Goal: Transaction & Acquisition: Purchase product/service

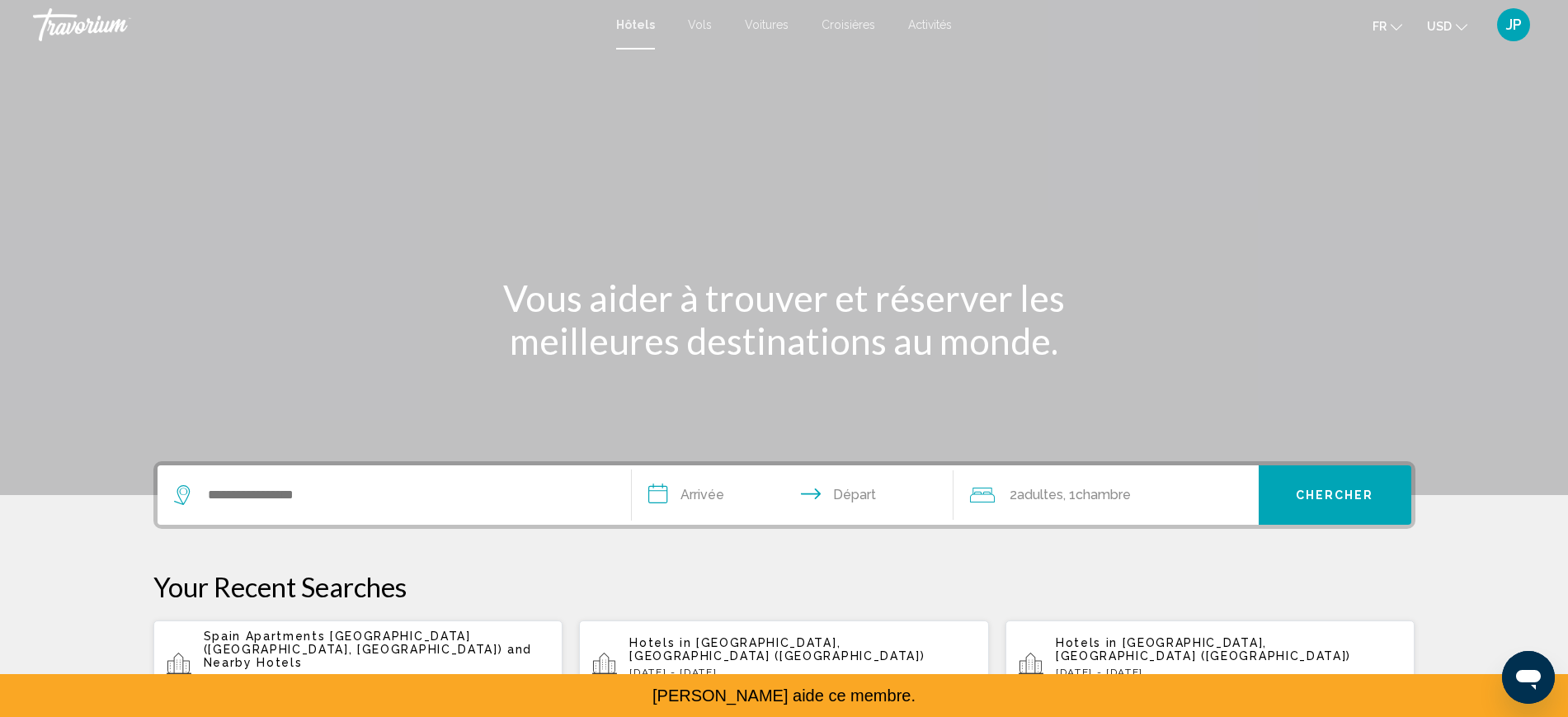
click at [1506, 31] on span "JP" at bounding box center [1513, 25] width 15 height 16
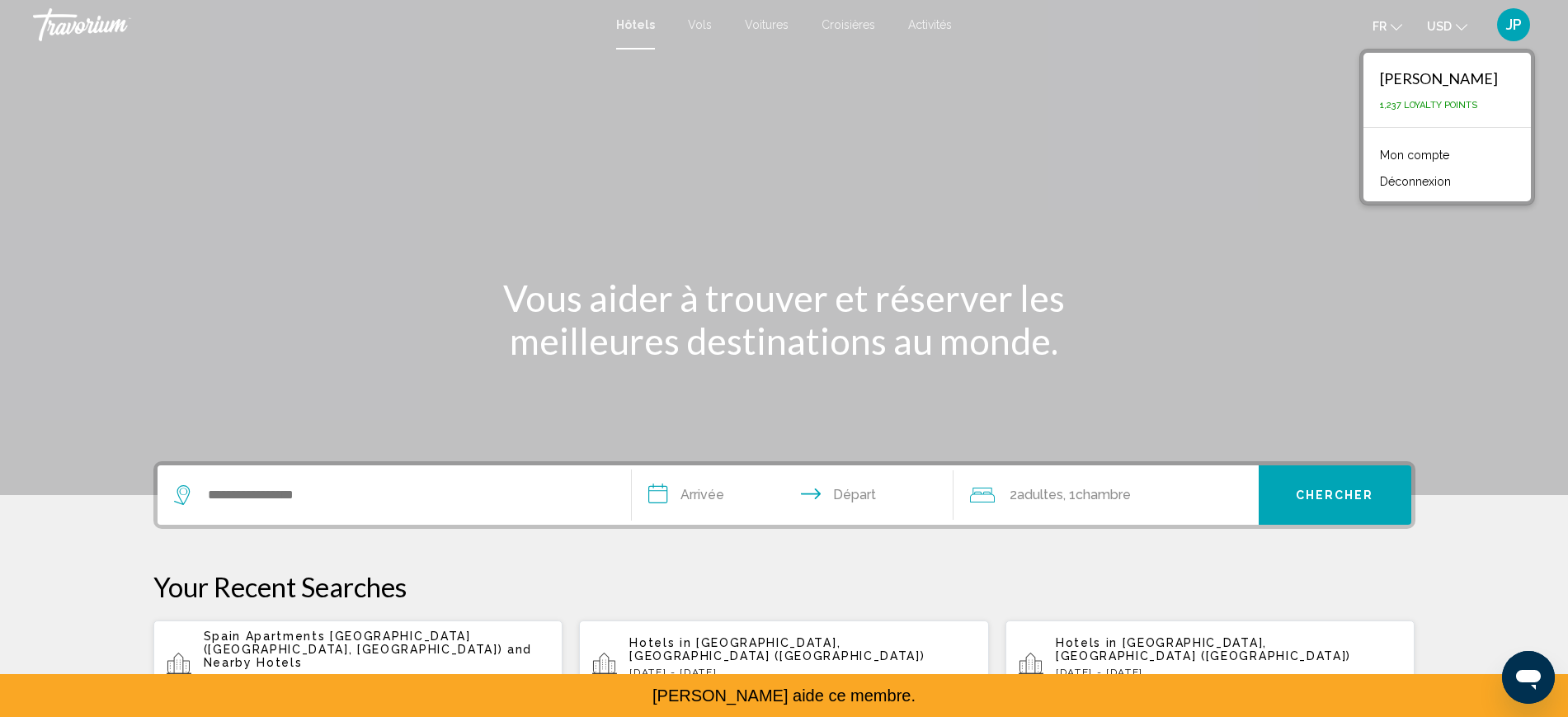
click at [1390, 166] on link "Mon compte" at bounding box center [1414, 156] width 86 height 22
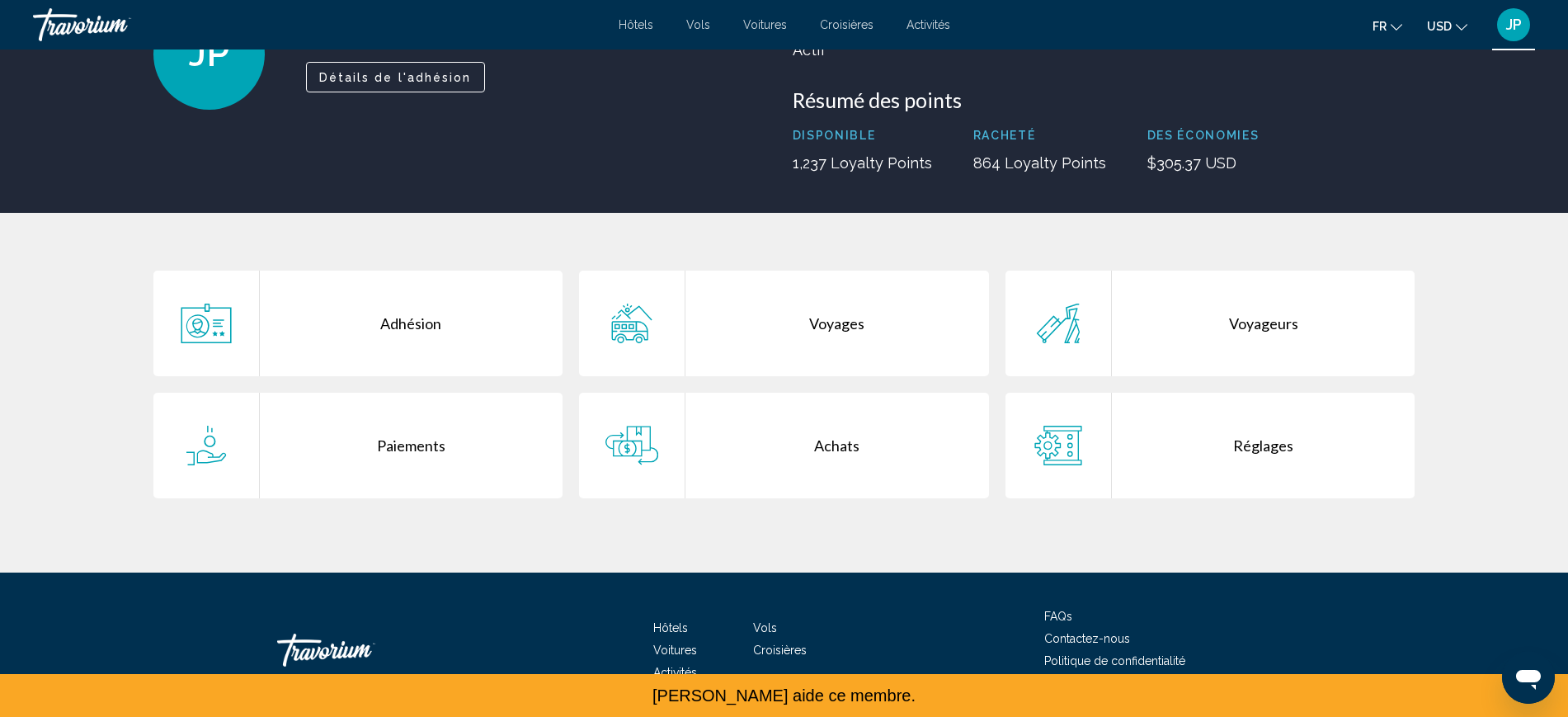
scroll to position [309, 0]
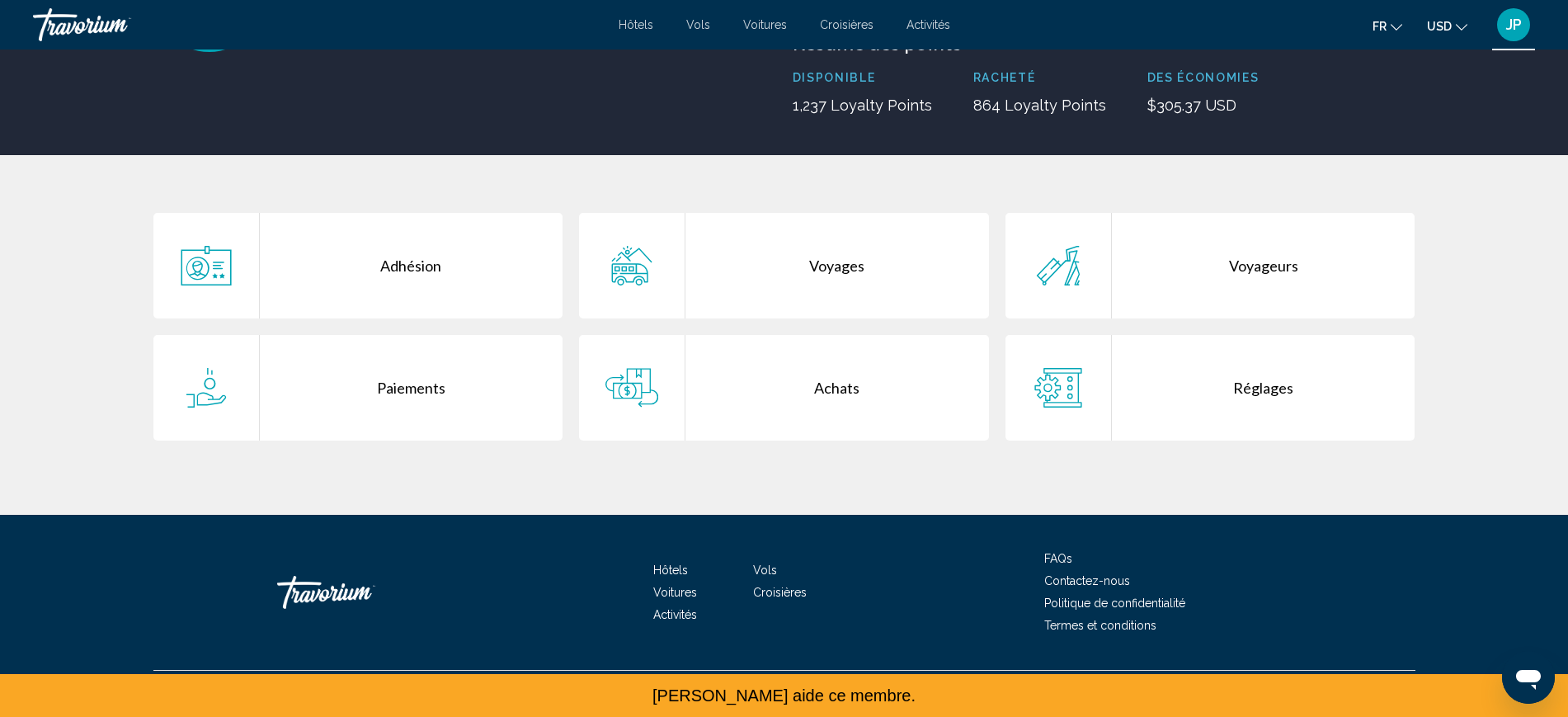
click at [849, 440] on div "Achats" at bounding box center [837, 388] width 304 height 106
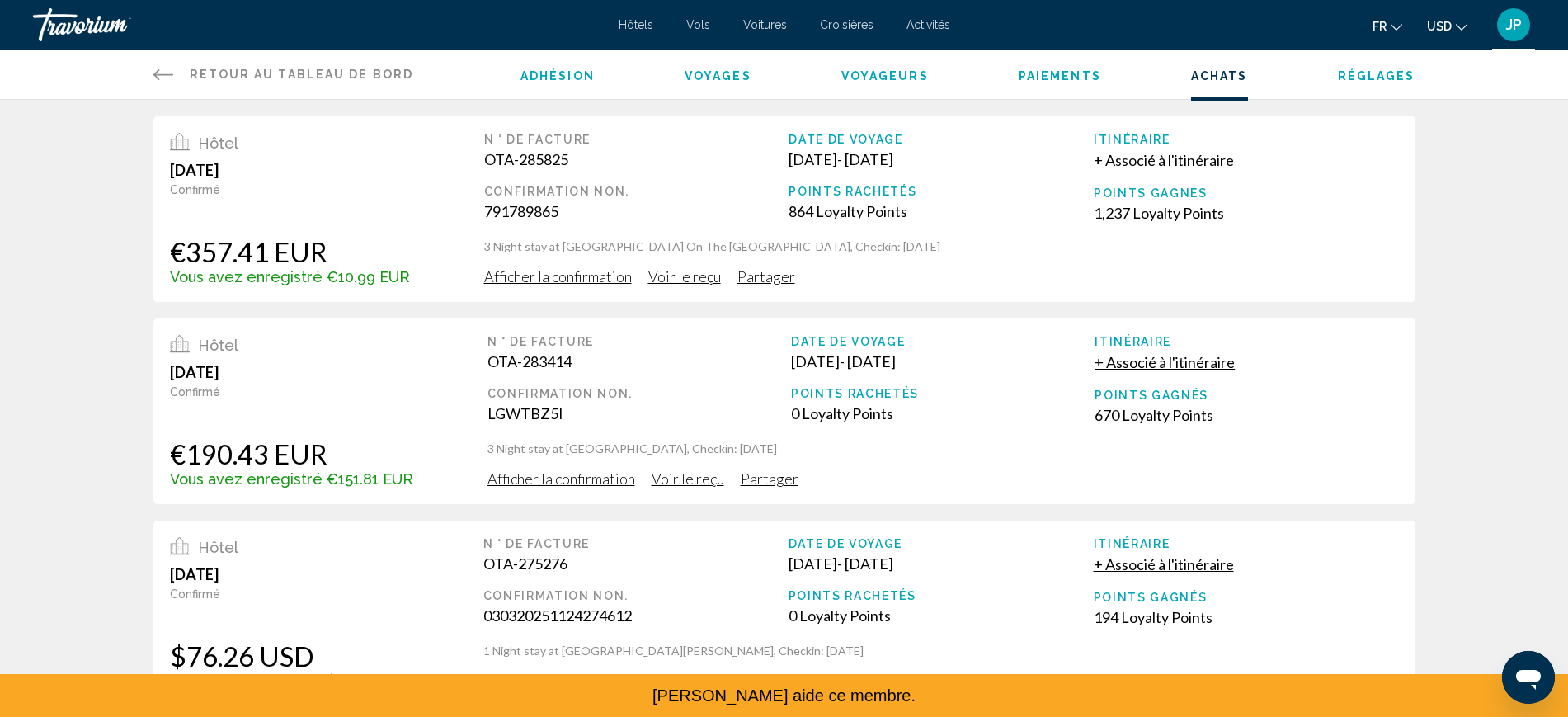
click at [1372, 32] on span "fr" at bounding box center [1379, 26] width 14 height 14
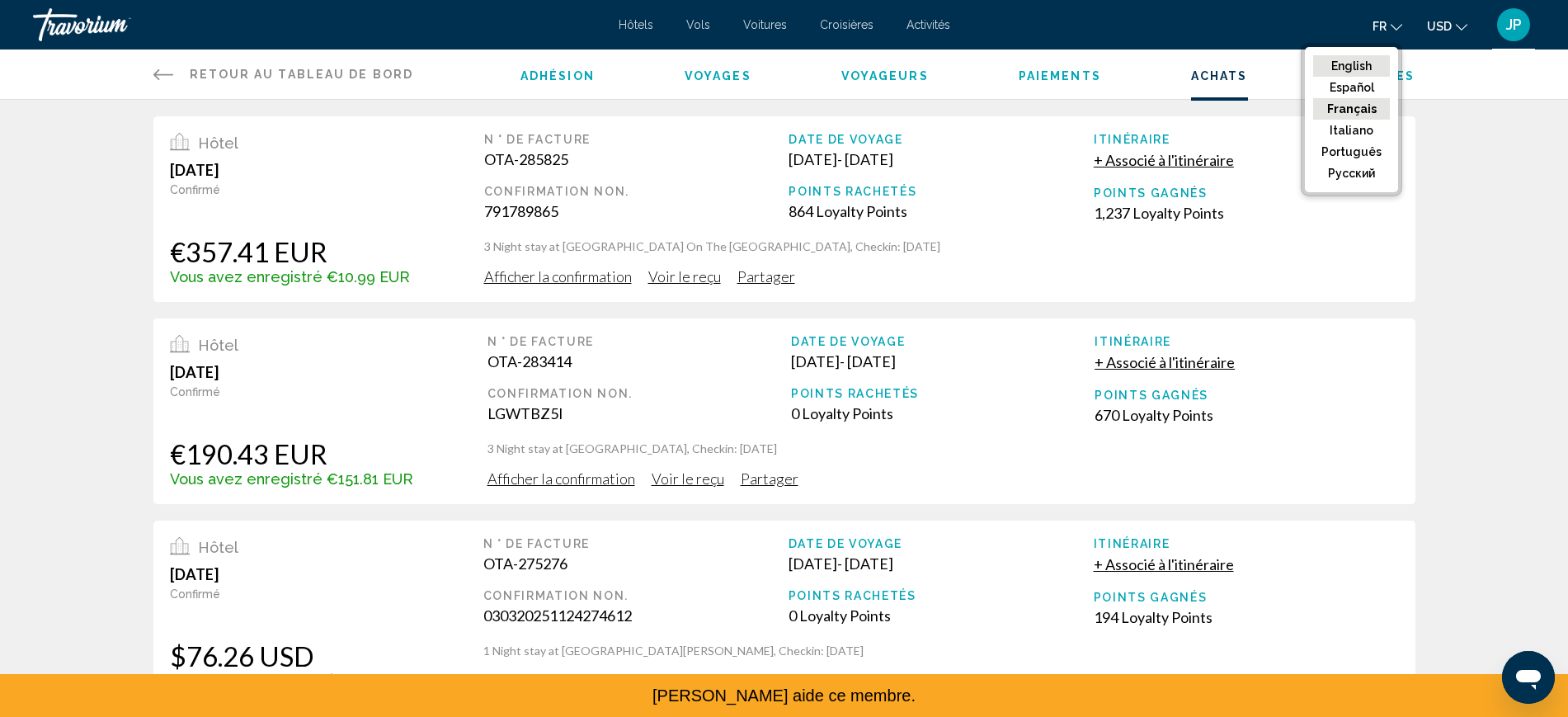
click at [1313, 76] on button "English" at bounding box center [1351, 66] width 76 height 22
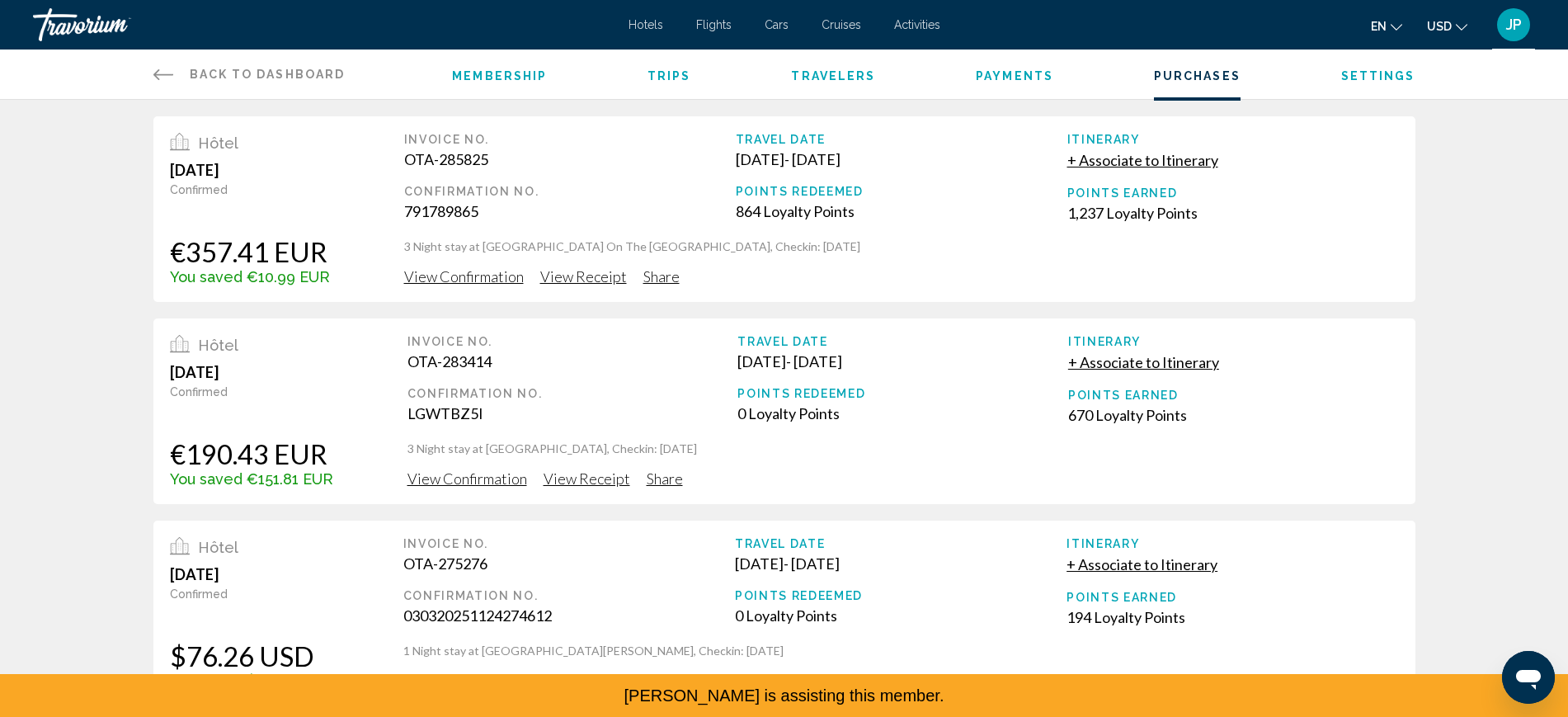
click at [586, 286] on span "View Receipt" at bounding box center [583, 277] width 86 height 18
click at [409, 286] on span "View Confirmation" at bounding box center [463, 277] width 119 height 18
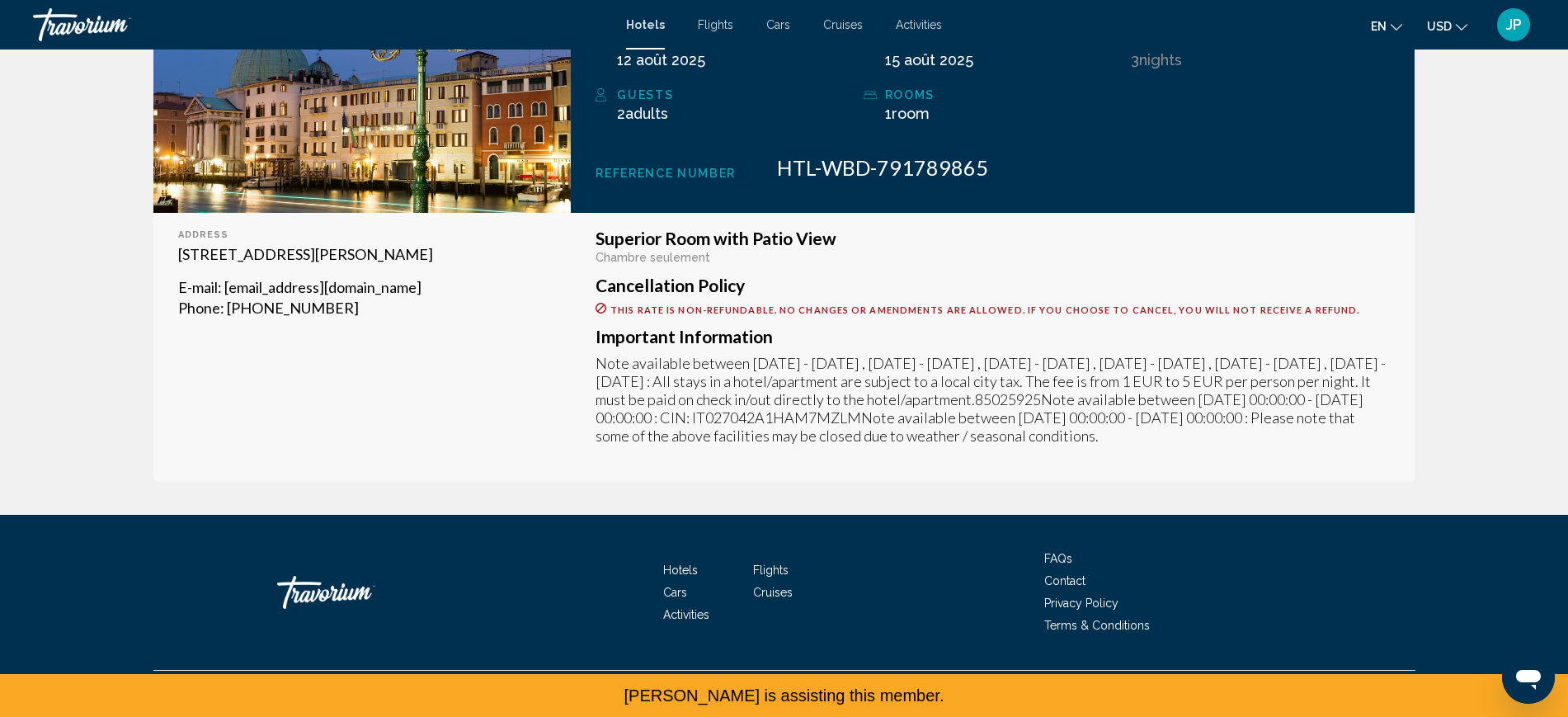
scroll to position [657, 0]
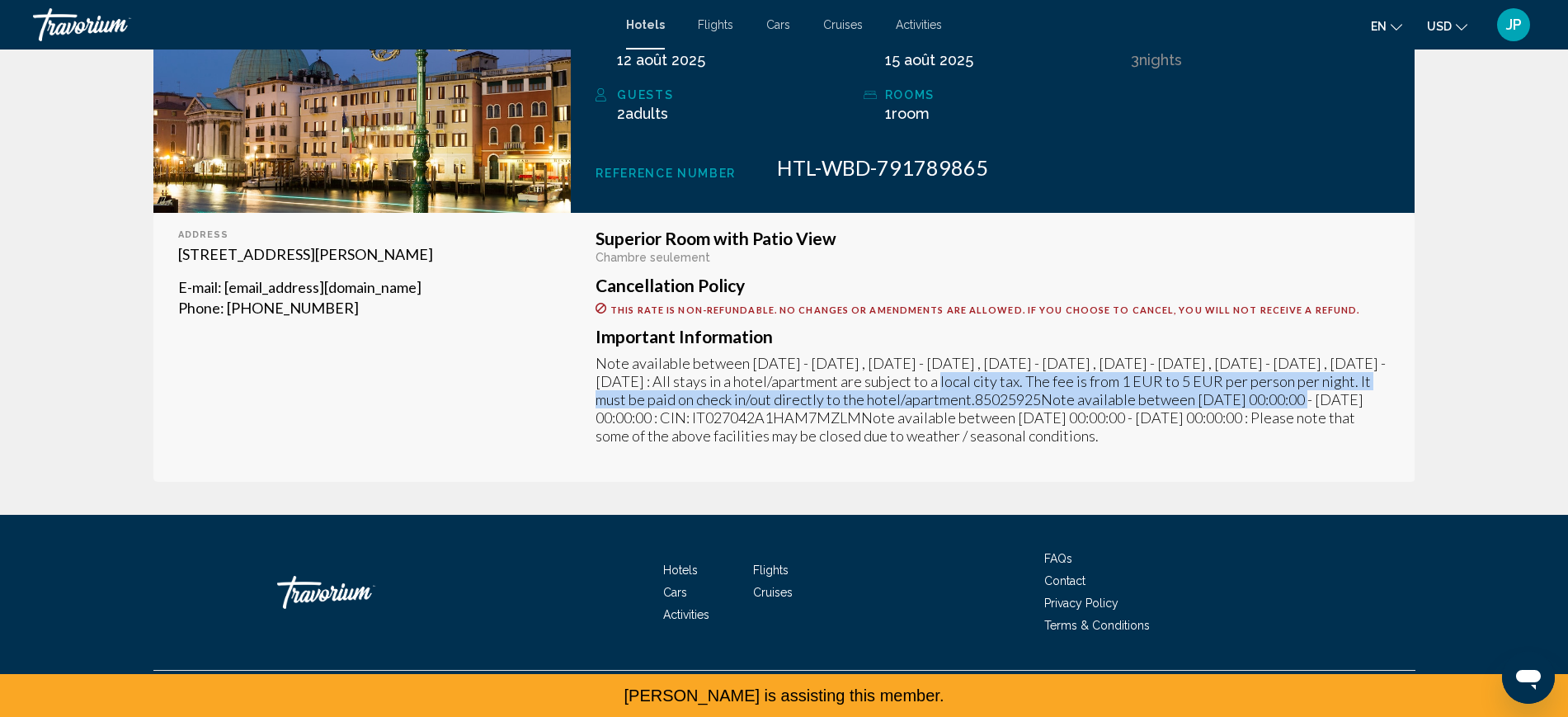
drag, startPoint x: 1150, startPoint y: 274, endPoint x: 691, endPoint y: 317, distance: 461.0
click at [691, 354] on p "Note available between [DATE] - [DATE] , [DATE] - [DATE] , [DATE] - [DATE] , [D…" at bounding box center [992, 399] width 794 height 91
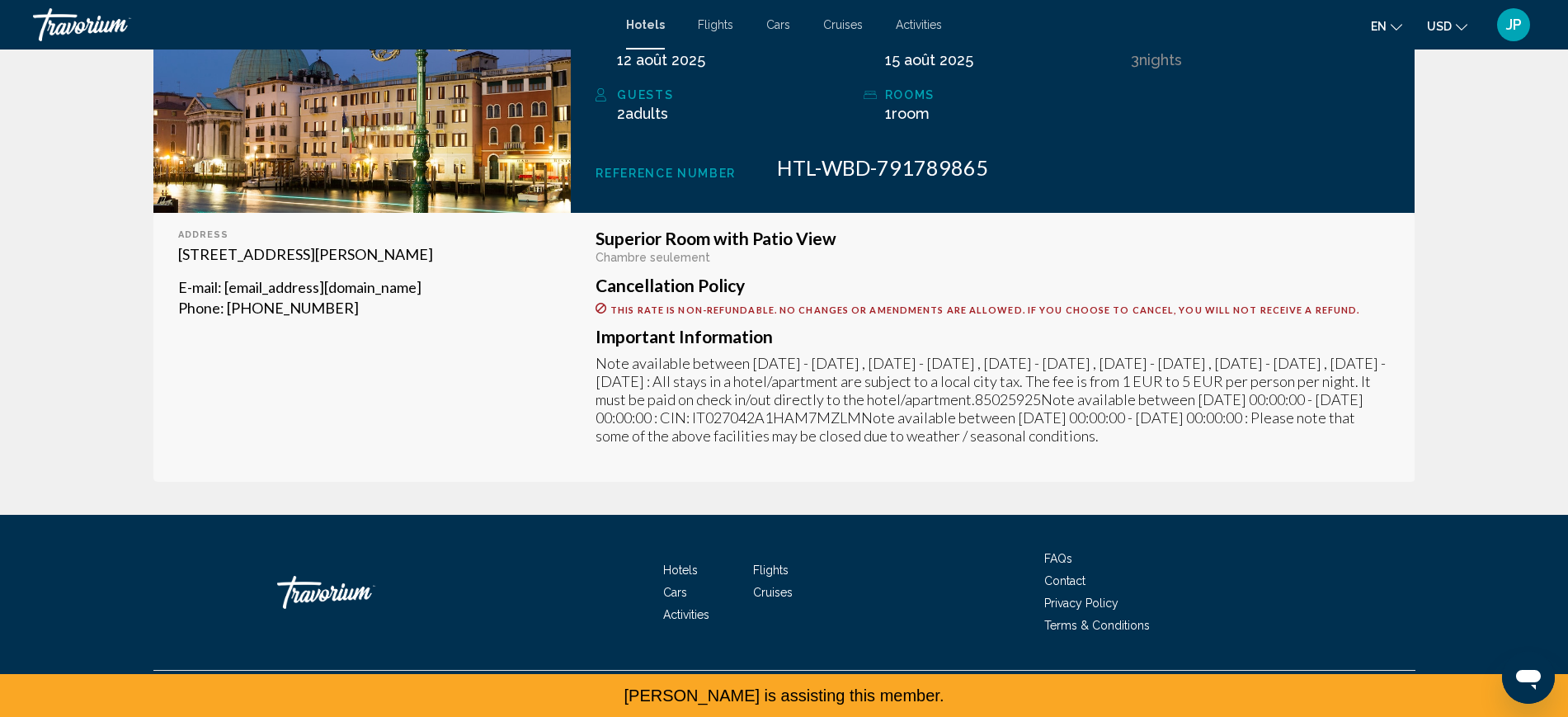
click at [1201, 354] on p "Note available between [DATE] - [DATE] , [DATE] - [DATE] , [DATE] - [DATE] , [D…" at bounding box center [992, 399] width 794 height 91
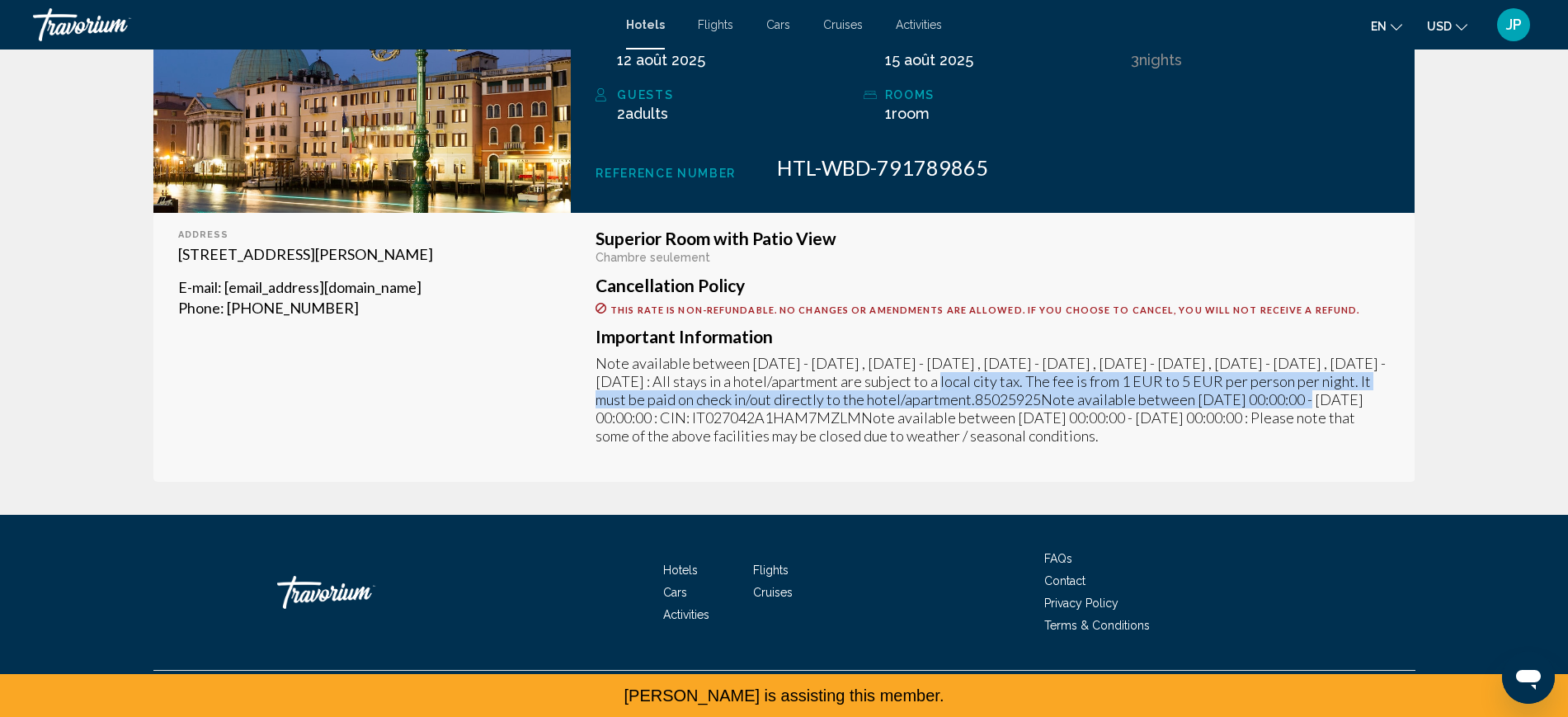
drag, startPoint x: 1156, startPoint y: 276, endPoint x: 700, endPoint y: 316, distance: 457.8
click at [700, 354] on p "Note available between [DATE] - [DATE] , [DATE] - [DATE] , [DATE] - [DATE] , [D…" at bounding box center [992, 399] width 794 height 91
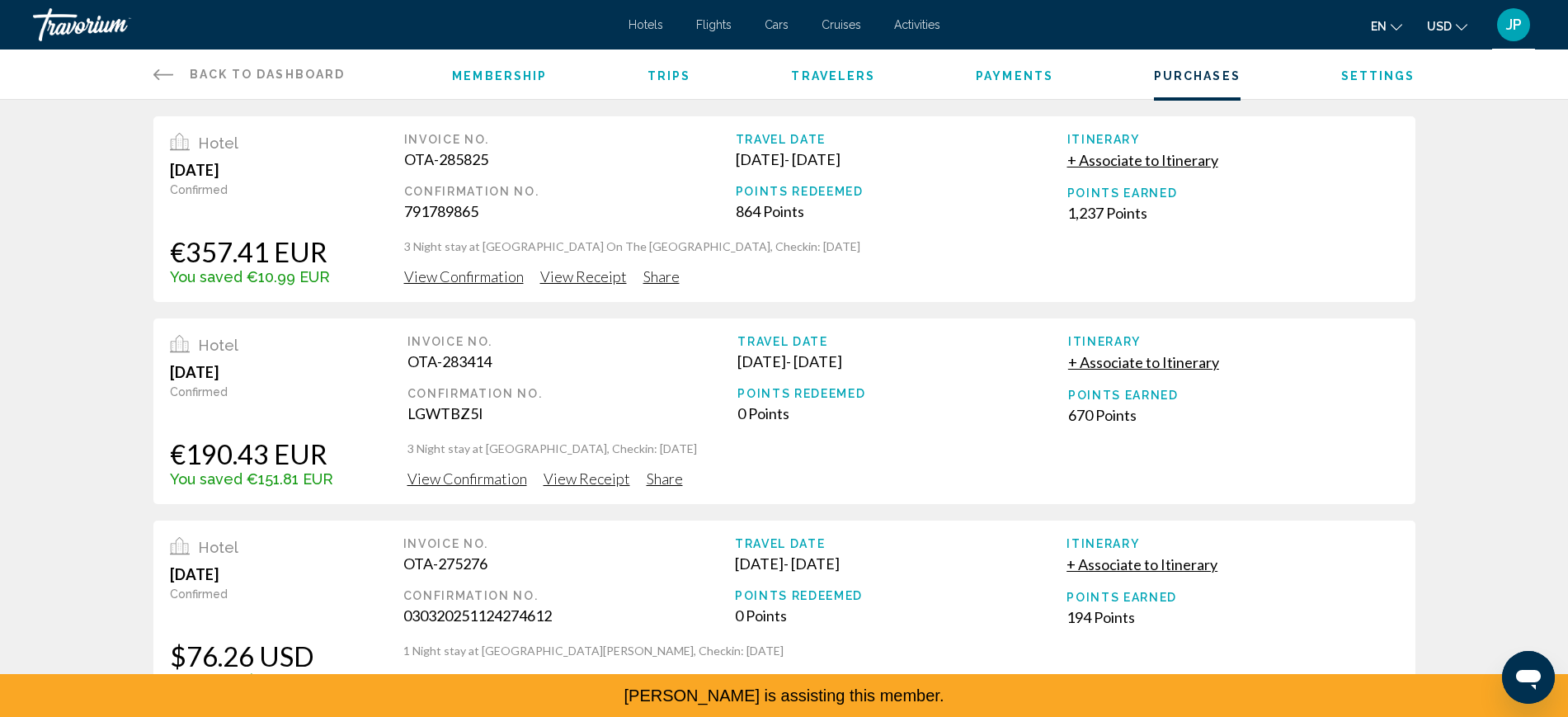
click at [420, 286] on span "View Confirmation" at bounding box center [463, 277] width 119 height 18
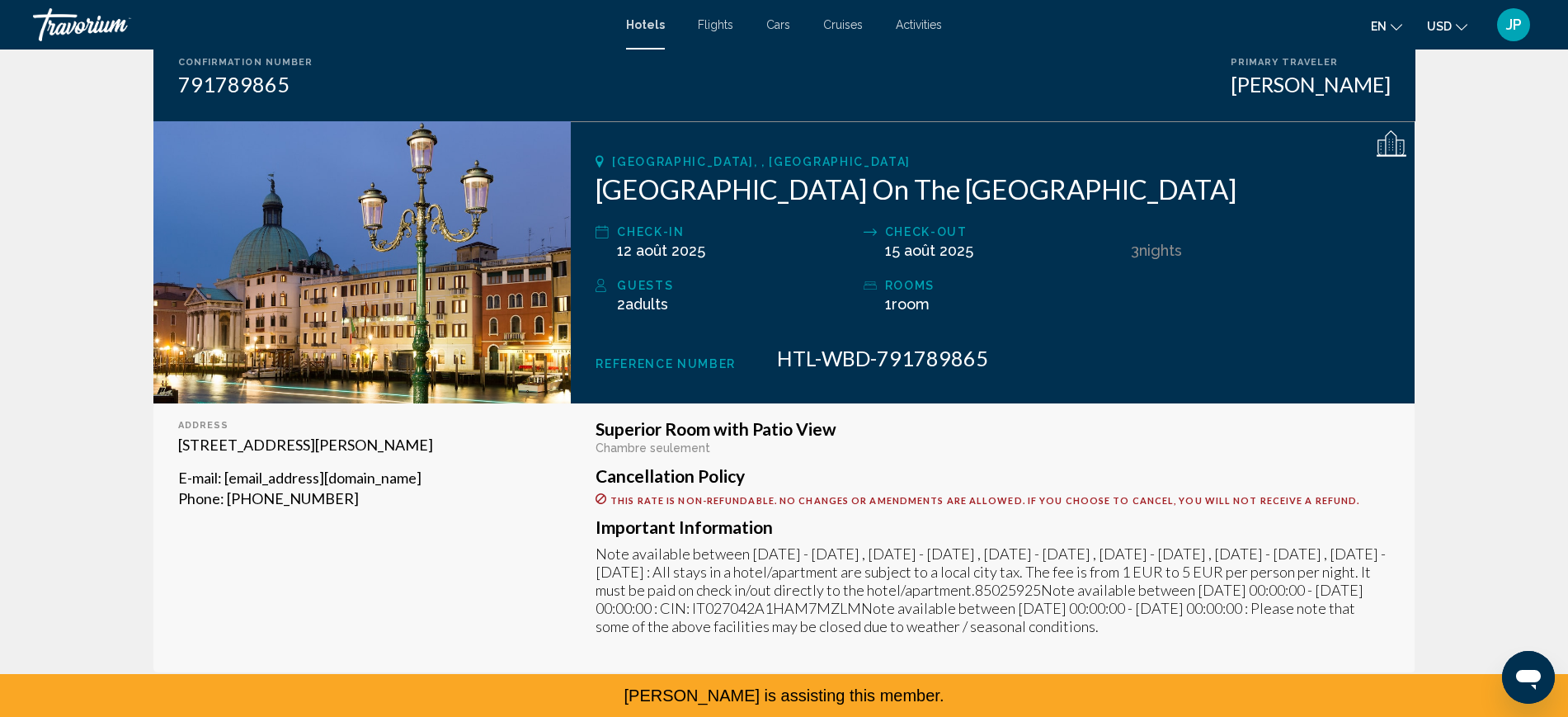
scroll to position [619, 0]
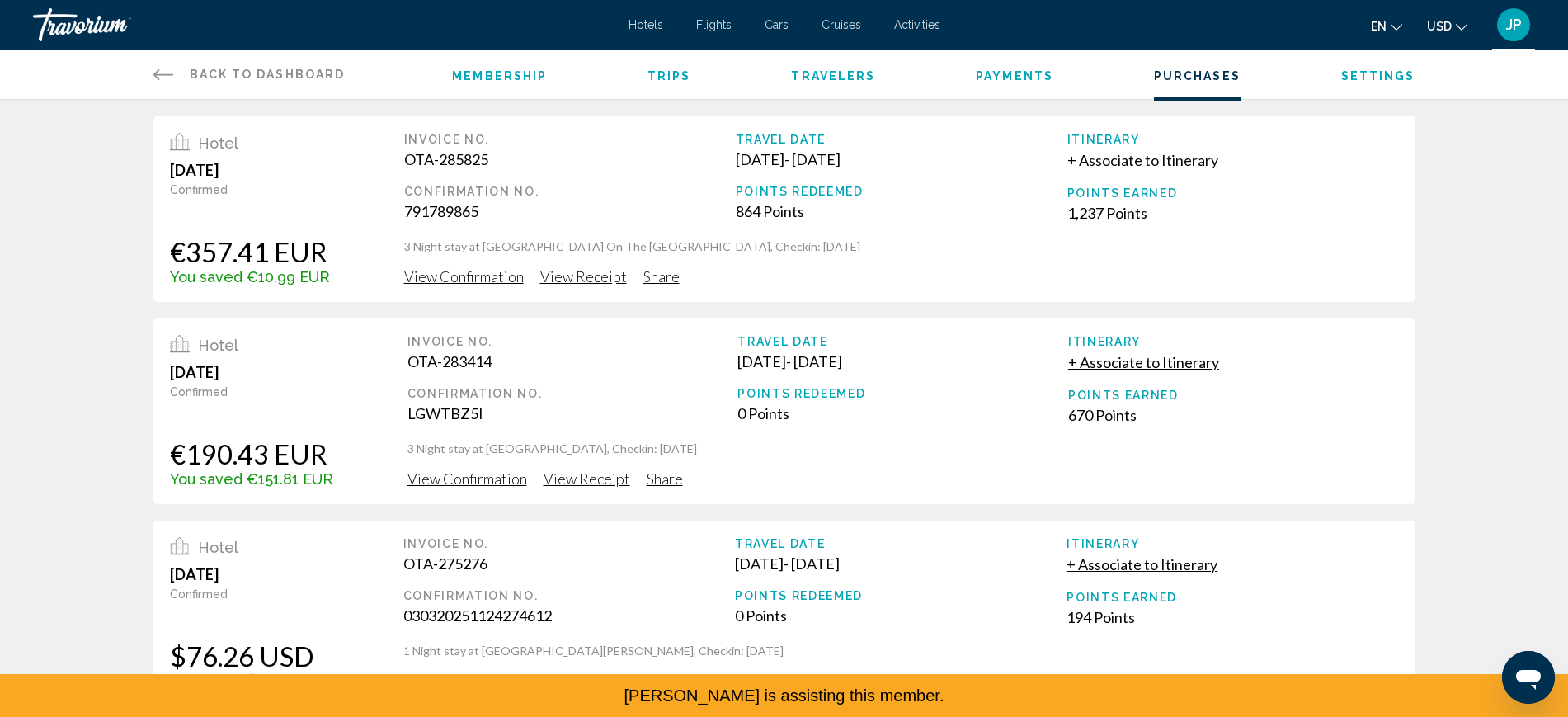
click at [470, 286] on span "View Confirmation" at bounding box center [463, 277] width 119 height 18
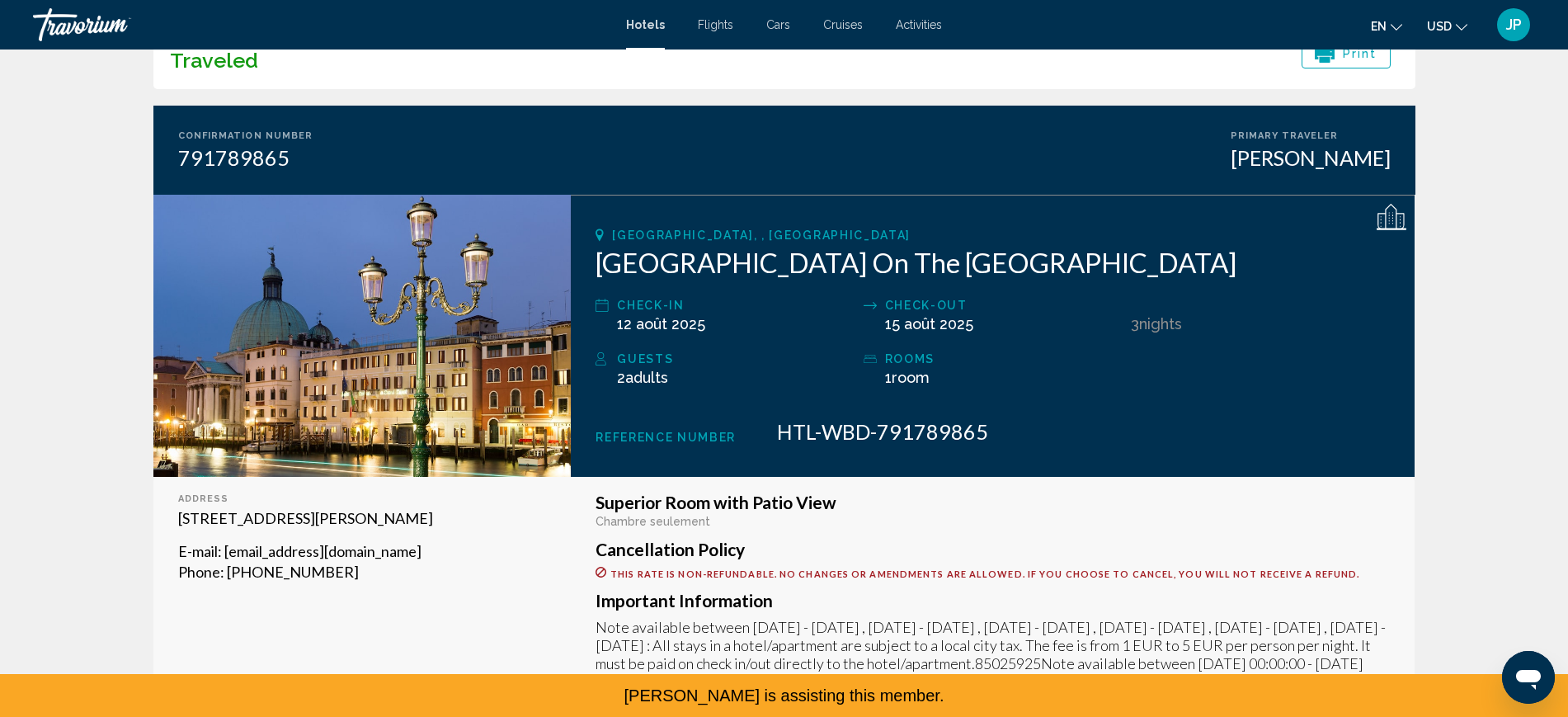
scroll to position [207, 0]
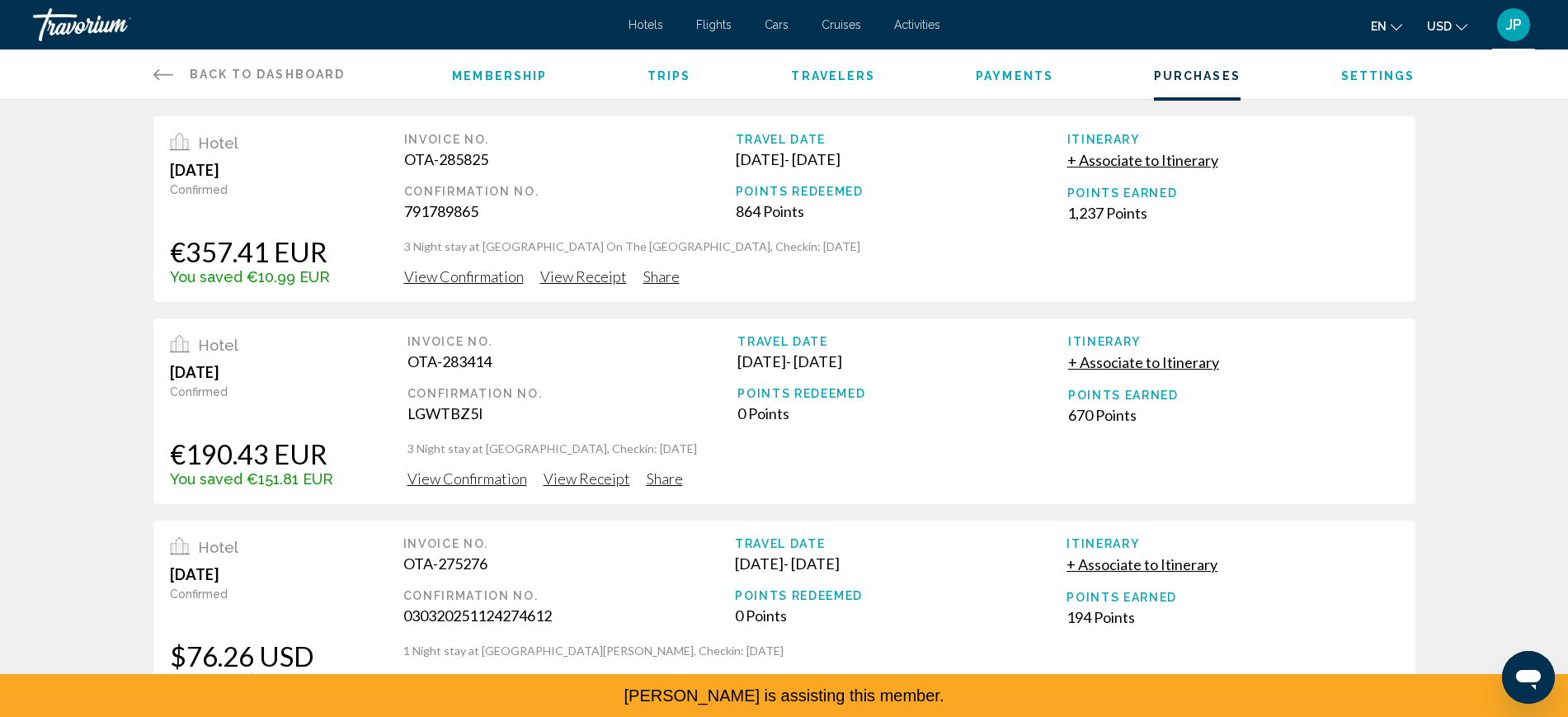
click at [443, 286] on span "View Confirmation" at bounding box center [463, 277] width 119 height 18
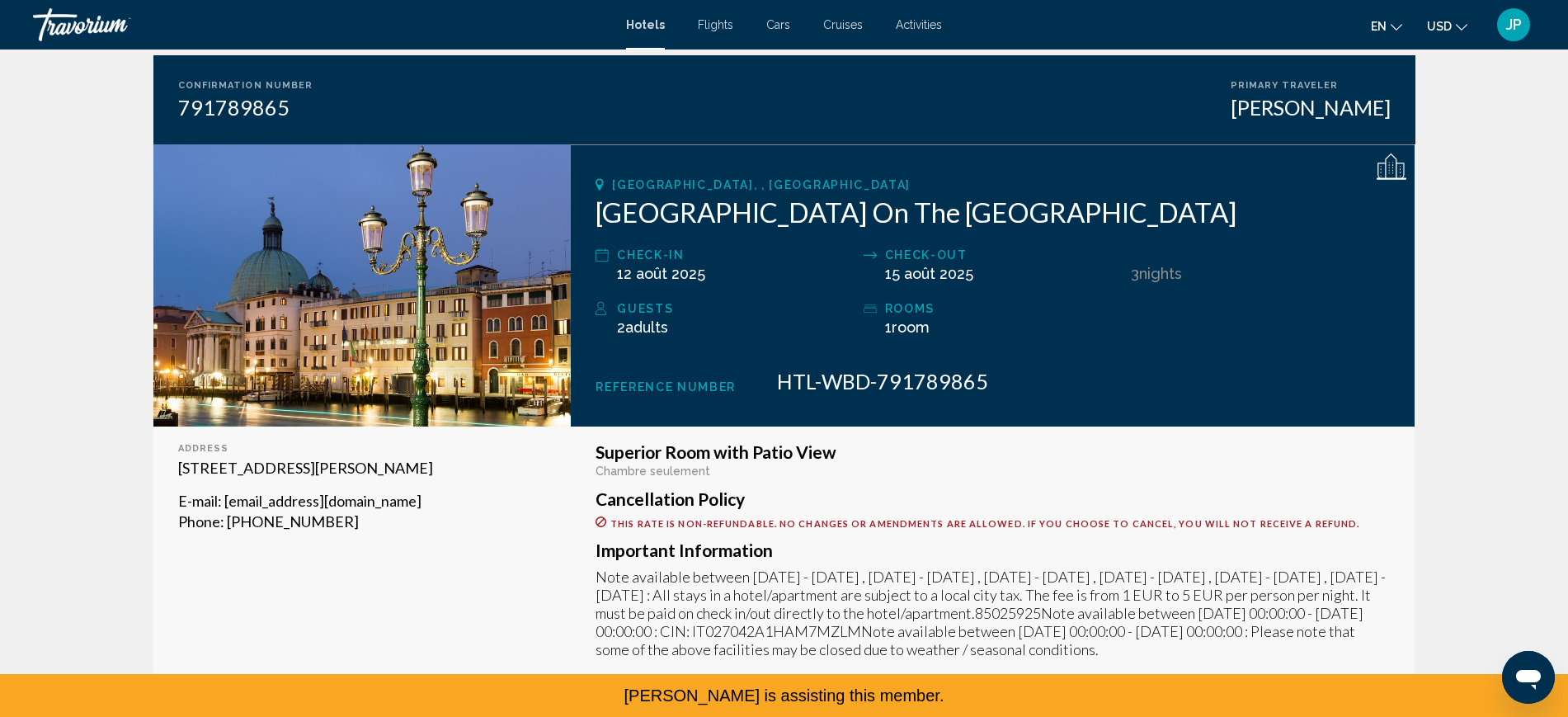
scroll to position [142, 0]
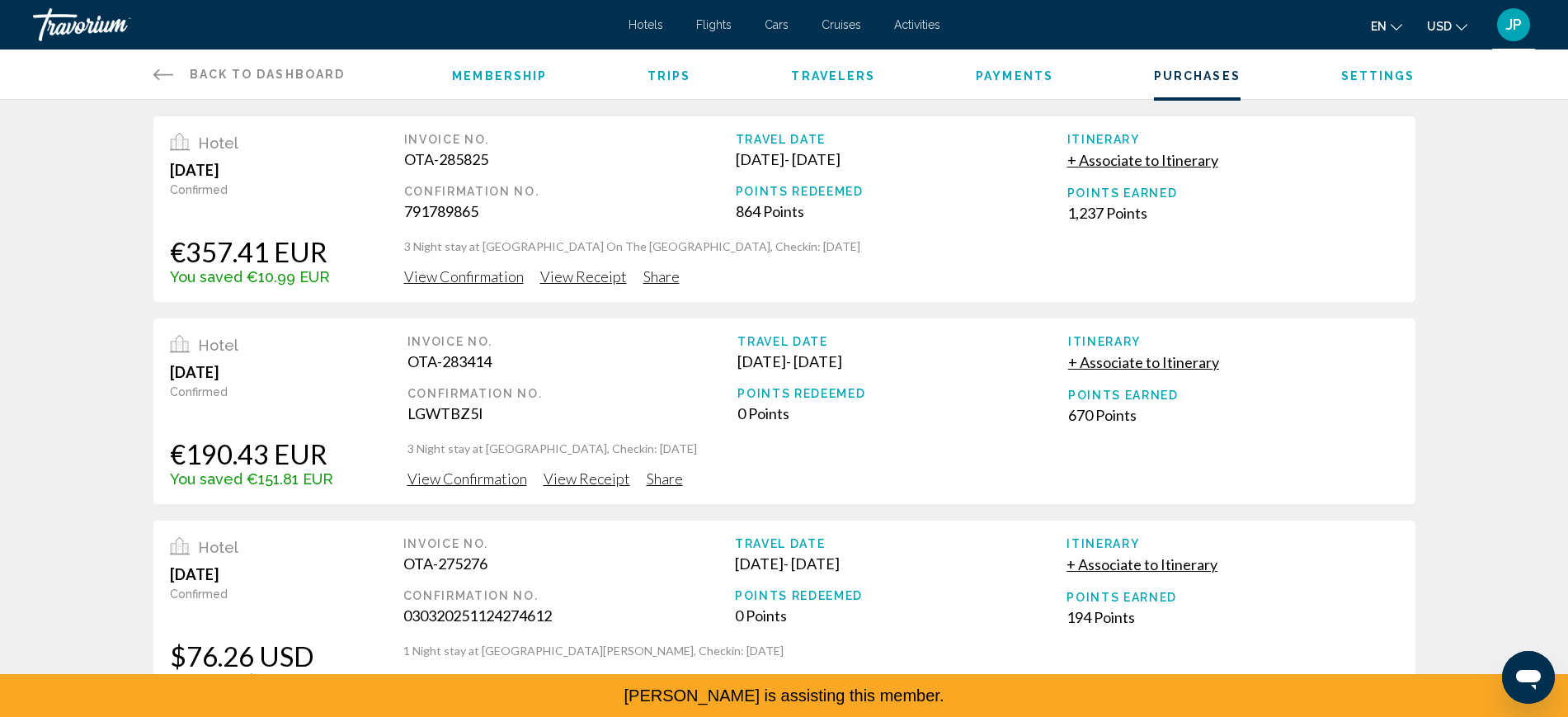
click at [588, 286] on span "View Receipt" at bounding box center [583, 277] width 86 height 18
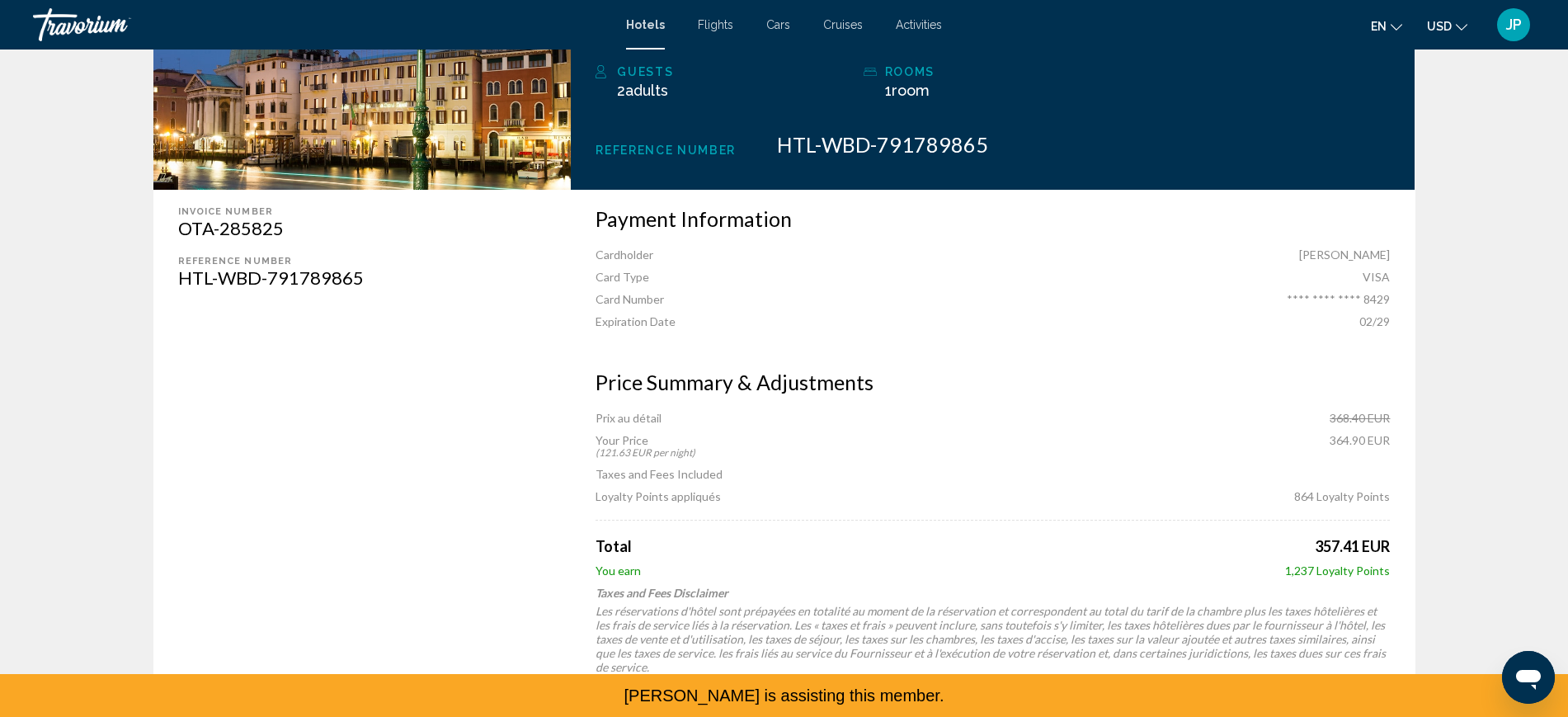
scroll to position [380, 0]
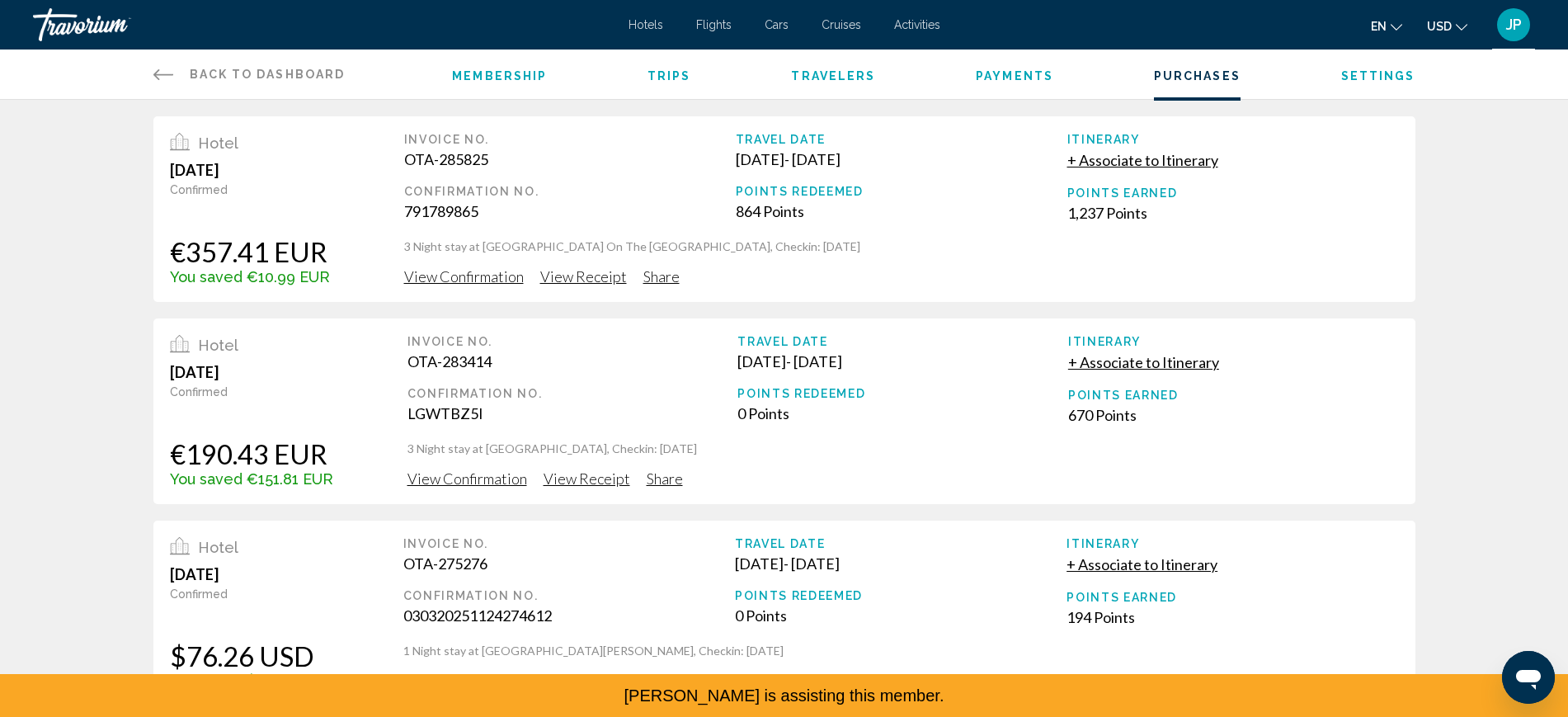
click at [541, 286] on span "View Receipt" at bounding box center [583, 277] width 86 height 18
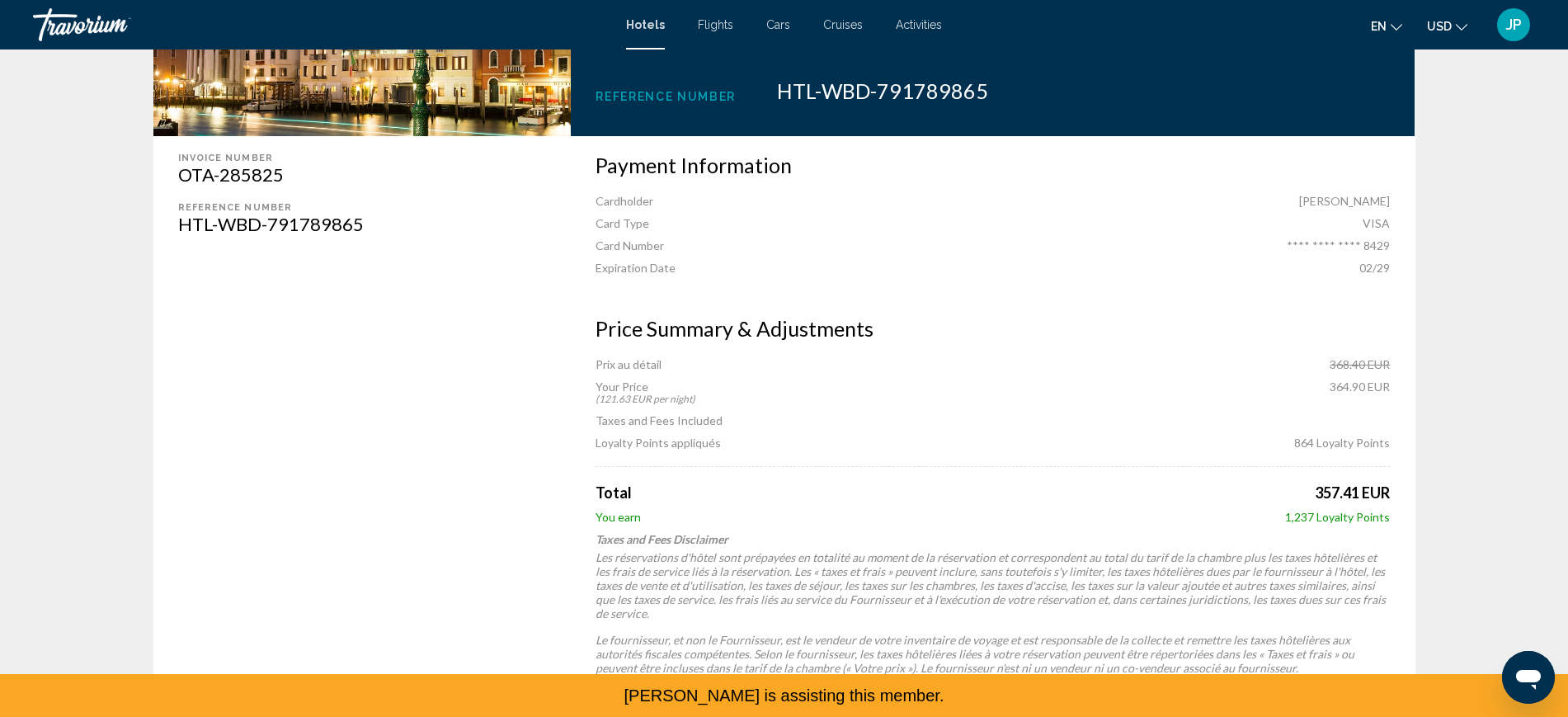
scroll to position [515, 0]
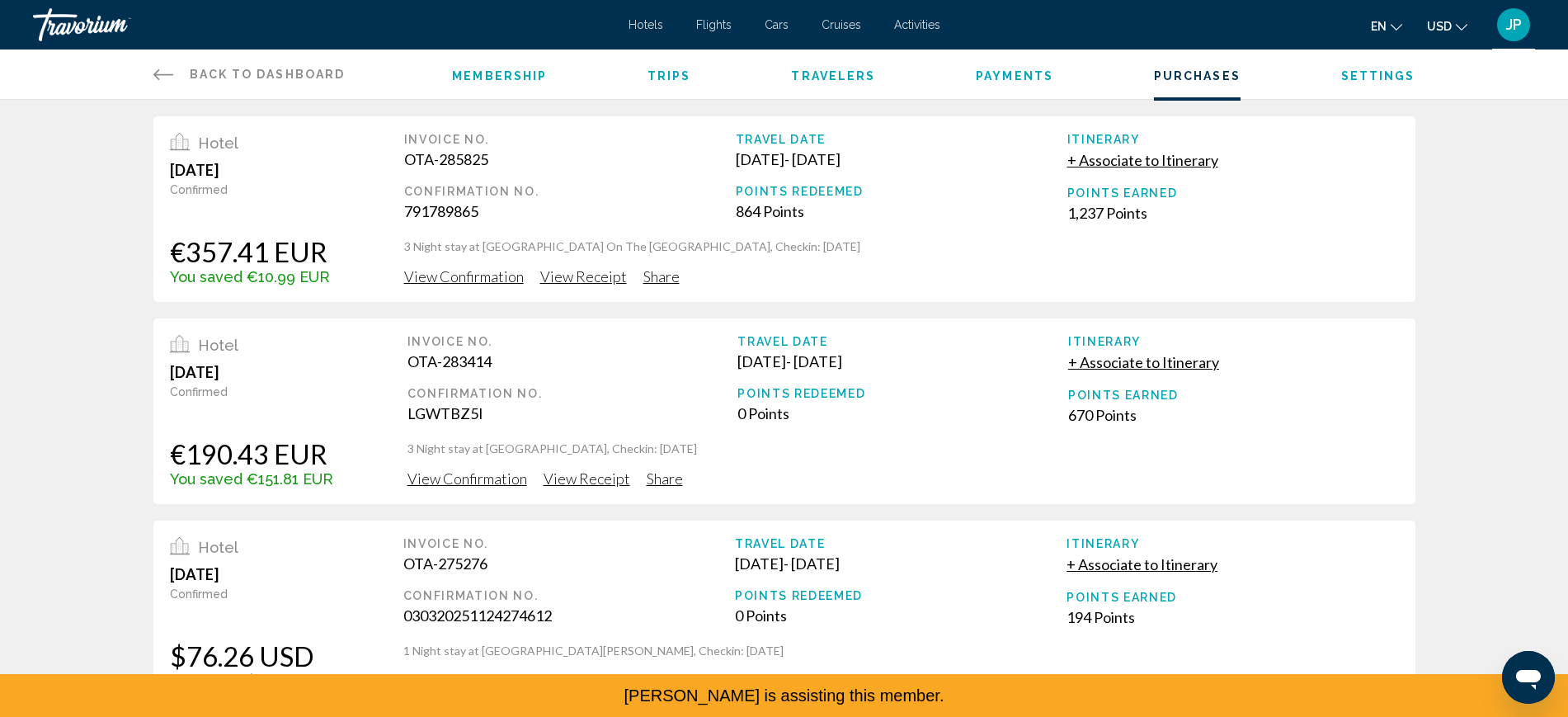
click at [468, 286] on span "View Confirmation" at bounding box center [463, 277] width 119 height 18
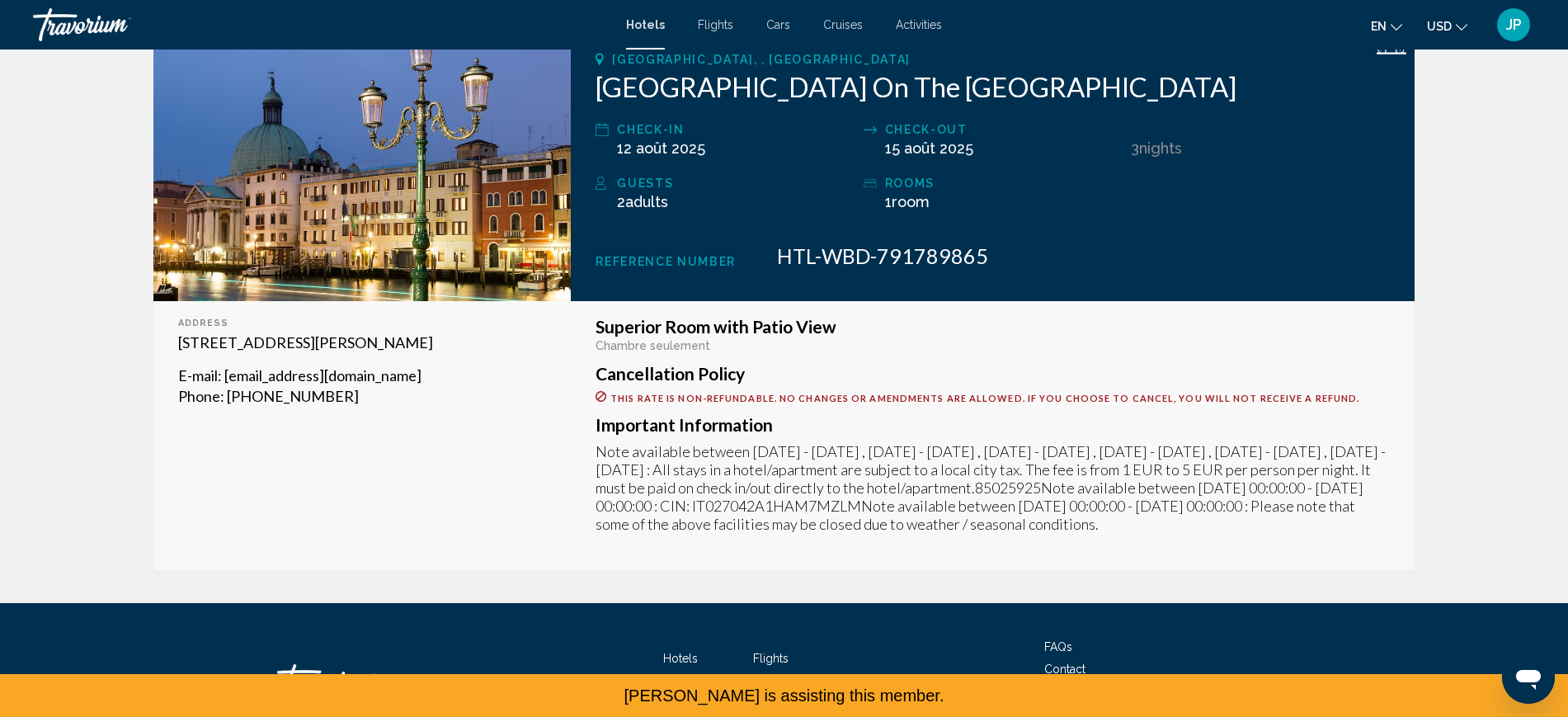
scroll to position [515, 0]
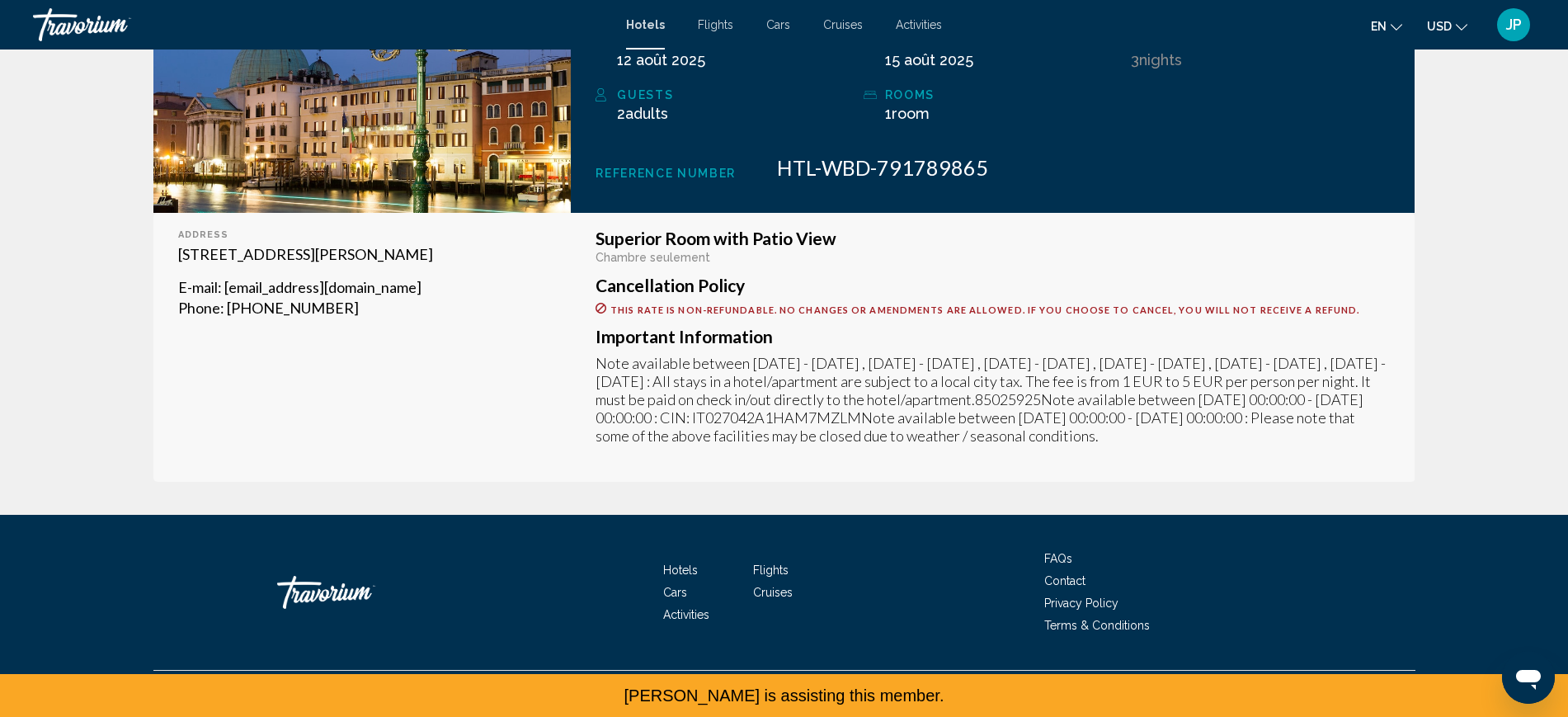
click at [1427, 22] on button "USD USD ($) MXN (Mex$) CAD (Can$) GBP (£) EUR (€) AUD (A$) NZD (NZ$) CNY (CN¥)" at bounding box center [1447, 25] width 40 height 24
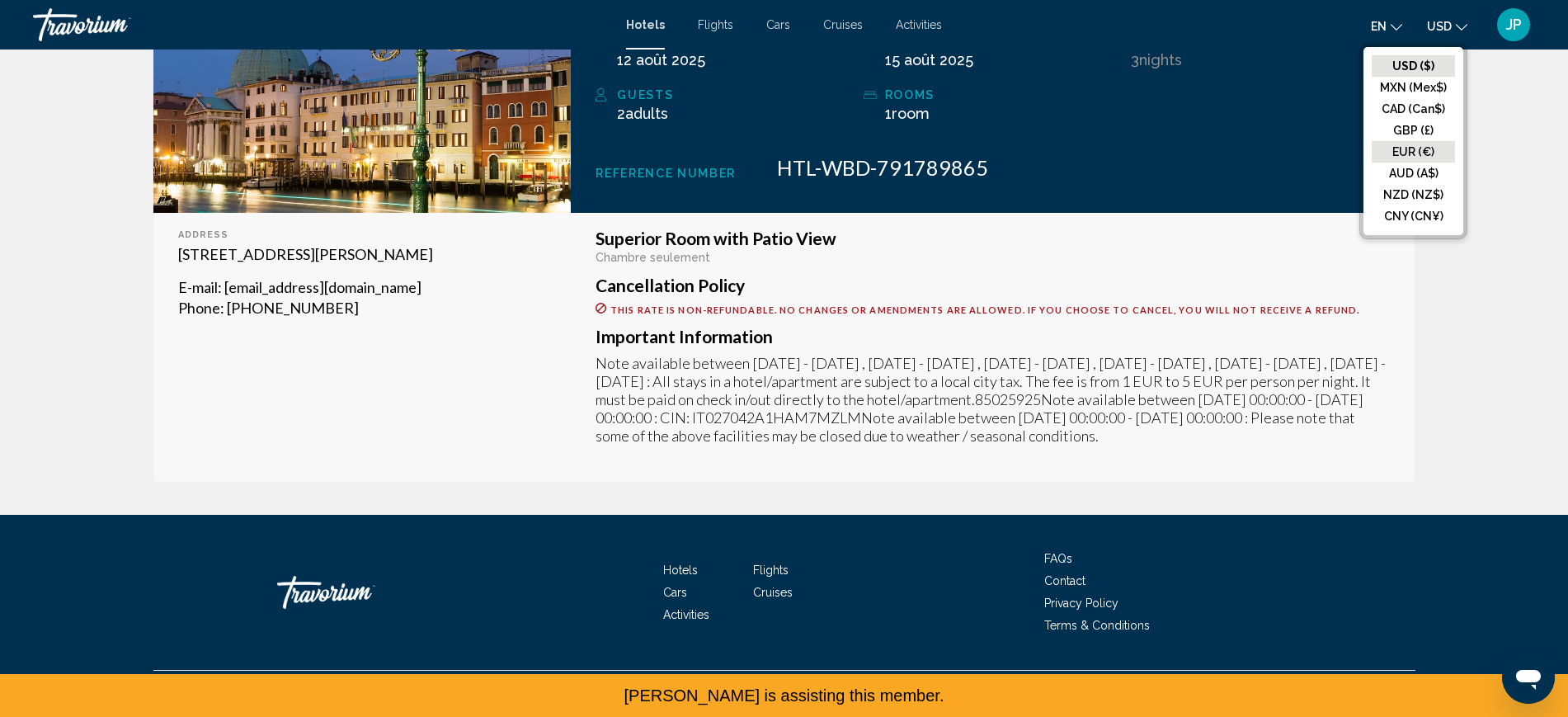
click at [1371, 163] on button "EUR (€)" at bounding box center [1413, 152] width 84 height 22
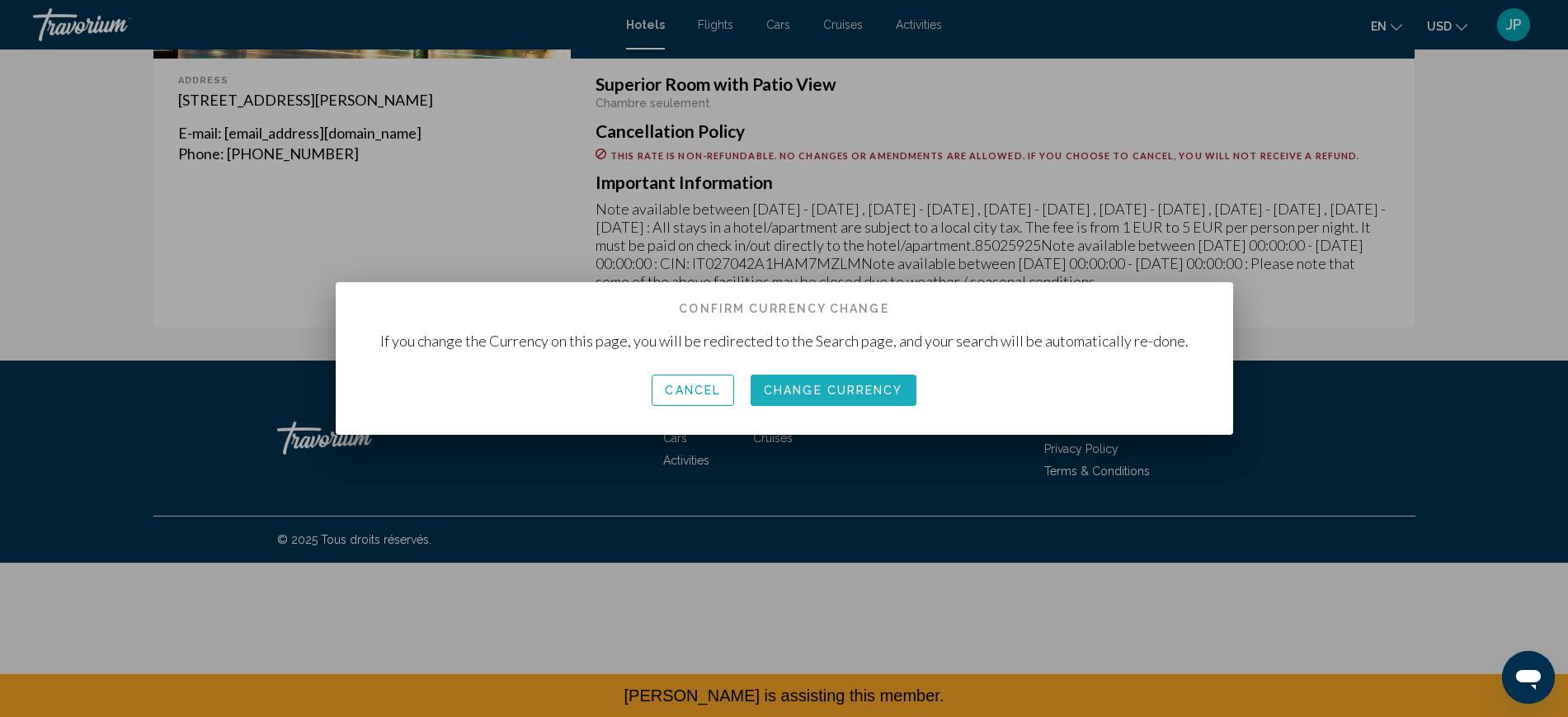
click at [798, 394] on span "Change Currency" at bounding box center [833, 390] width 139 height 14
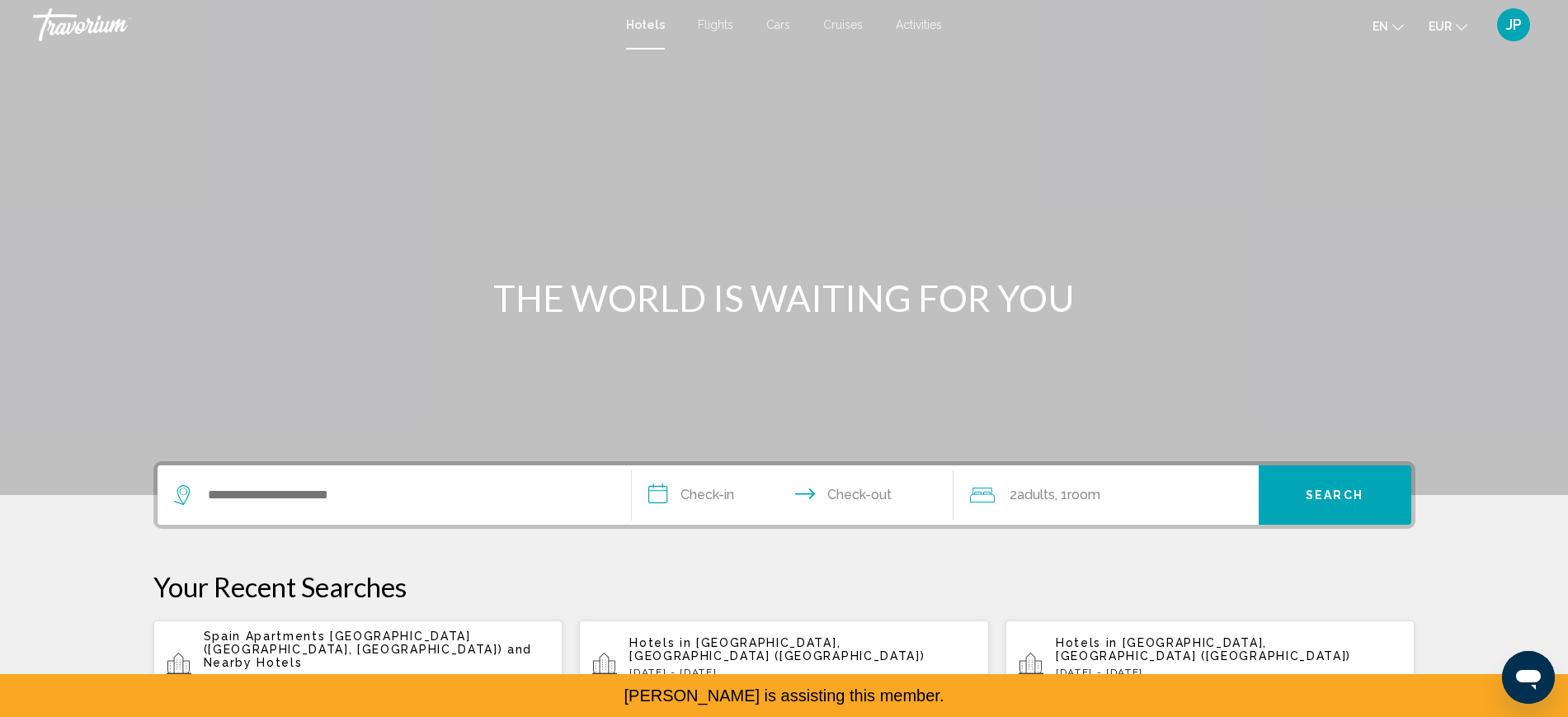
click at [1518, 25] on div "JP" at bounding box center [1513, 25] width 33 height 33
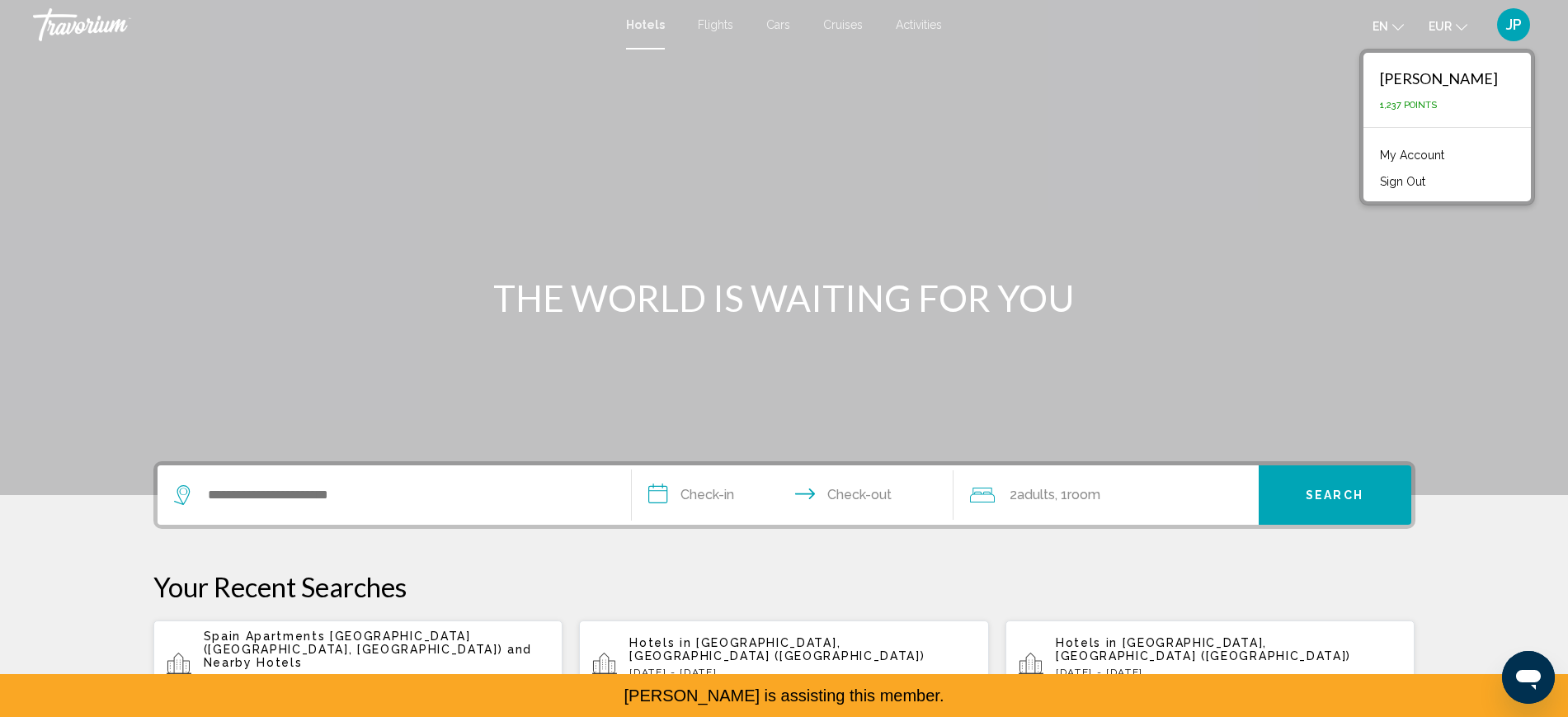
click at [1403, 166] on link "My Account" at bounding box center [1411, 156] width 81 height 22
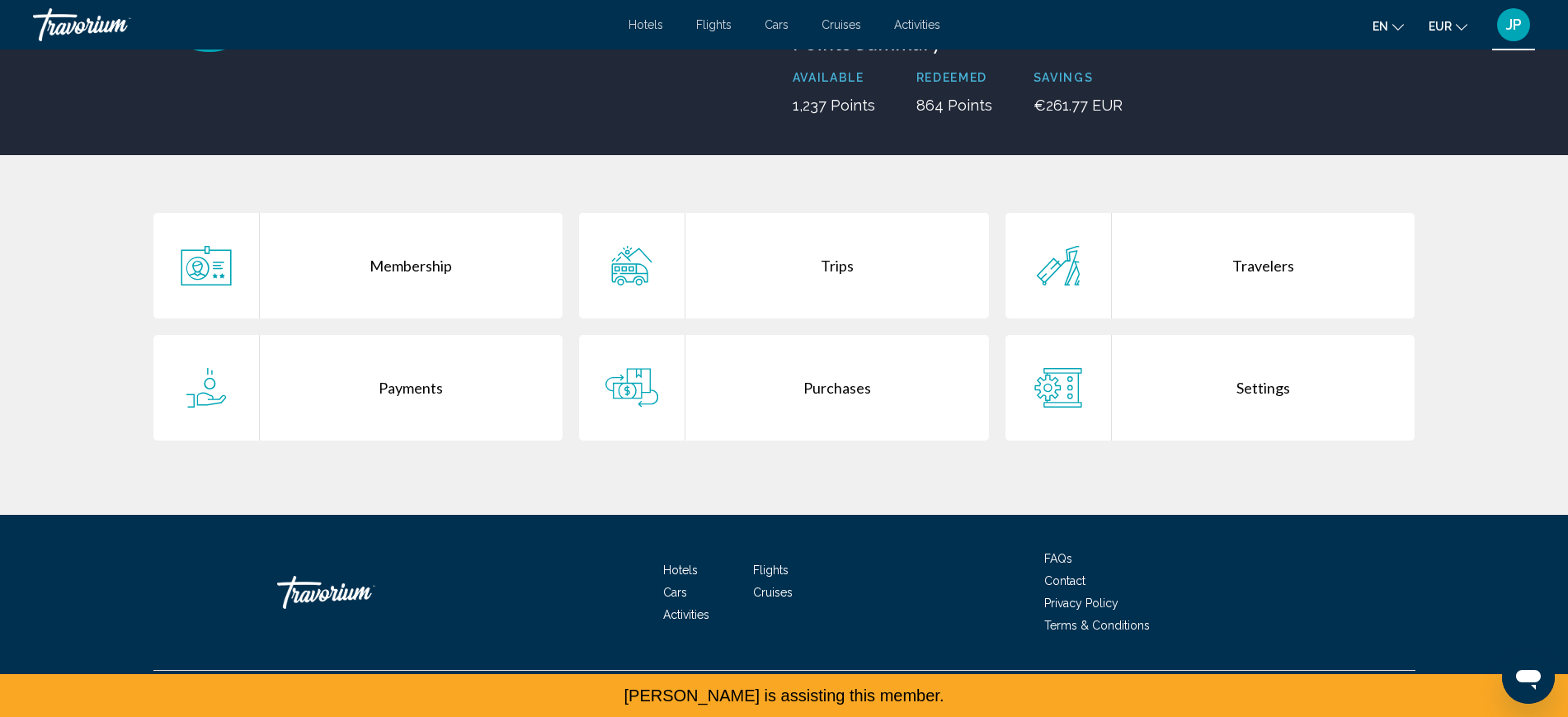
scroll to position [412, 0]
click at [841, 361] on div "Purchases" at bounding box center [837, 388] width 304 height 106
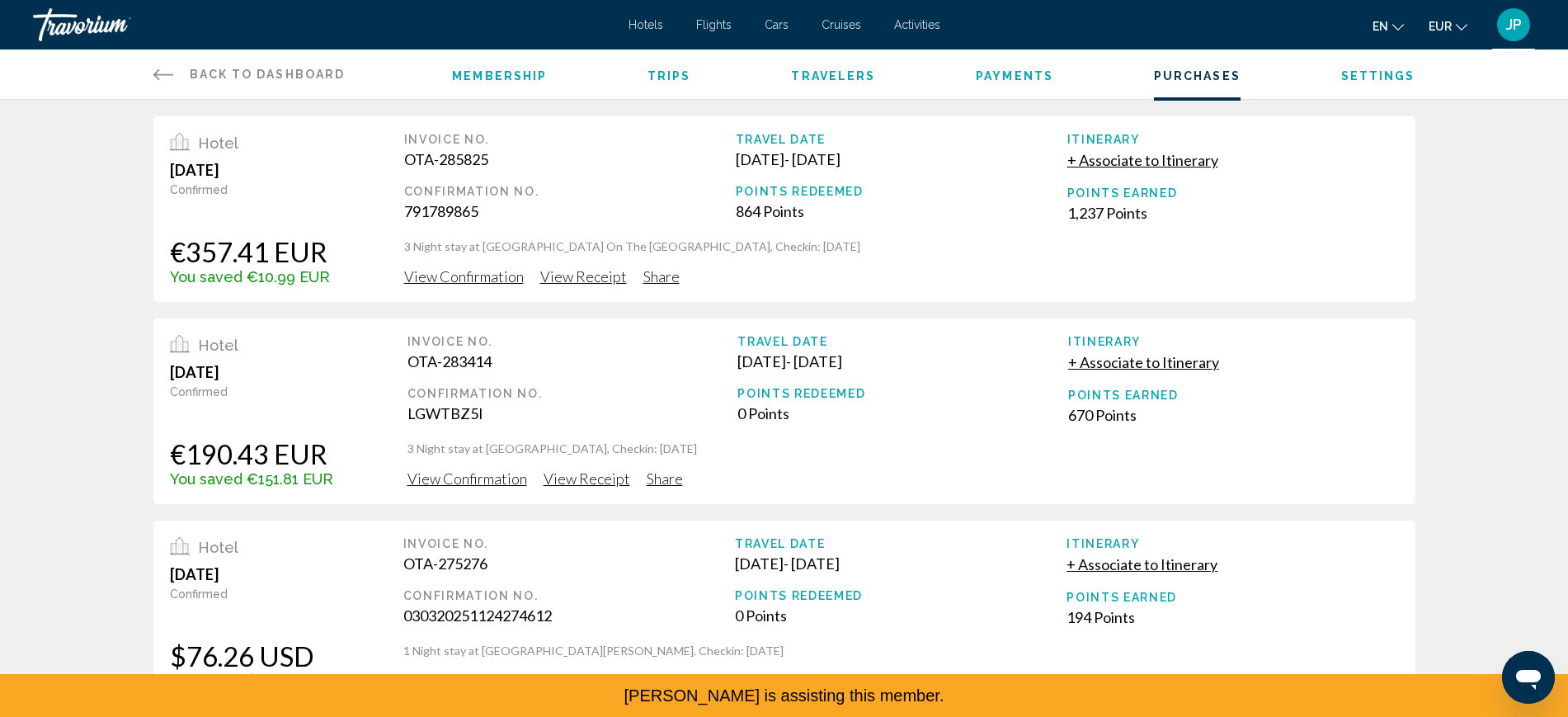
click at [451, 286] on span "View Confirmation" at bounding box center [463, 277] width 119 height 18
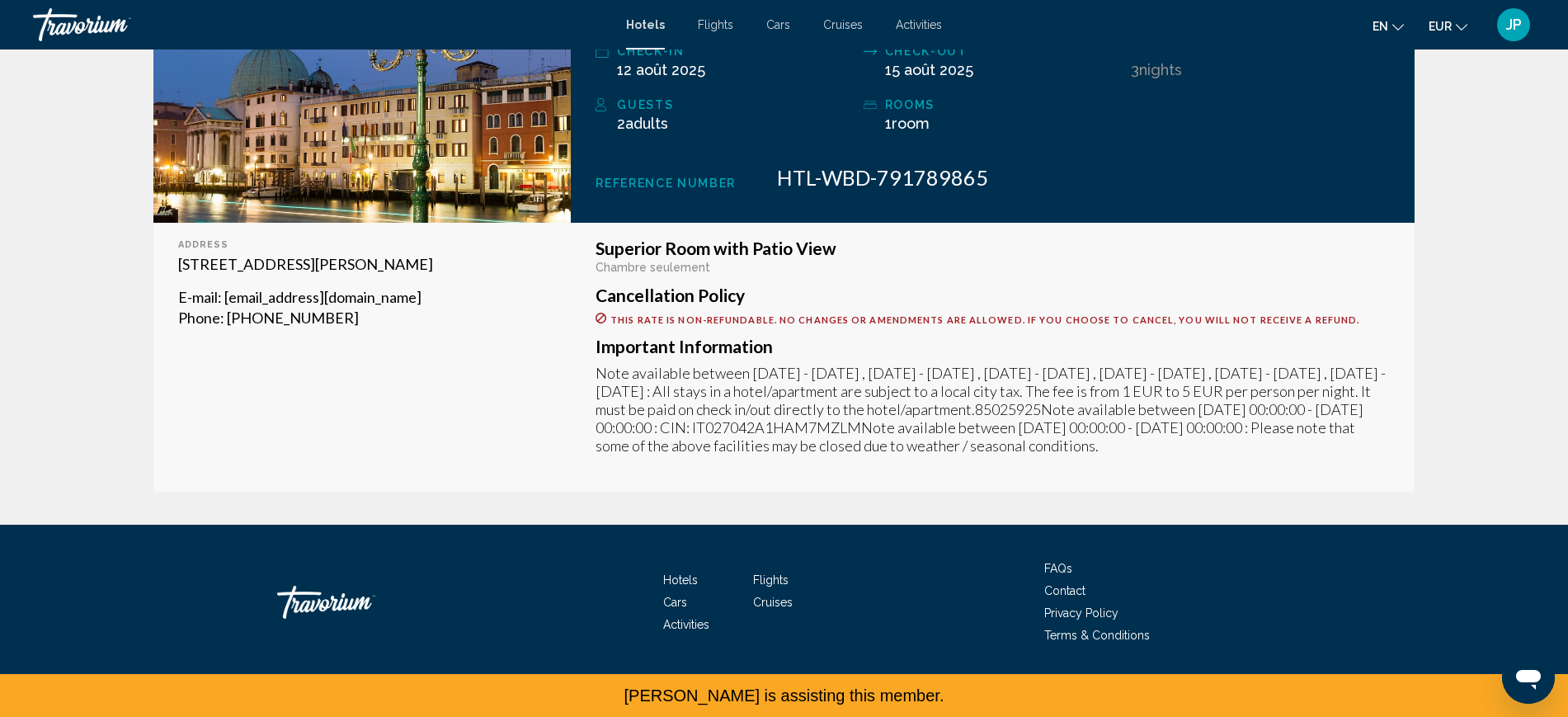
scroll to position [657, 0]
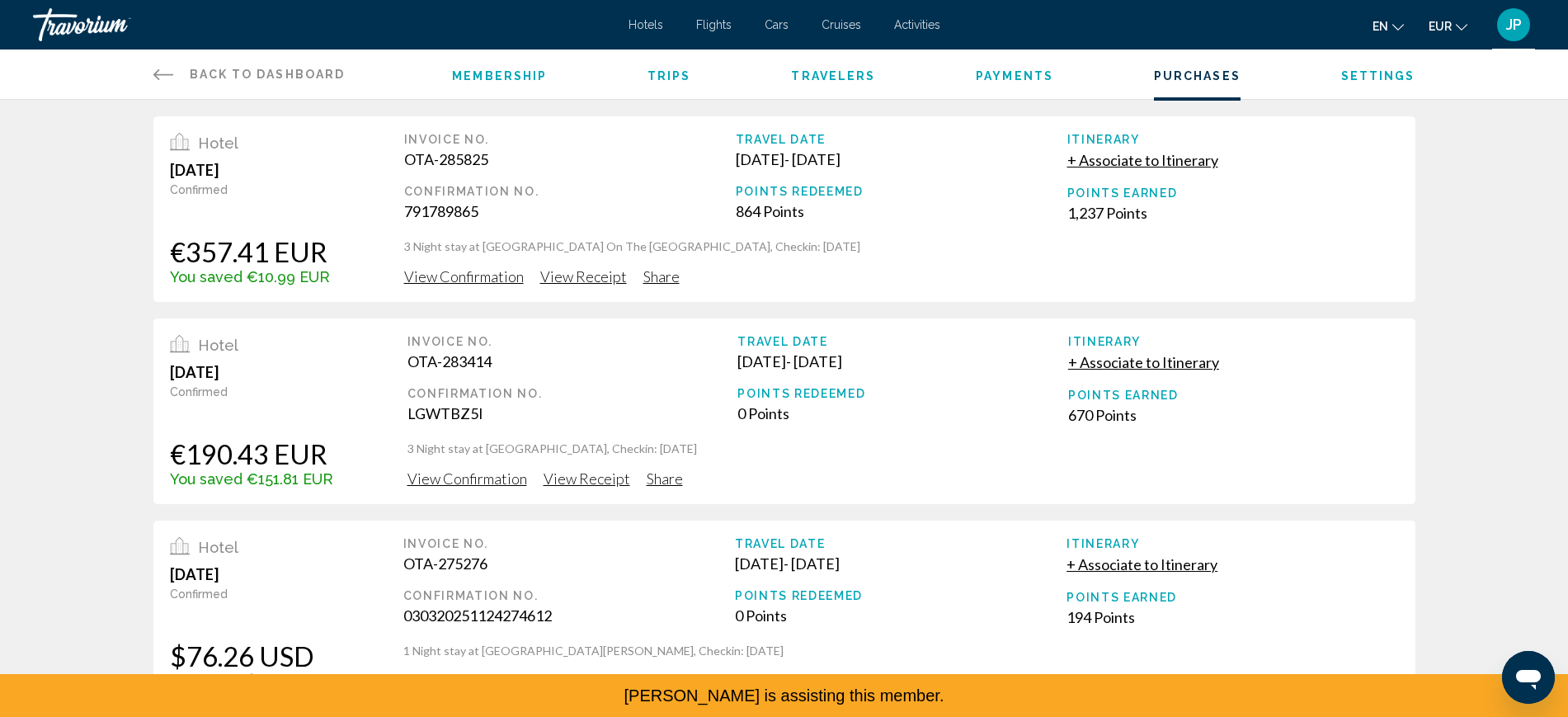
click at [546, 286] on span "View Receipt" at bounding box center [583, 277] width 86 height 18
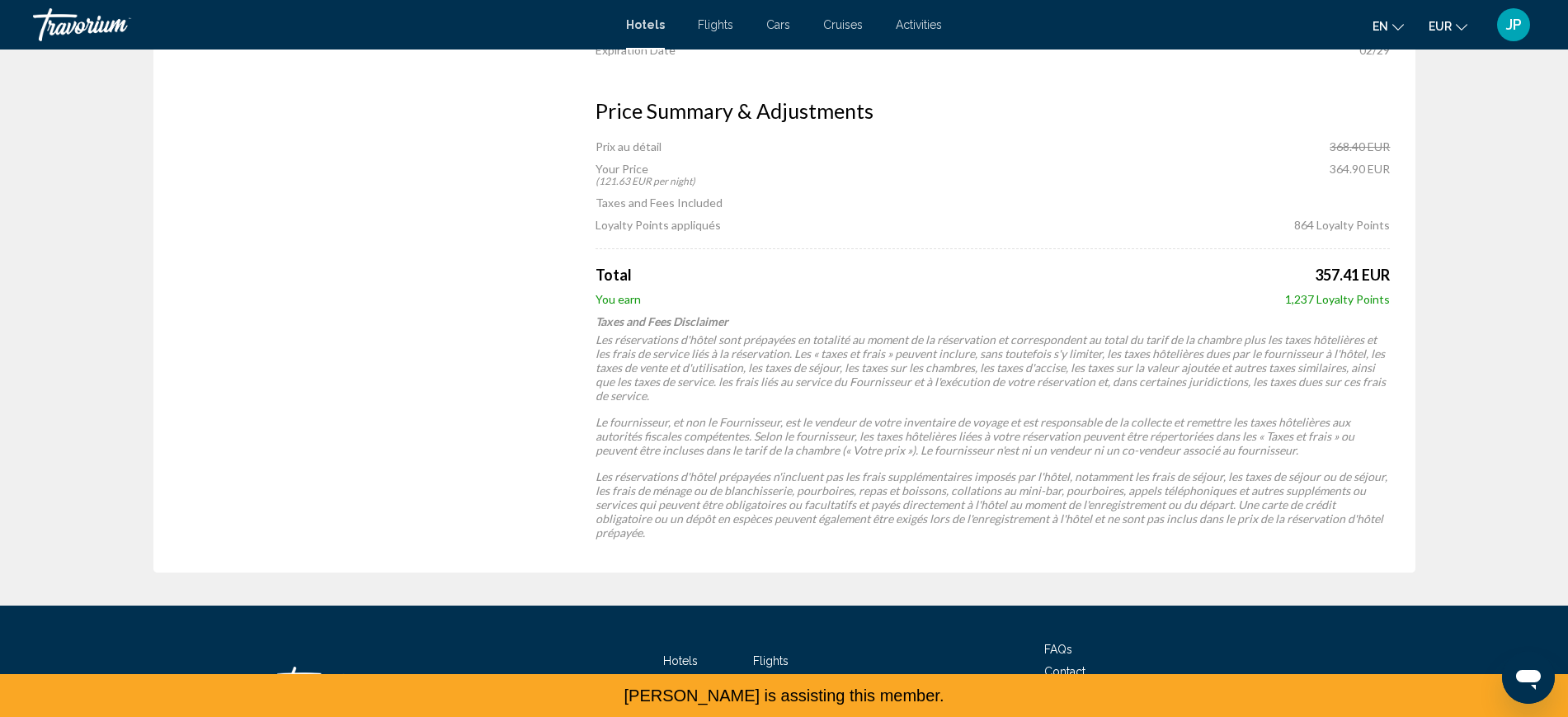
scroll to position [278, 0]
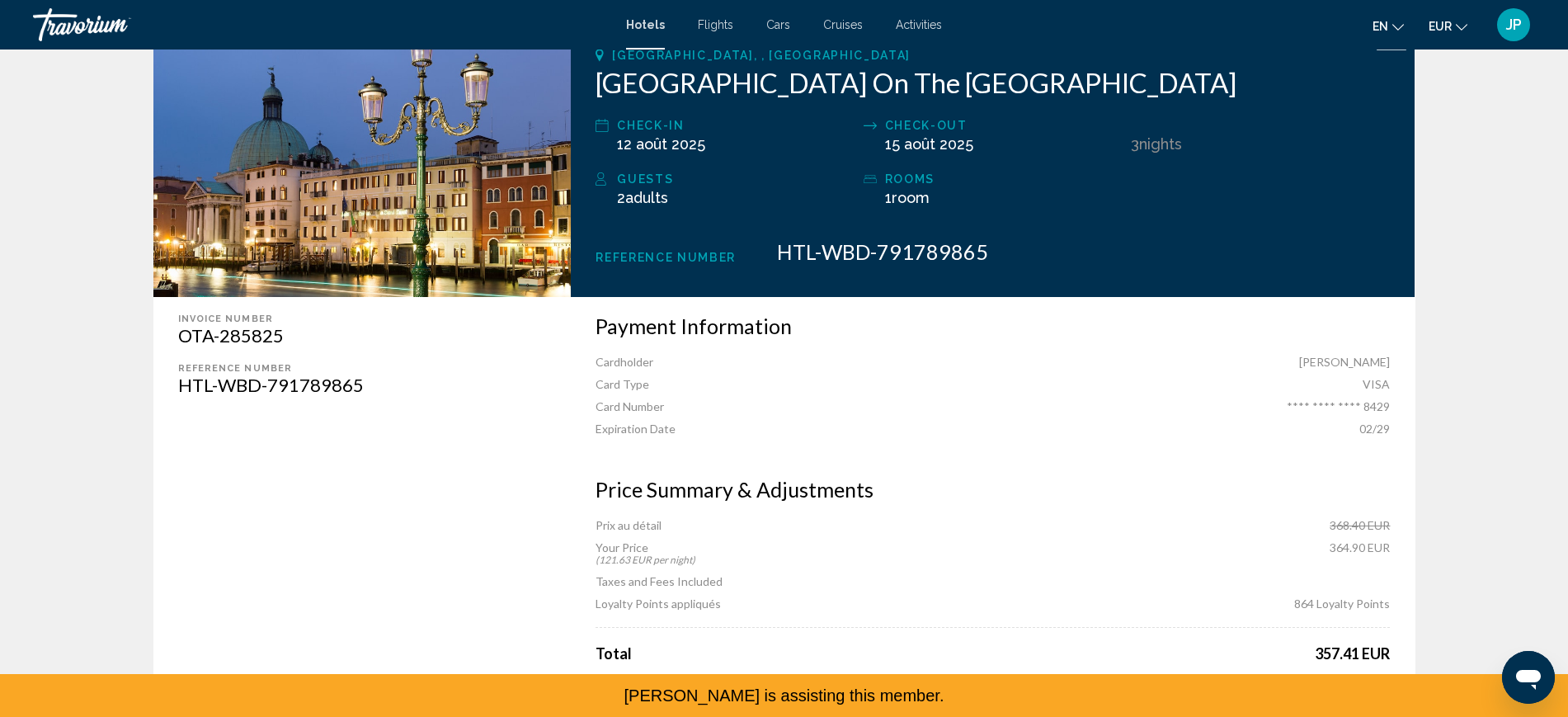
click at [1372, 24] on button "en English Español Français Italiano Português русский" at bounding box center [1388, 25] width 31 height 24
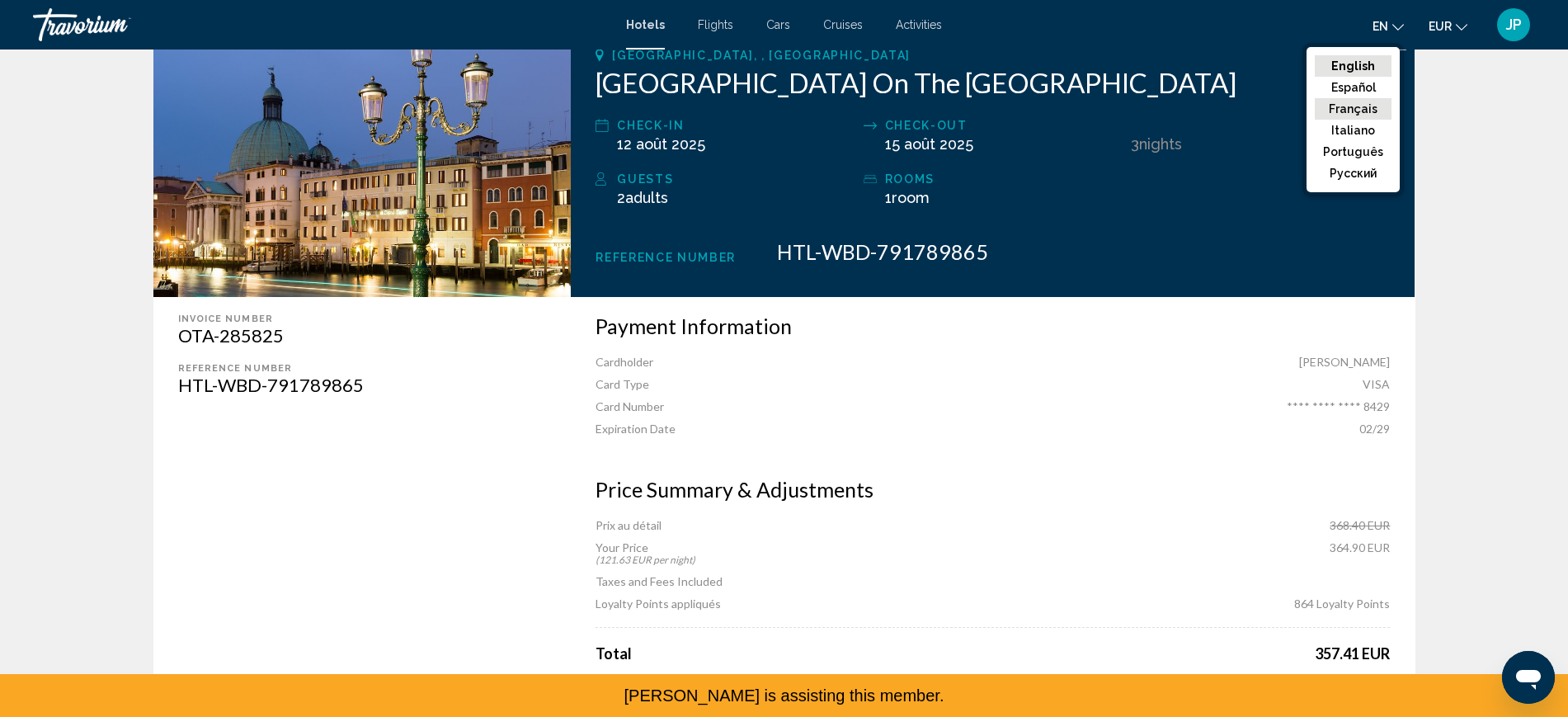
click at [1315, 119] on button "Français" at bounding box center [1353, 109] width 76 height 22
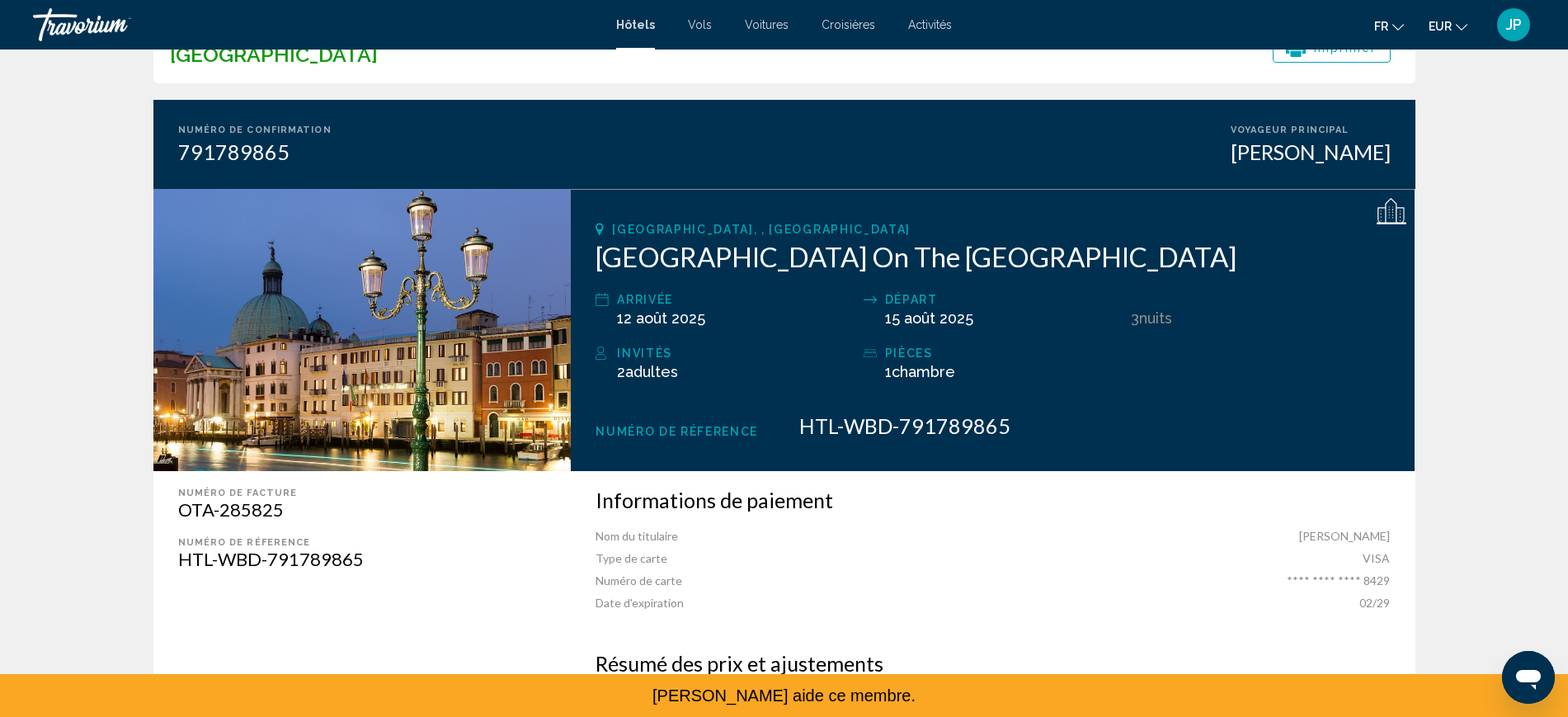
scroll to position [0, 0]
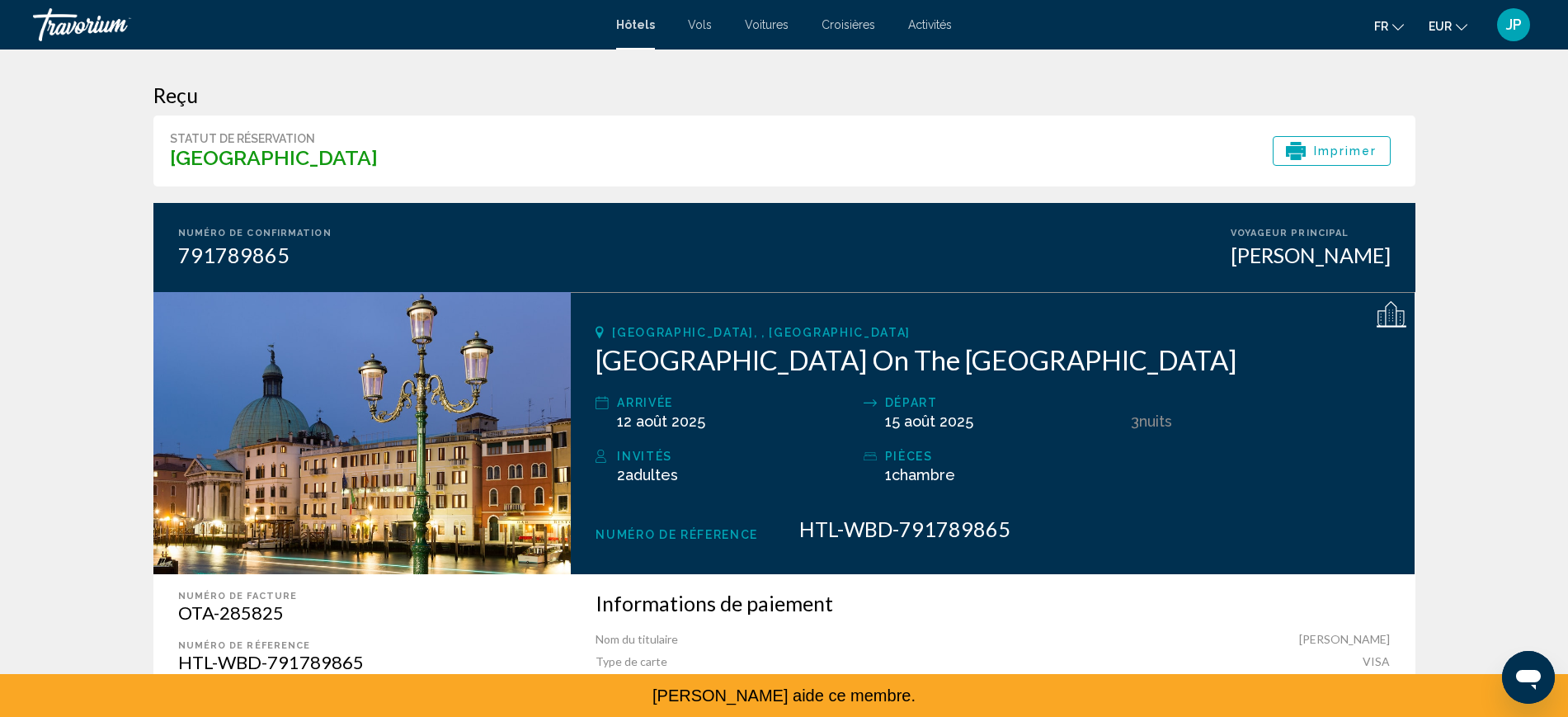
click at [693, 376] on h2 "[GEOGRAPHIC_DATA] On The [GEOGRAPHIC_DATA]" at bounding box center [992, 359] width 794 height 33
copy div "[GEOGRAPHIC_DATA] On The [GEOGRAPHIC_DATA]"
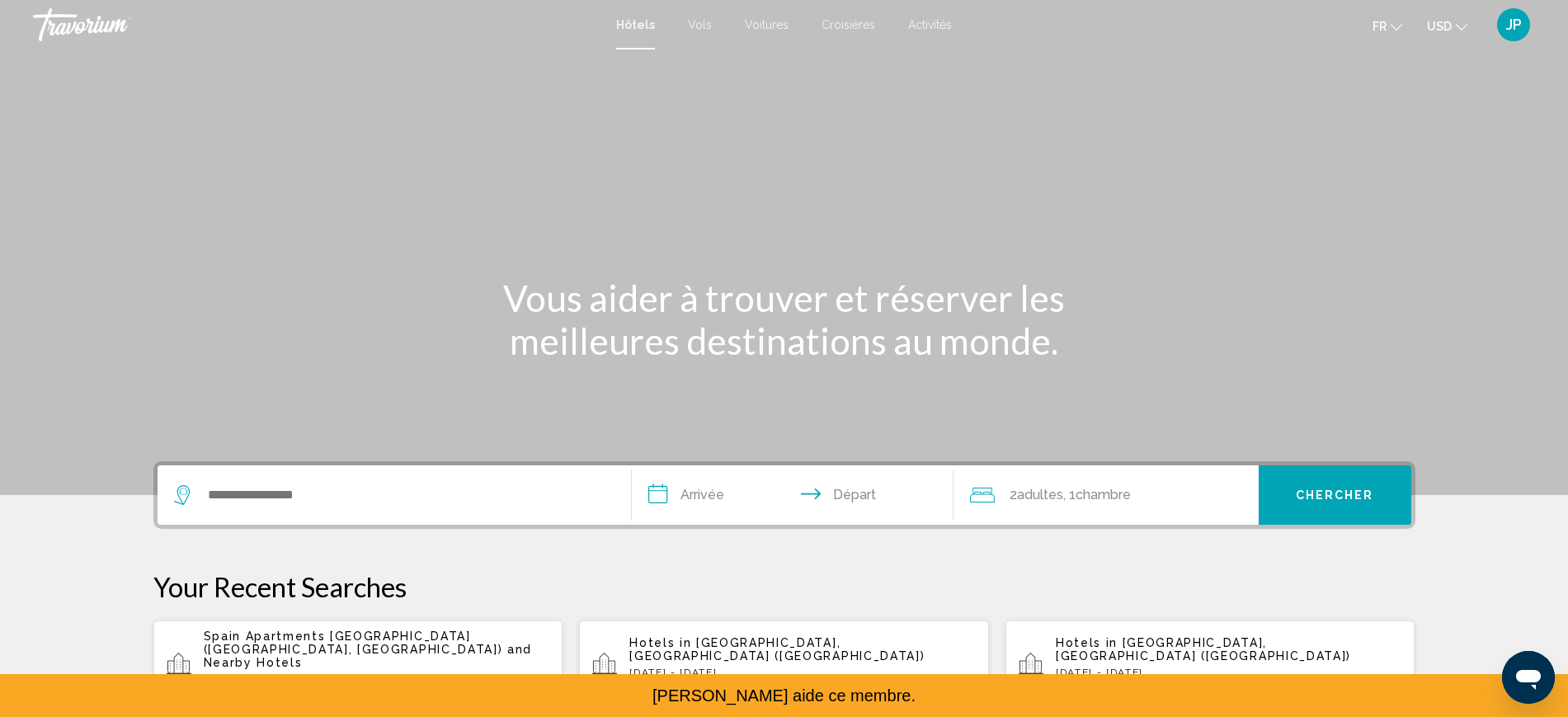
click at [1506, 33] on span "JP" at bounding box center [1513, 25] width 15 height 16
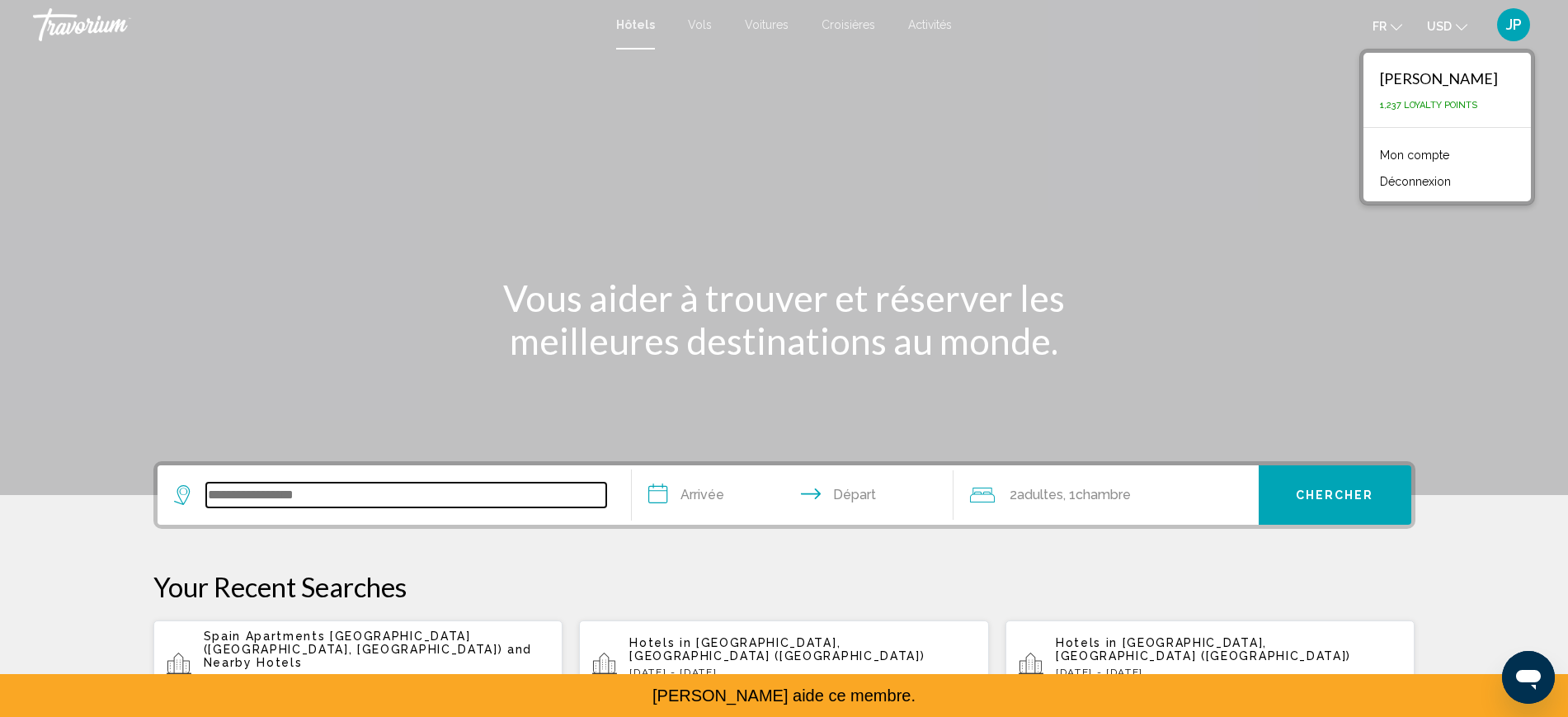
click at [455, 507] on input "Search widget" at bounding box center [407, 494] width 400 height 25
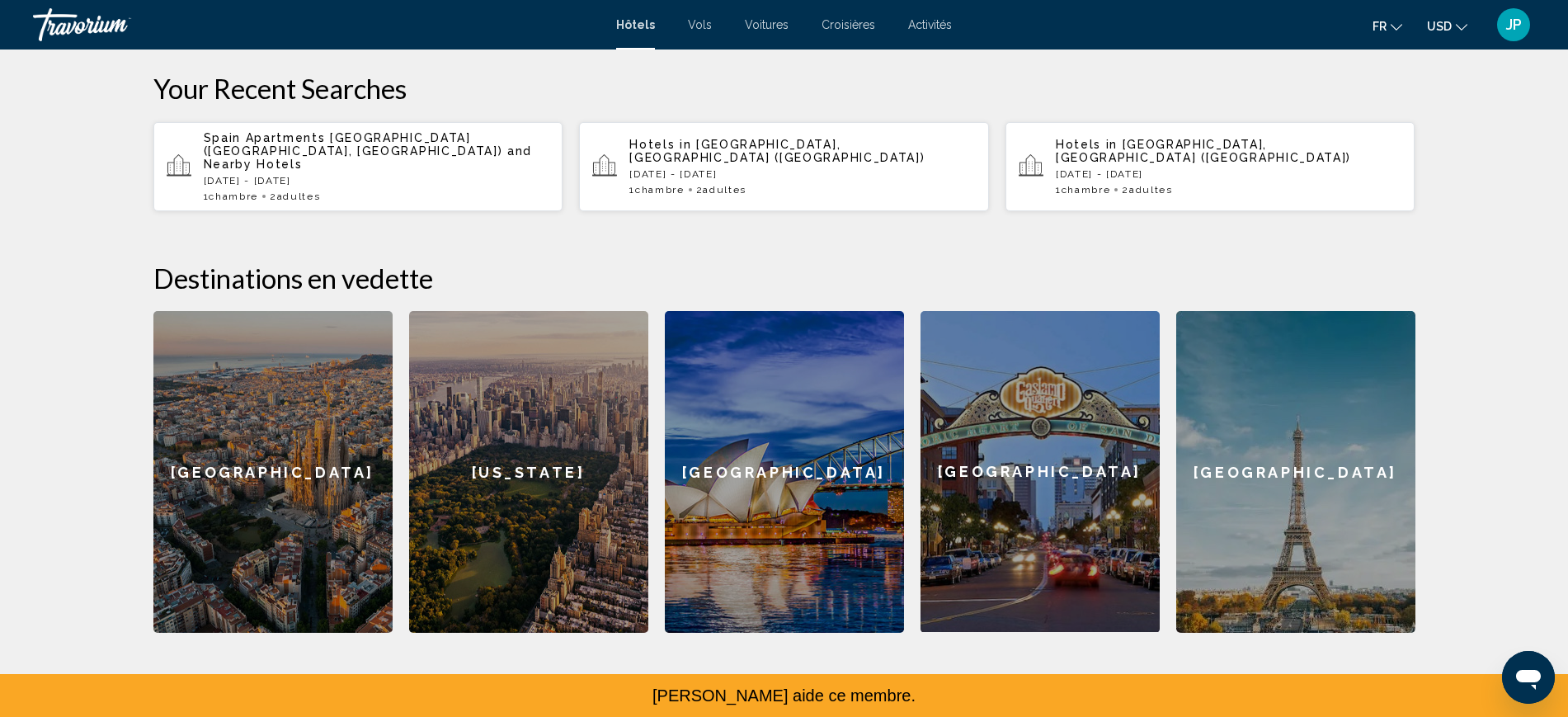
scroll to position [509, 0]
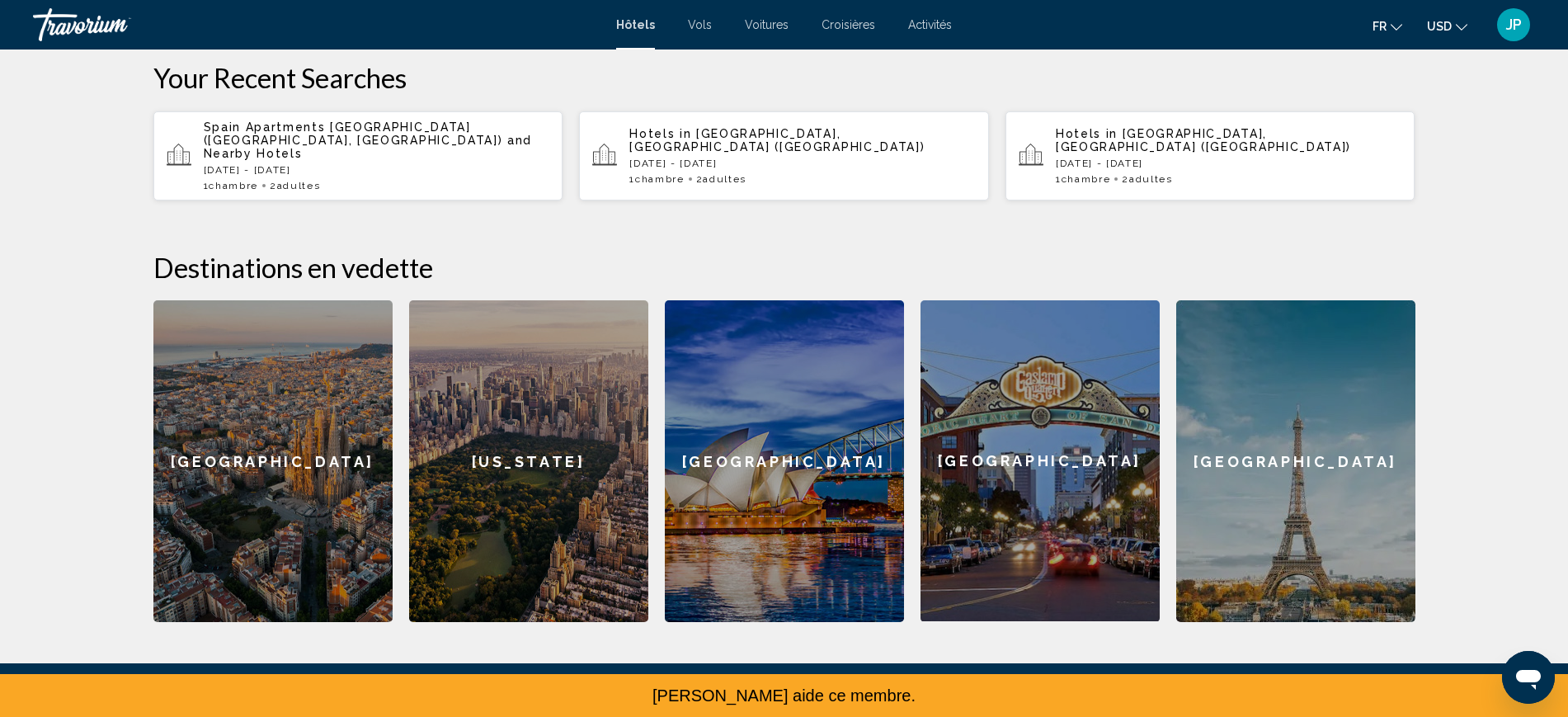
paste input "**********"
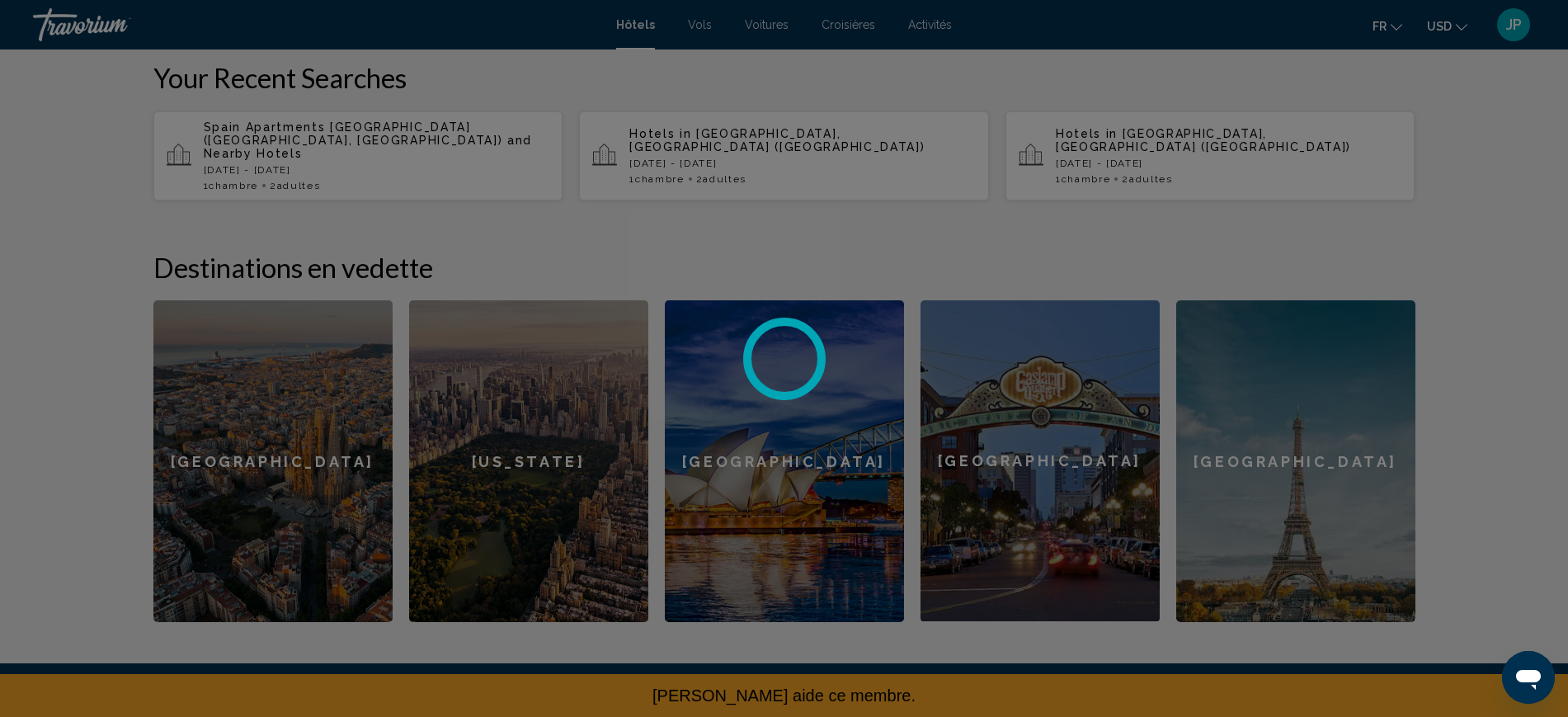
click at [699, 233] on div at bounding box center [784, 358] width 1568 height 717
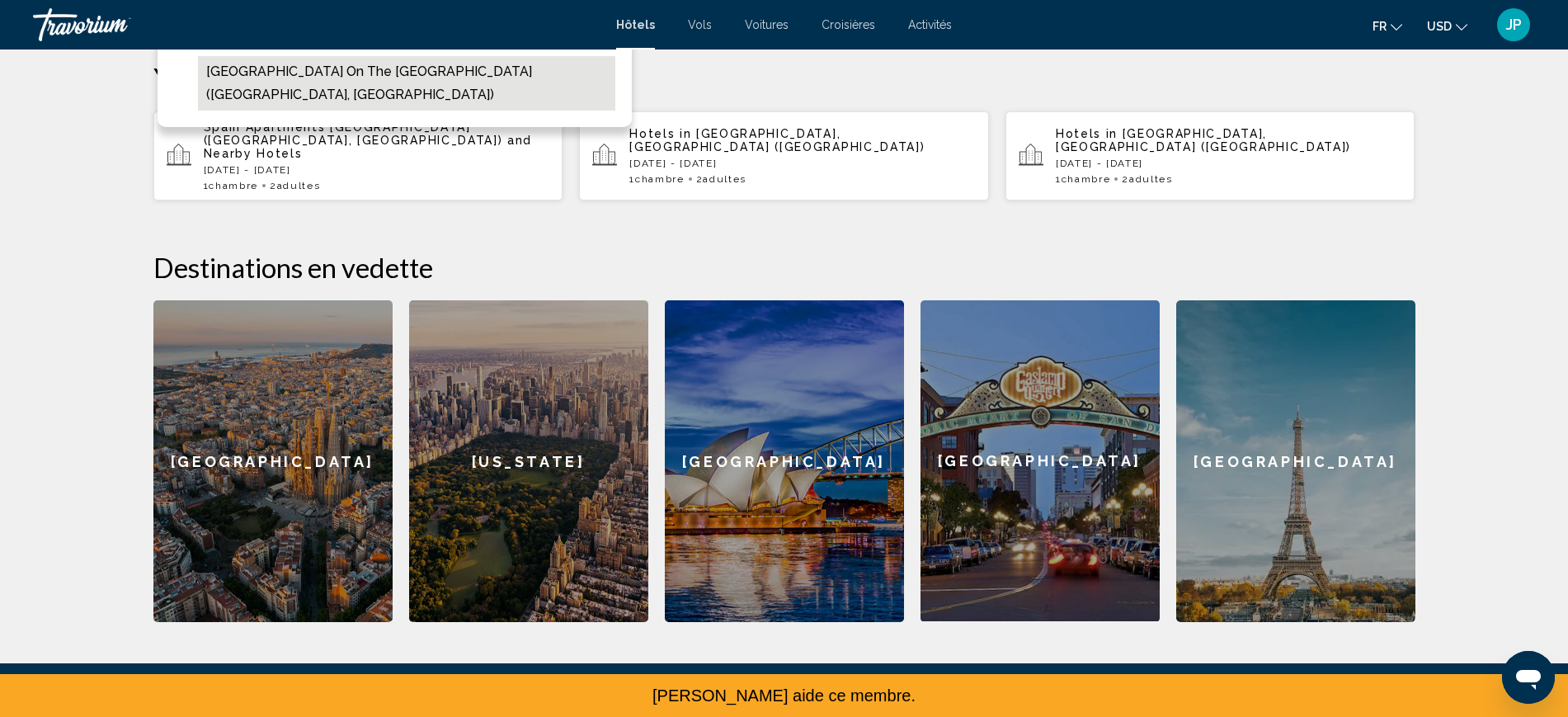
click at [369, 110] on button "Hotel Carlton On The Grand Canal (Venice, IT)" at bounding box center [407, 84] width 418 height 55
type input "**********"
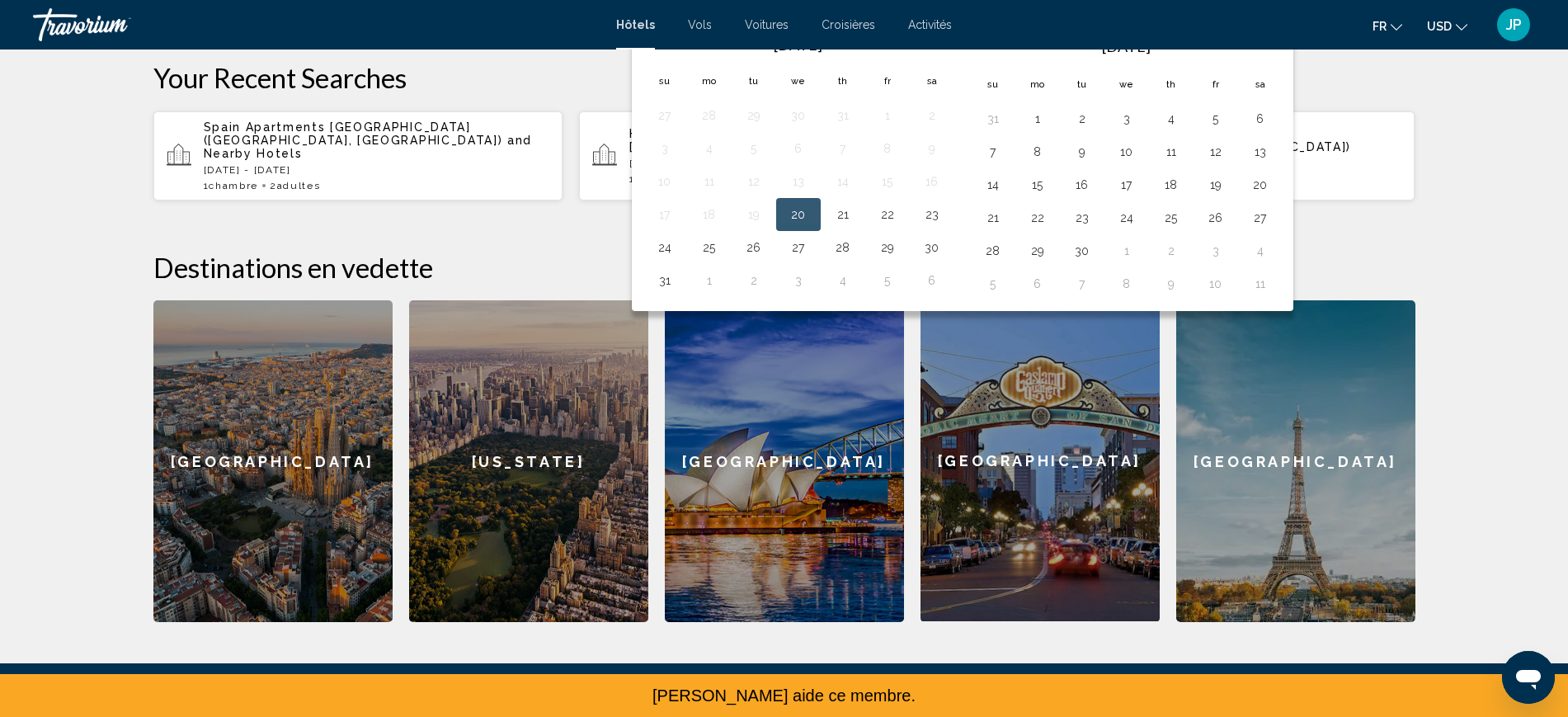
click at [785, 226] on button "20" at bounding box center [798, 214] width 26 height 23
click at [920, 226] on button "23" at bounding box center [932, 214] width 26 height 23
type input "**********"
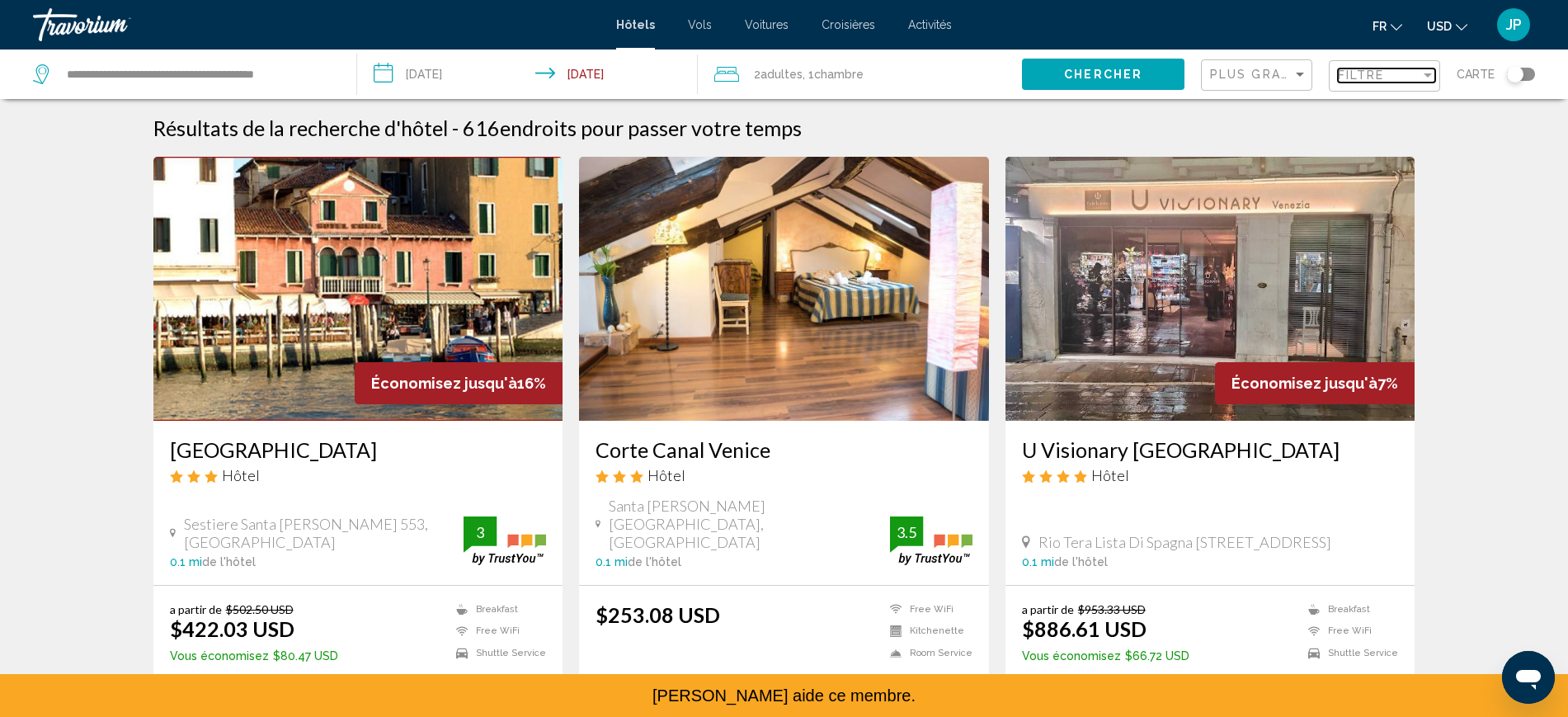
click at [1394, 83] on div "Filtre" at bounding box center [1386, 76] width 97 height 14
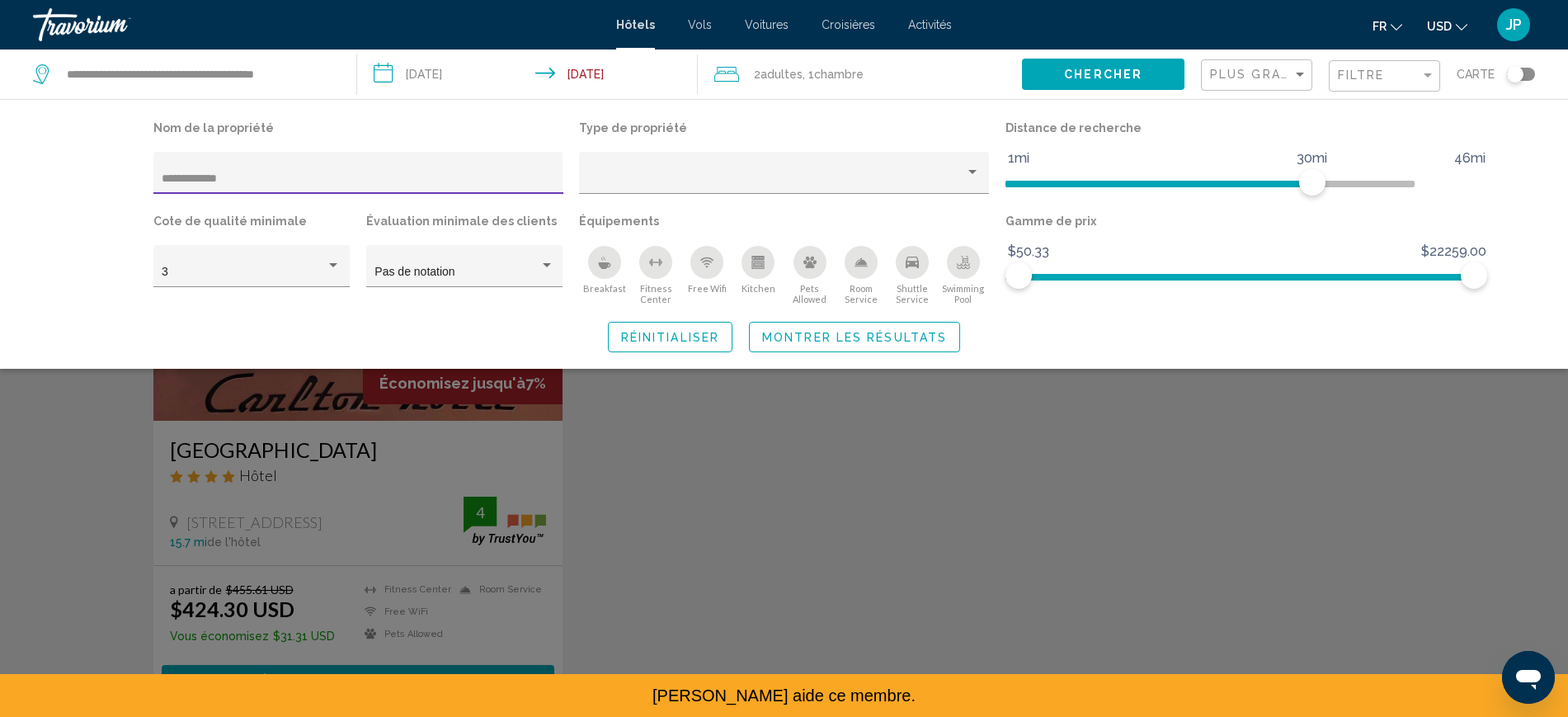
type input "**********"
click at [631, 504] on div "Search widget" at bounding box center [784, 482] width 1568 height 470
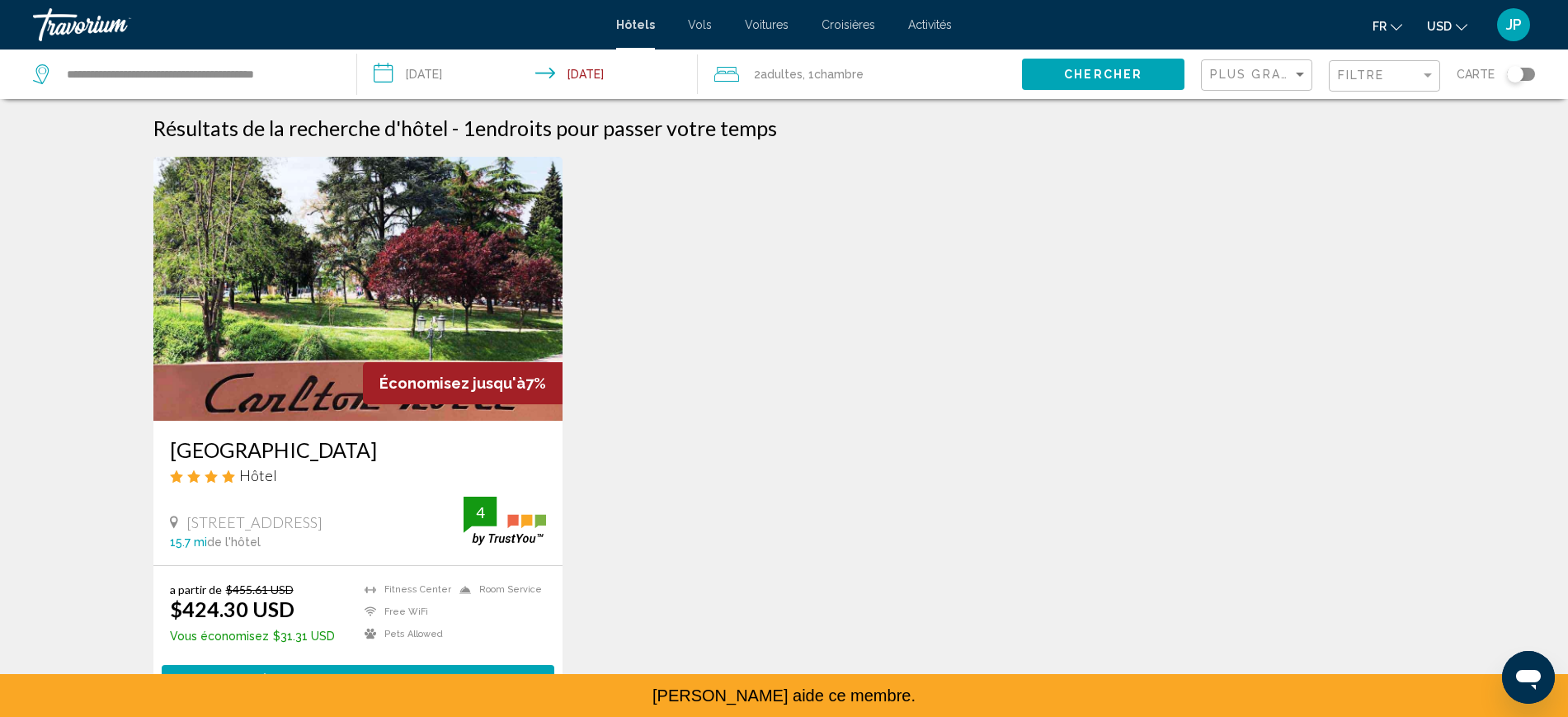
click at [1391, 33] on icon "Change language" at bounding box center [1396, 27] width 12 height 12
click at [1314, 76] on button "English" at bounding box center [1351, 66] width 76 height 22
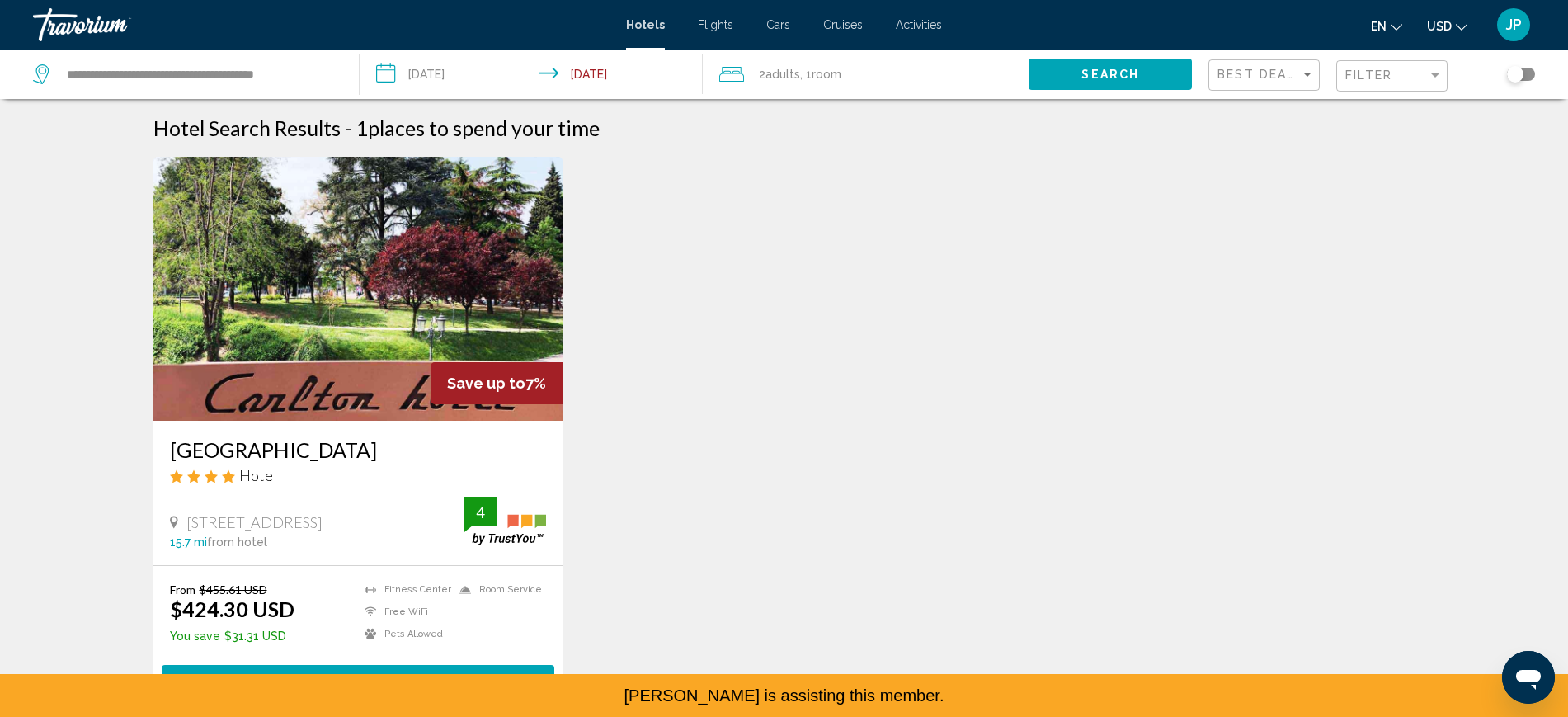
click at [1028, 82] on button "Search" at bounding box center [1109, 74] width 163 height 31
click at [1420, 82] on div "Filter" at bounding box center [1386, 75] width 83 height 14
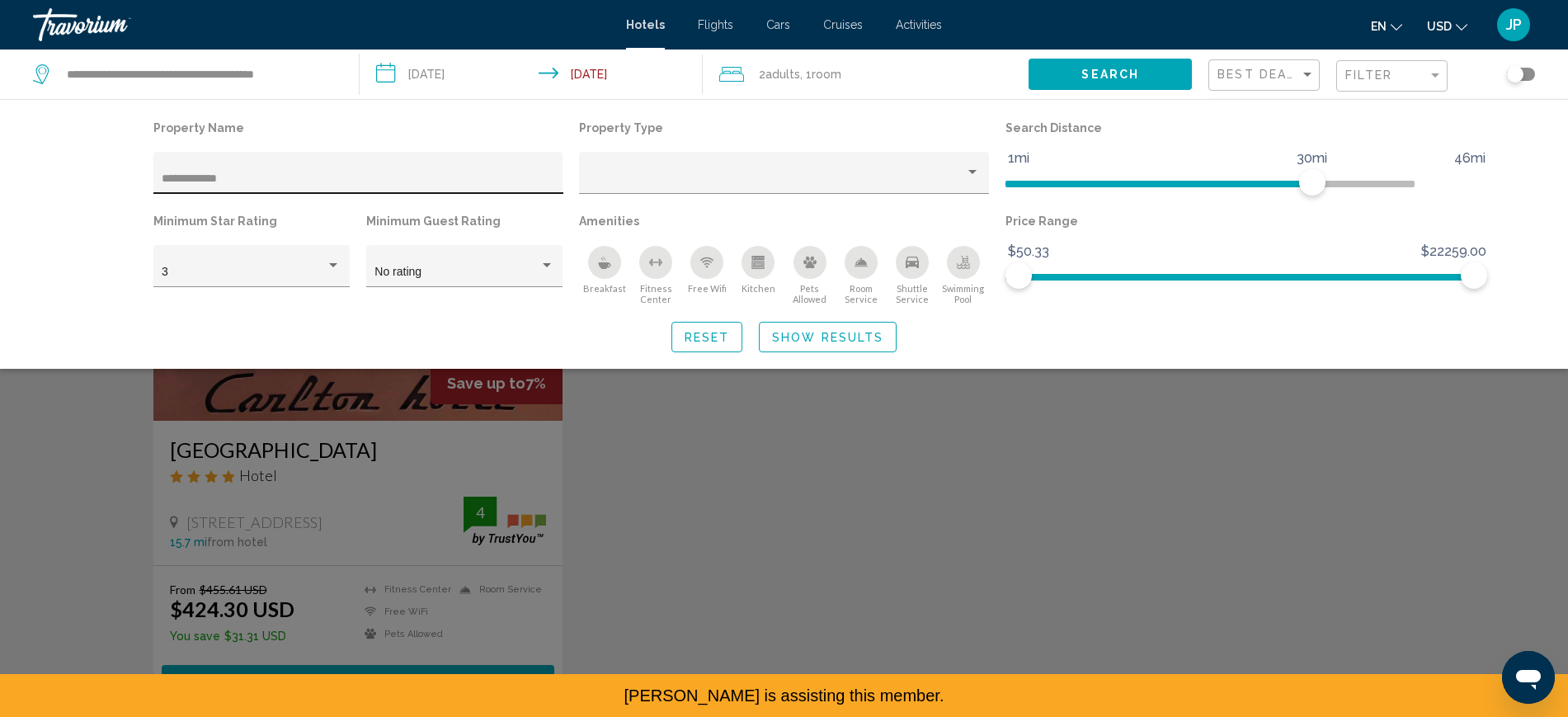
click at [226, 195] on div "**********" at bounding box center [358, 177] width 392 height 34
click at [431, 86] on input "**********" at bounding box center [534, 76] width 349 height 55
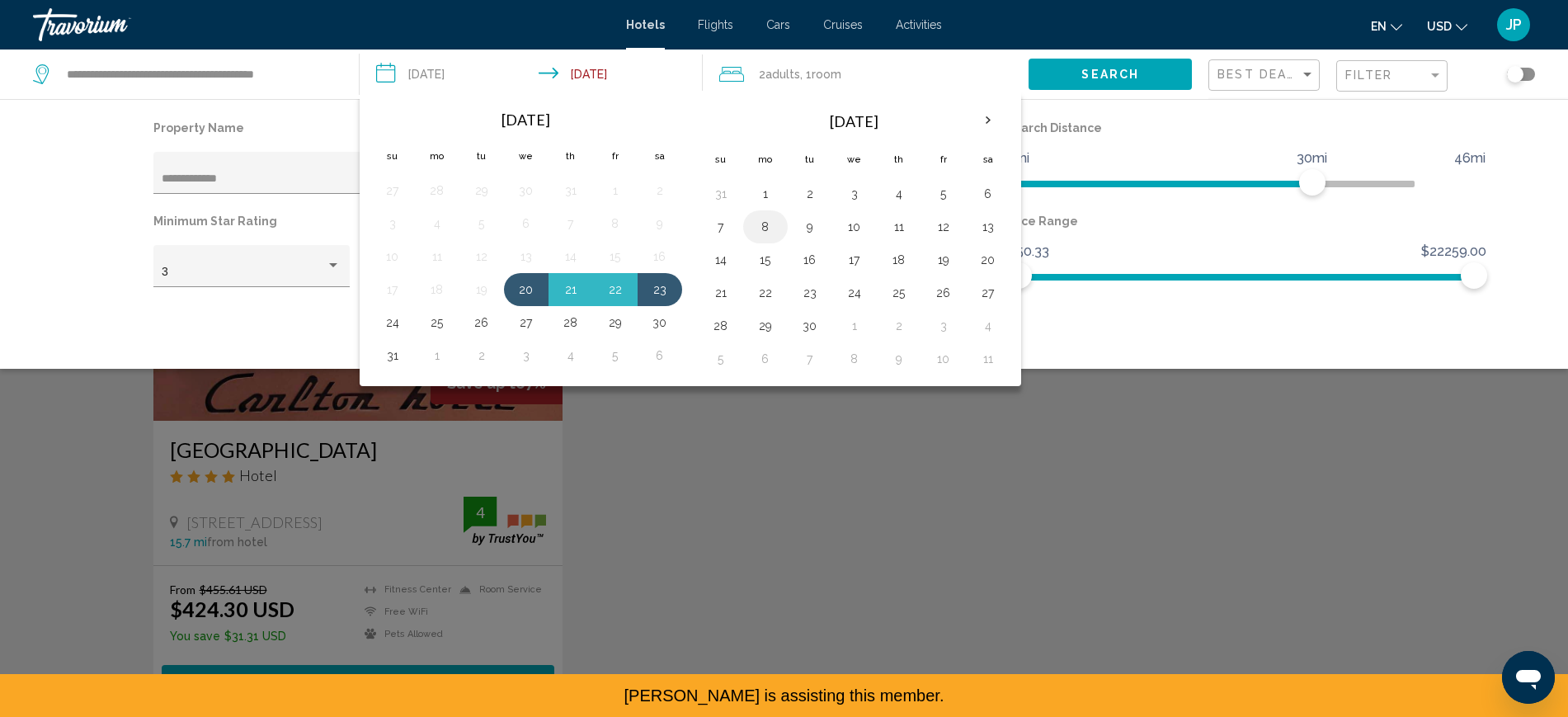
click at [779, 238] on button "8" at bounding box center [765, 227] width 26 height 23
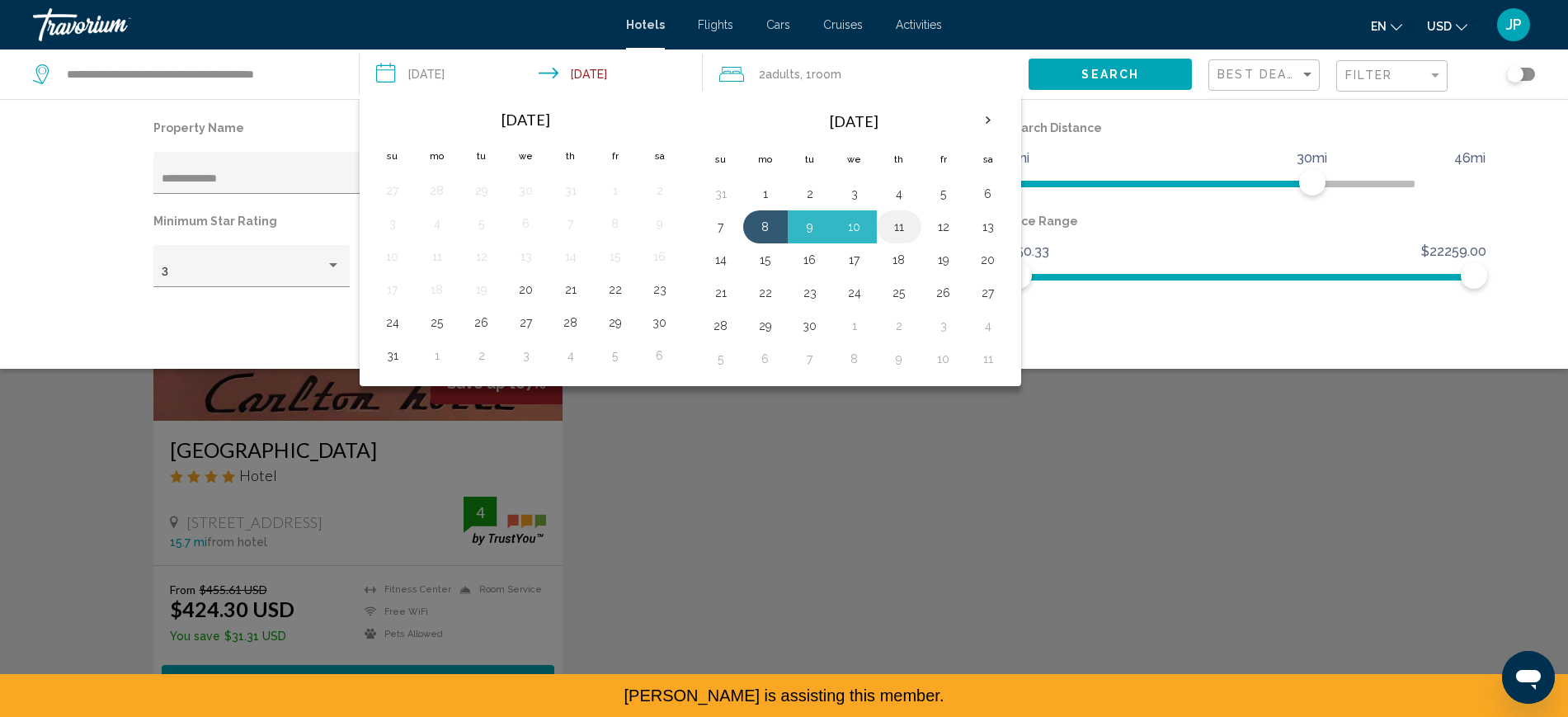
click at [912, 238] on button "11" at bounding box center [898, 227] width 26 height 23
type input "**********"
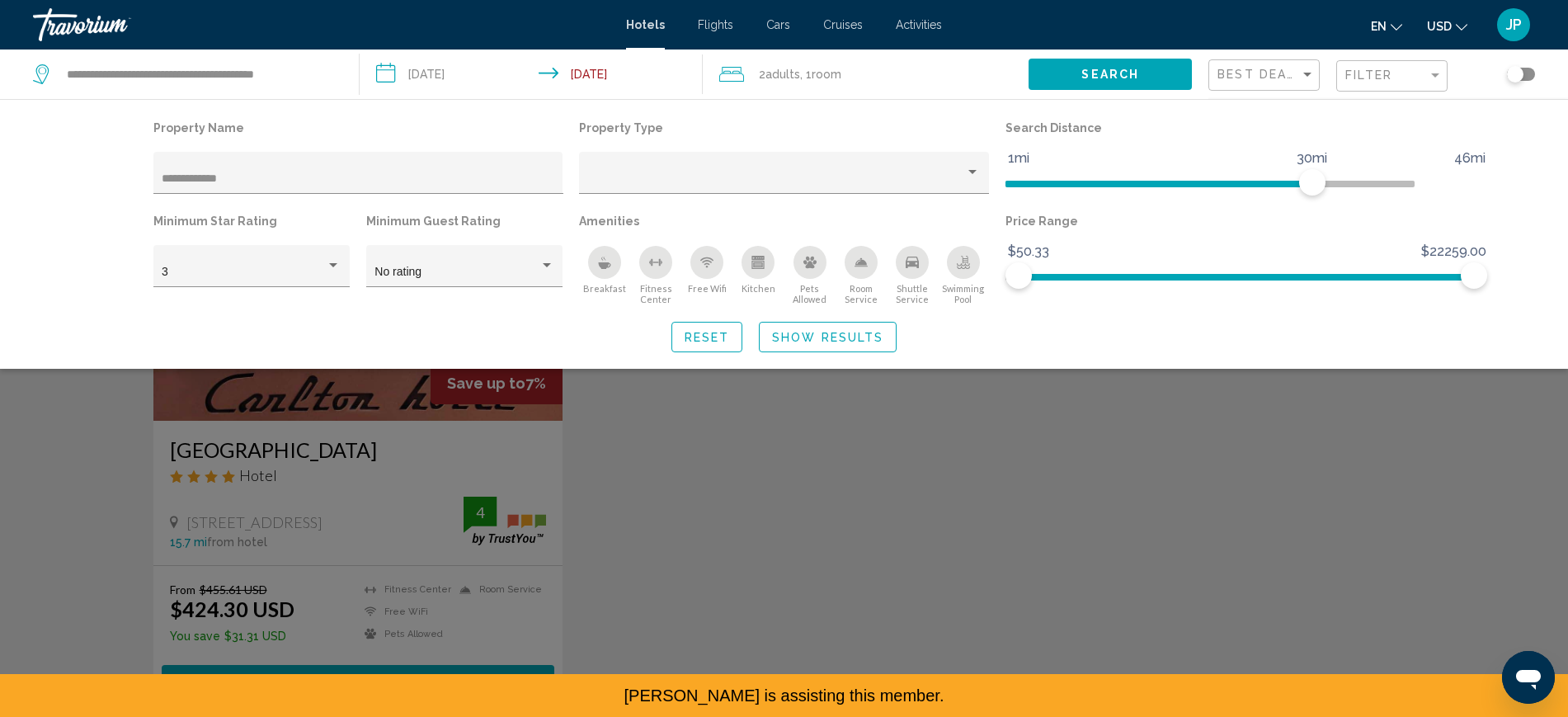
click at [789, 344] on span "Show Results" at bounding box center [827, 337] width 111 height 14
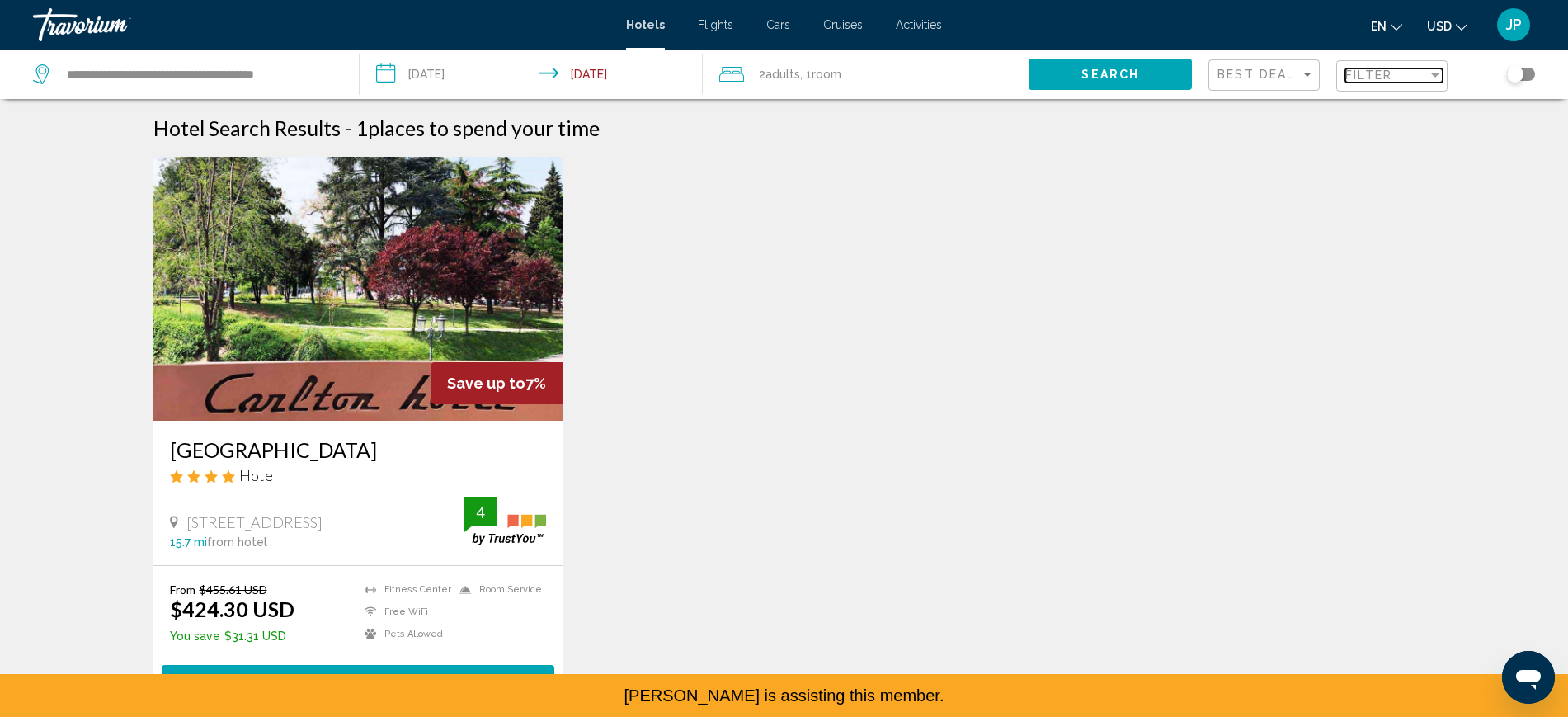
click at [1411, 82] on div "Filter" at bounding box center [1386, 75] width 83 height 14
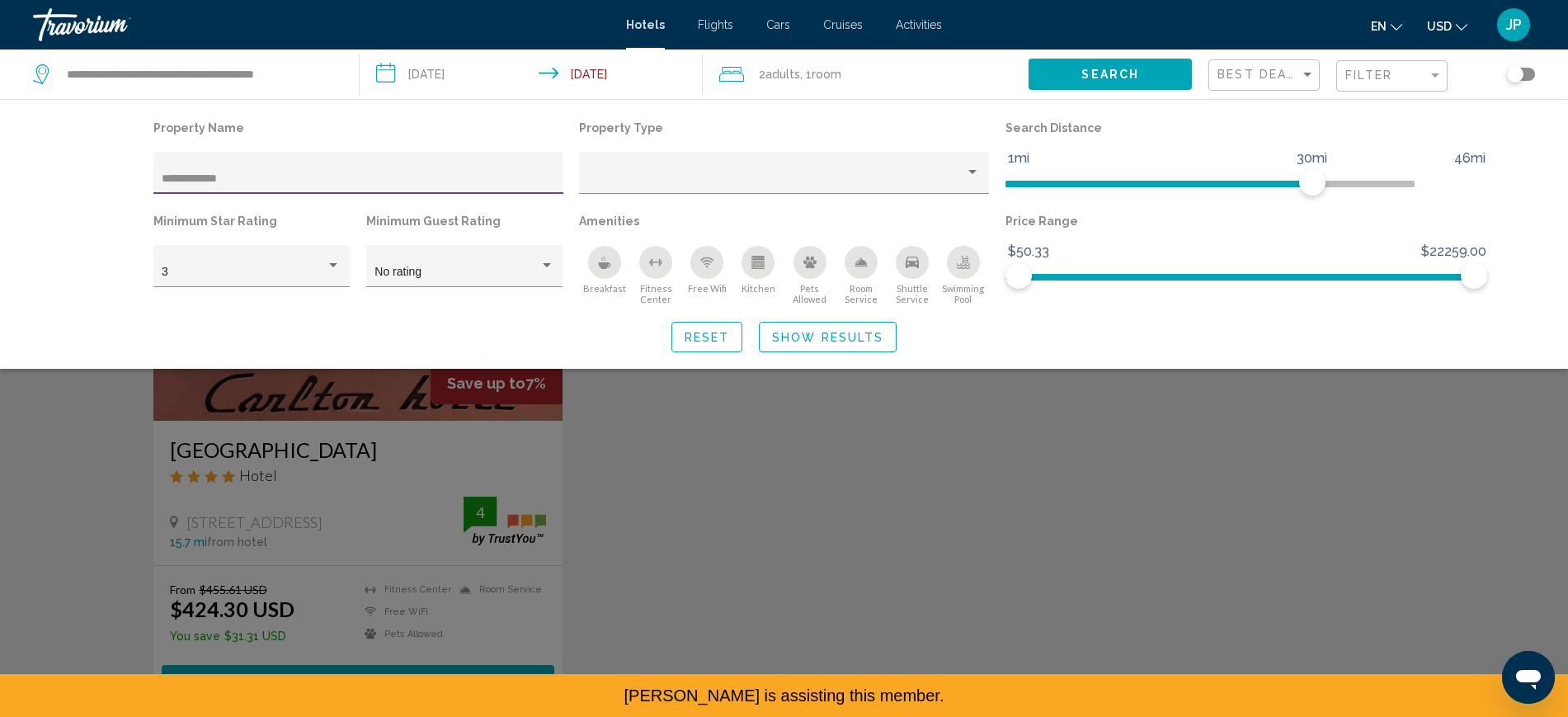
click at [289, 186] on input "**********" at bounding box center [358, 178] width 392 height 14
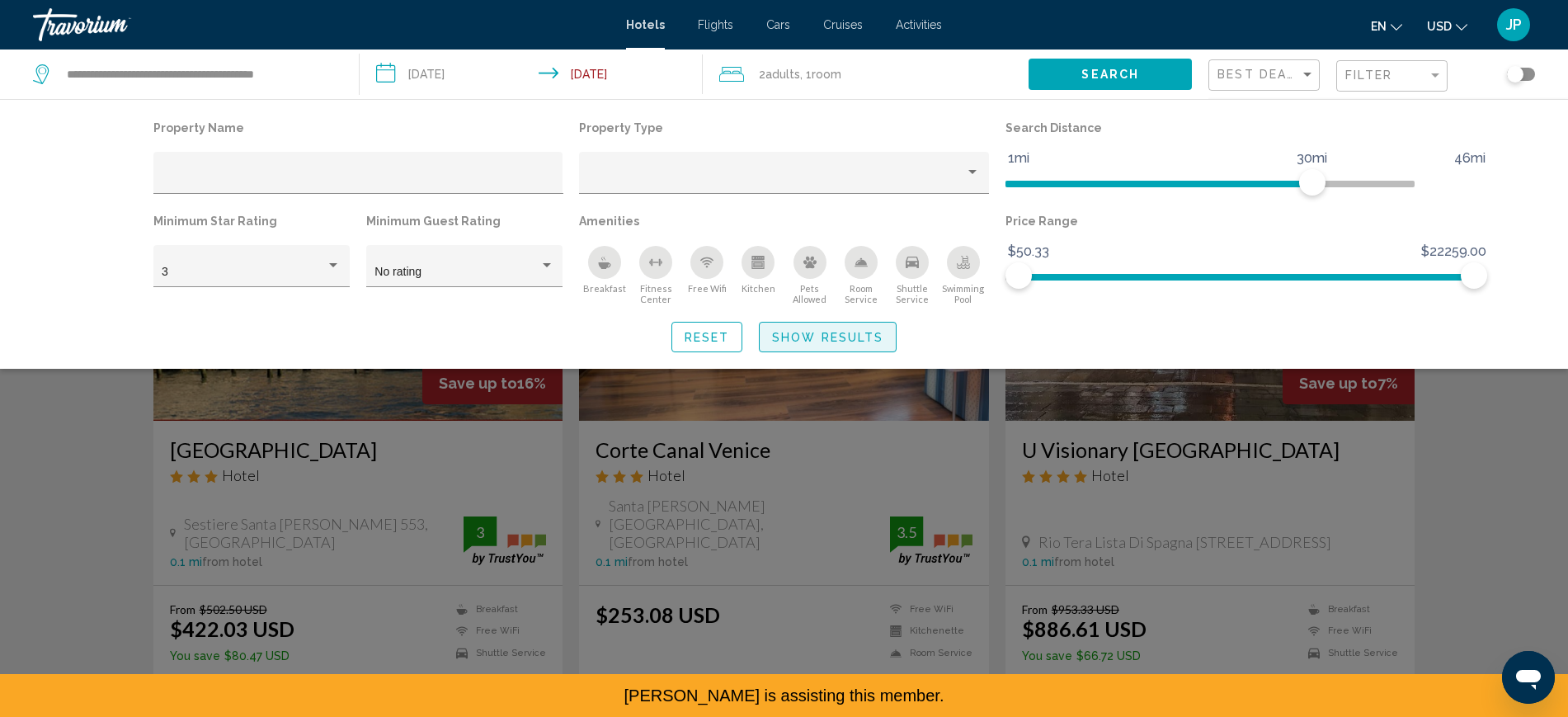
click at [789, 343] on span "Show Results" at bounding box center [827, 337] width 111 height 14
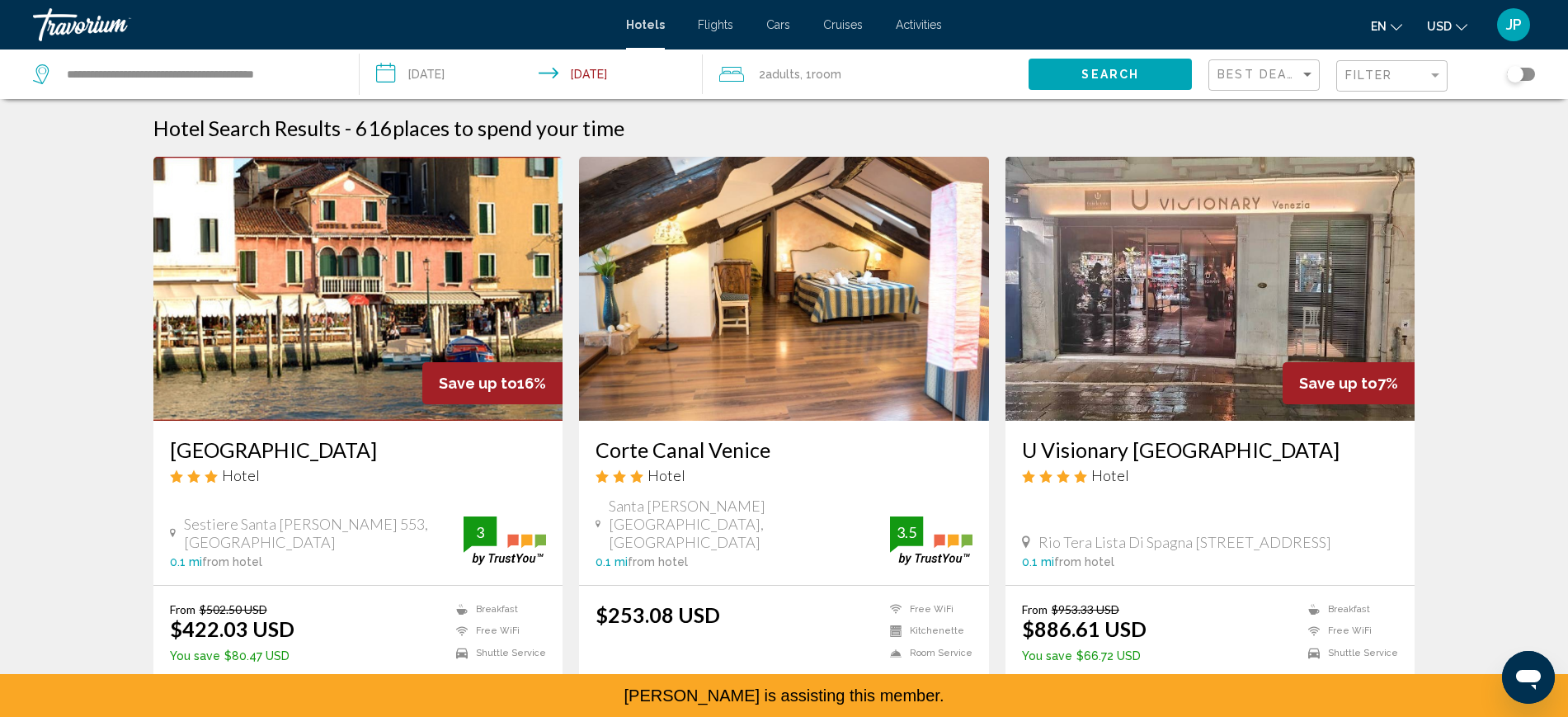
click at [1381, 92] on div "Filter" at bounding box center [1393, 76] width 97 height 31
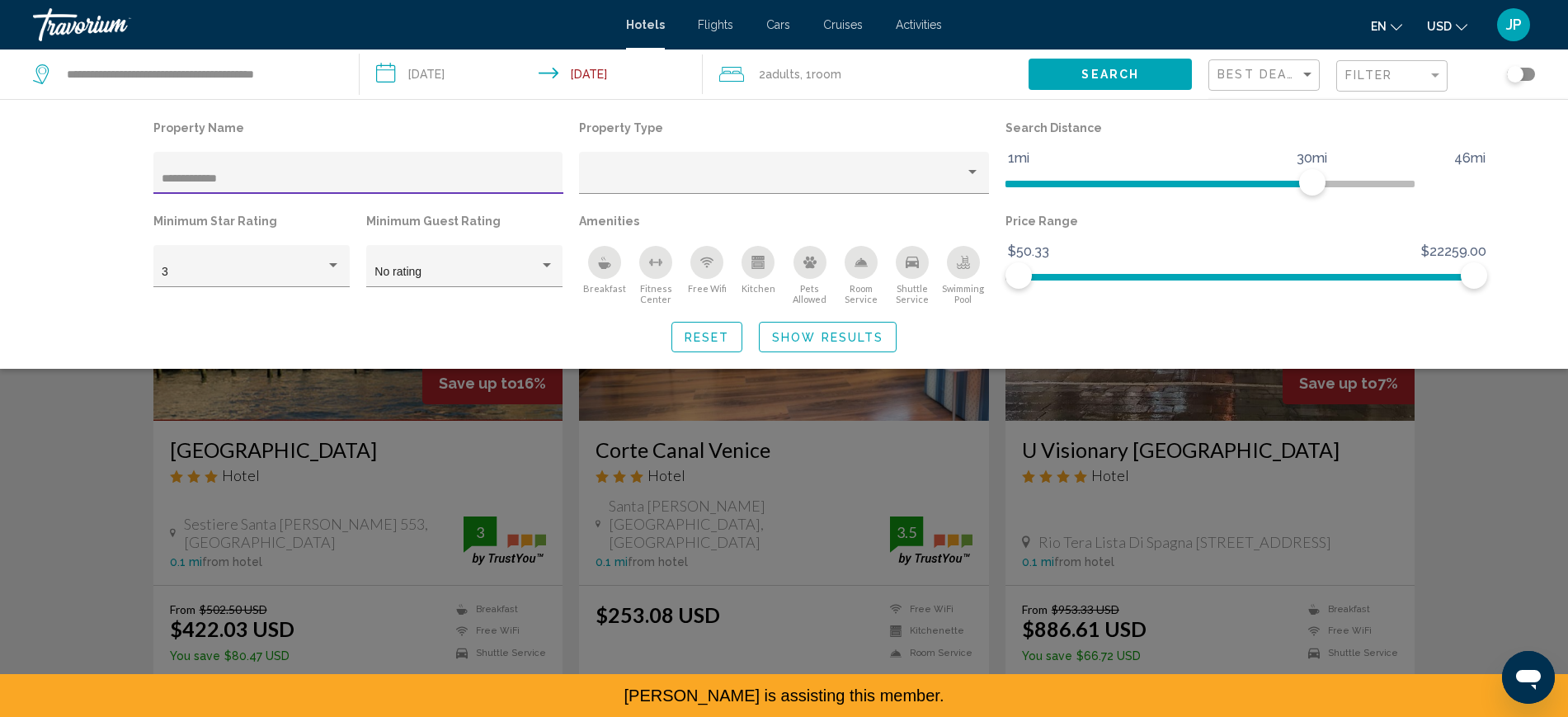
type input "**********"
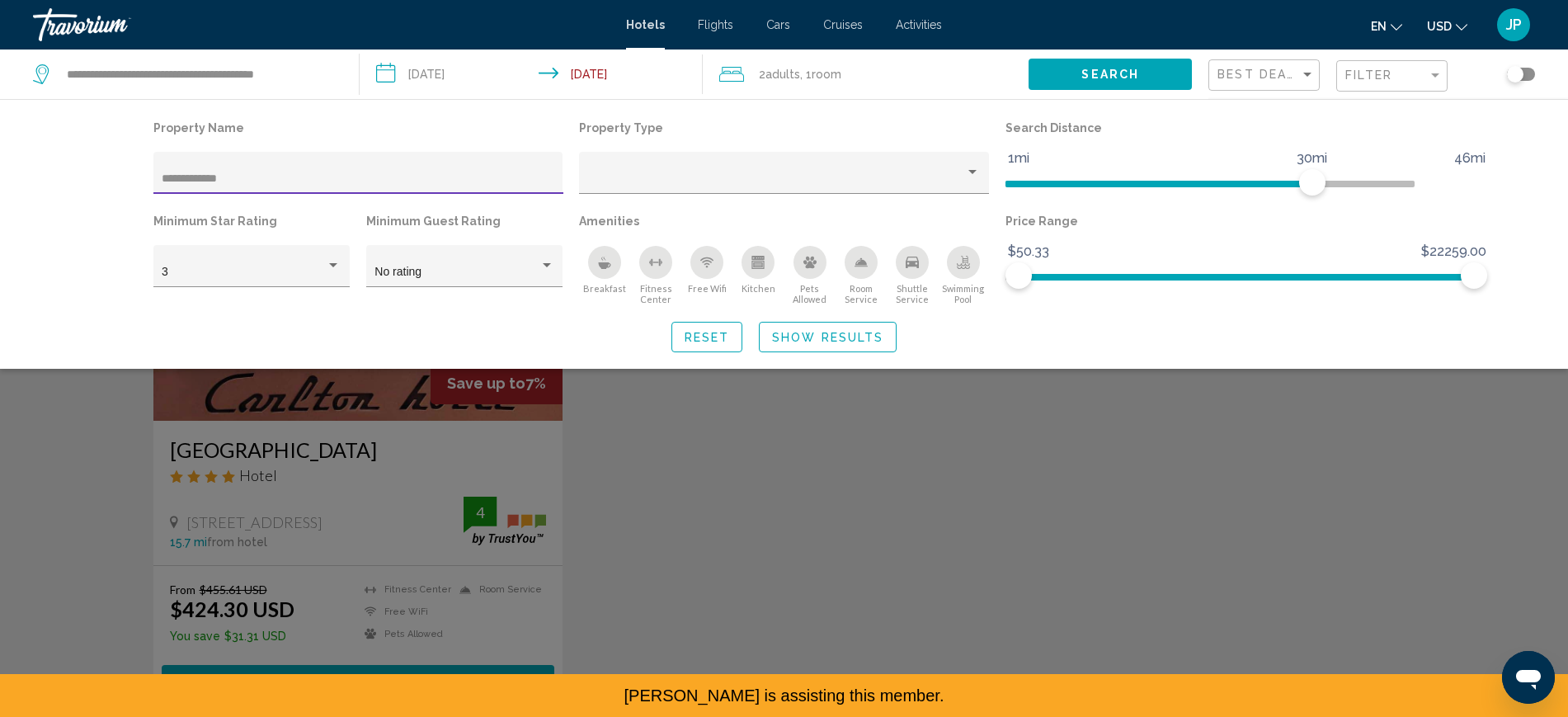
click at [832, 352] on div "**********" at bounding box center [784, 234] width 1328 height 236
click at [826, 343] on span "Show Results" at bounding box center [827, 337] width 111 height 14
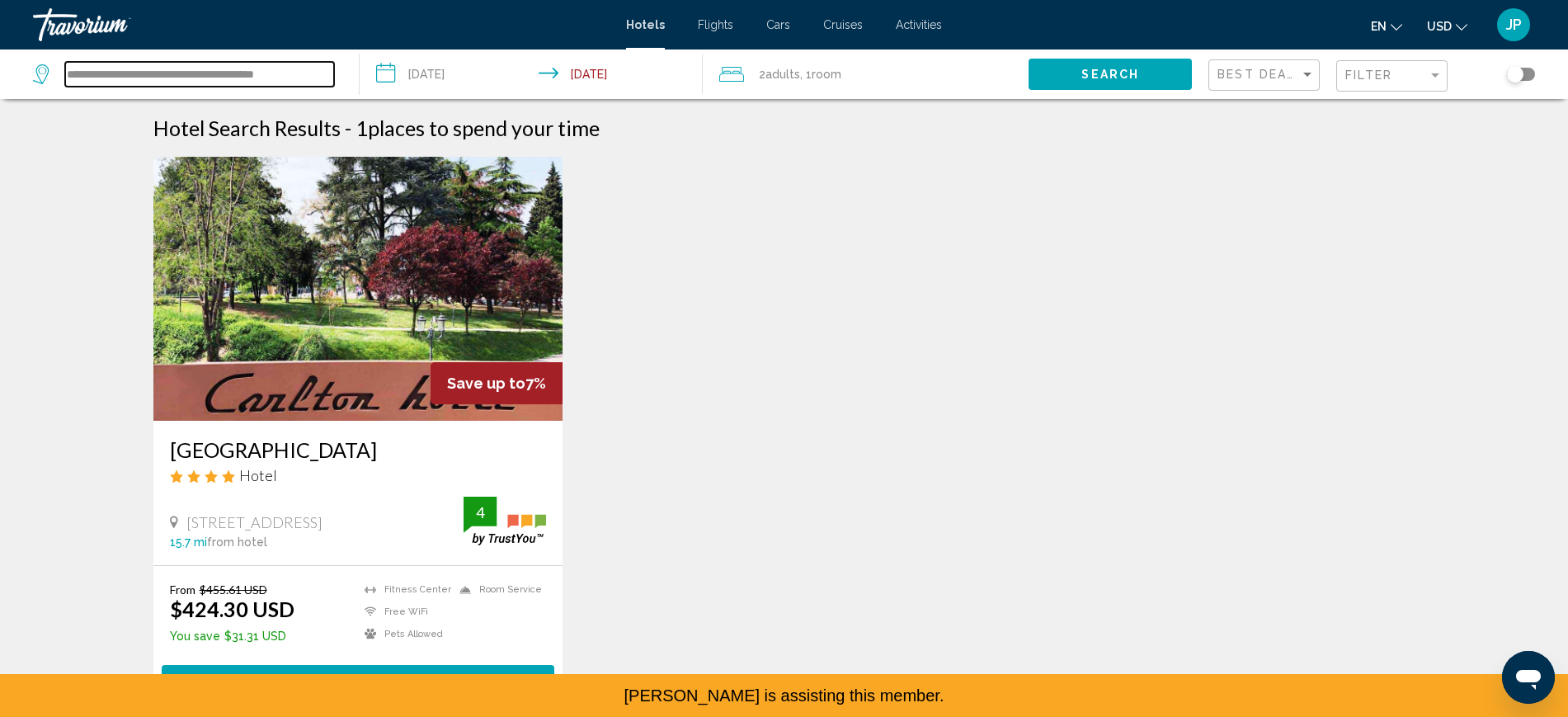
click at [258, 86] on input "**********" at bounding box center [199, 74] width 268 height 25
drag, startPoint x: 247, startPoint y: 92, endPoint x: 340, endPoint y: 79, distance: 93.9
click at [340, 79] on app-destination-search "**********" at bounding box center [179, 74] width 359 height 49
click at [252, 90] on input "**********" at bounding box center [186, 75] width 240 height 31
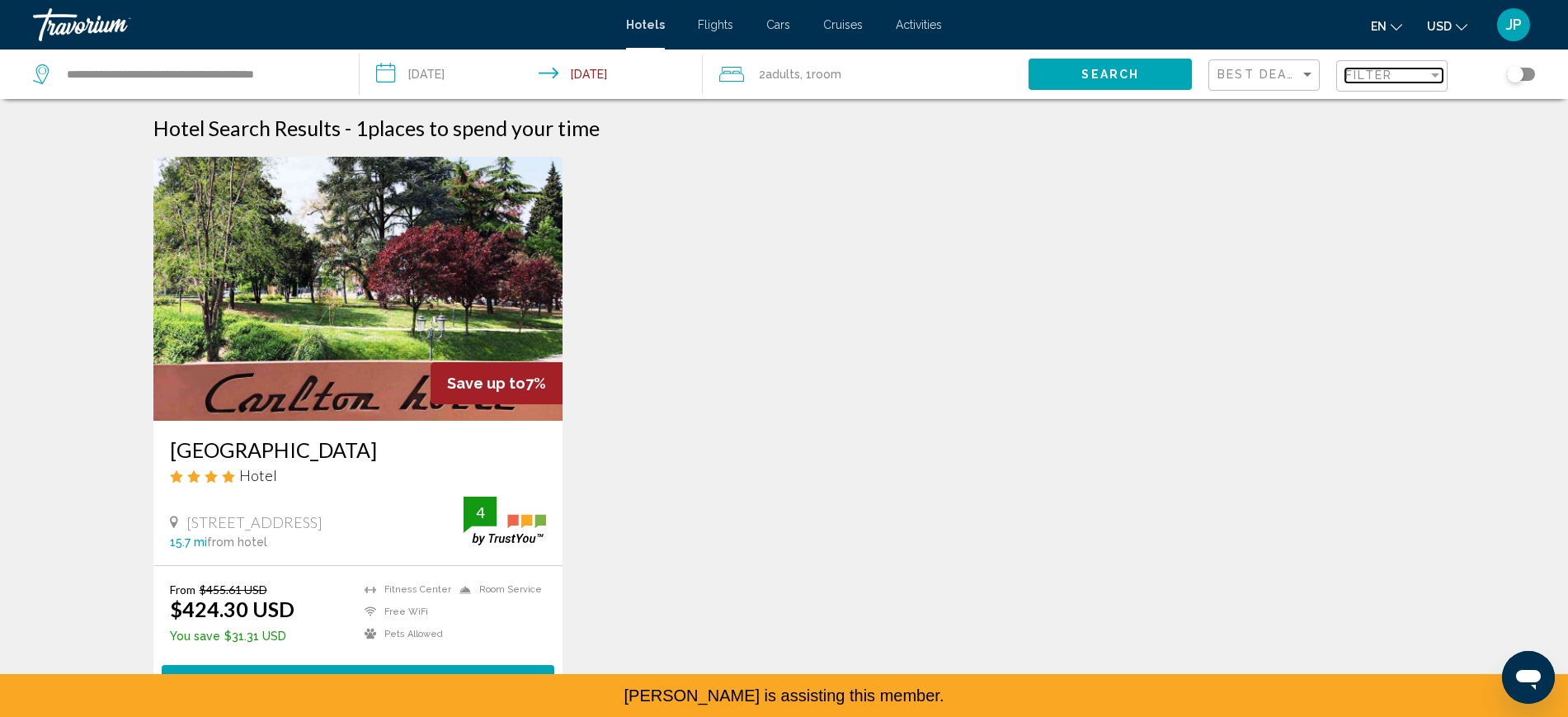
scroll to position [0, 0]
click at [1345, 82] on span "Filter" at bounding box center [1369, 75] width 47 height 14
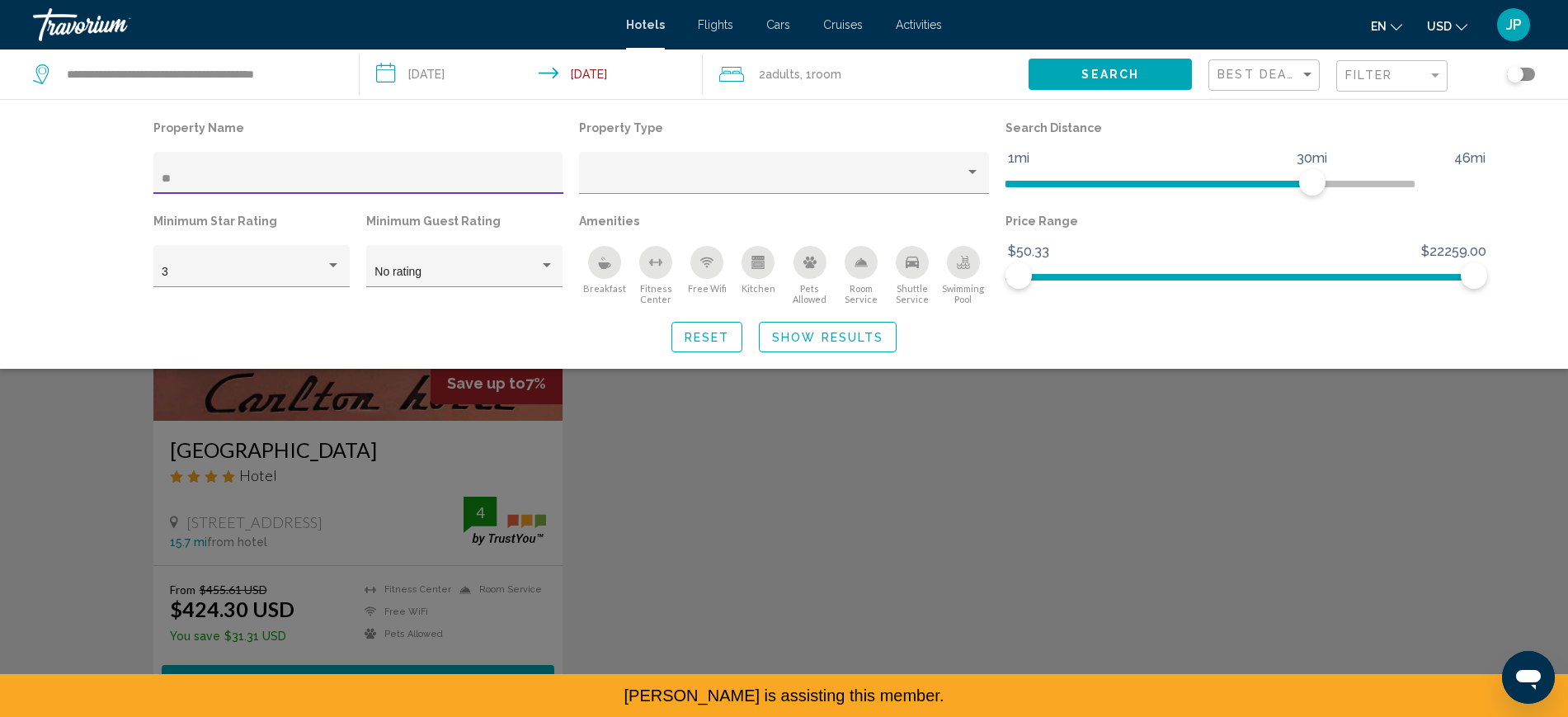
type input "*"
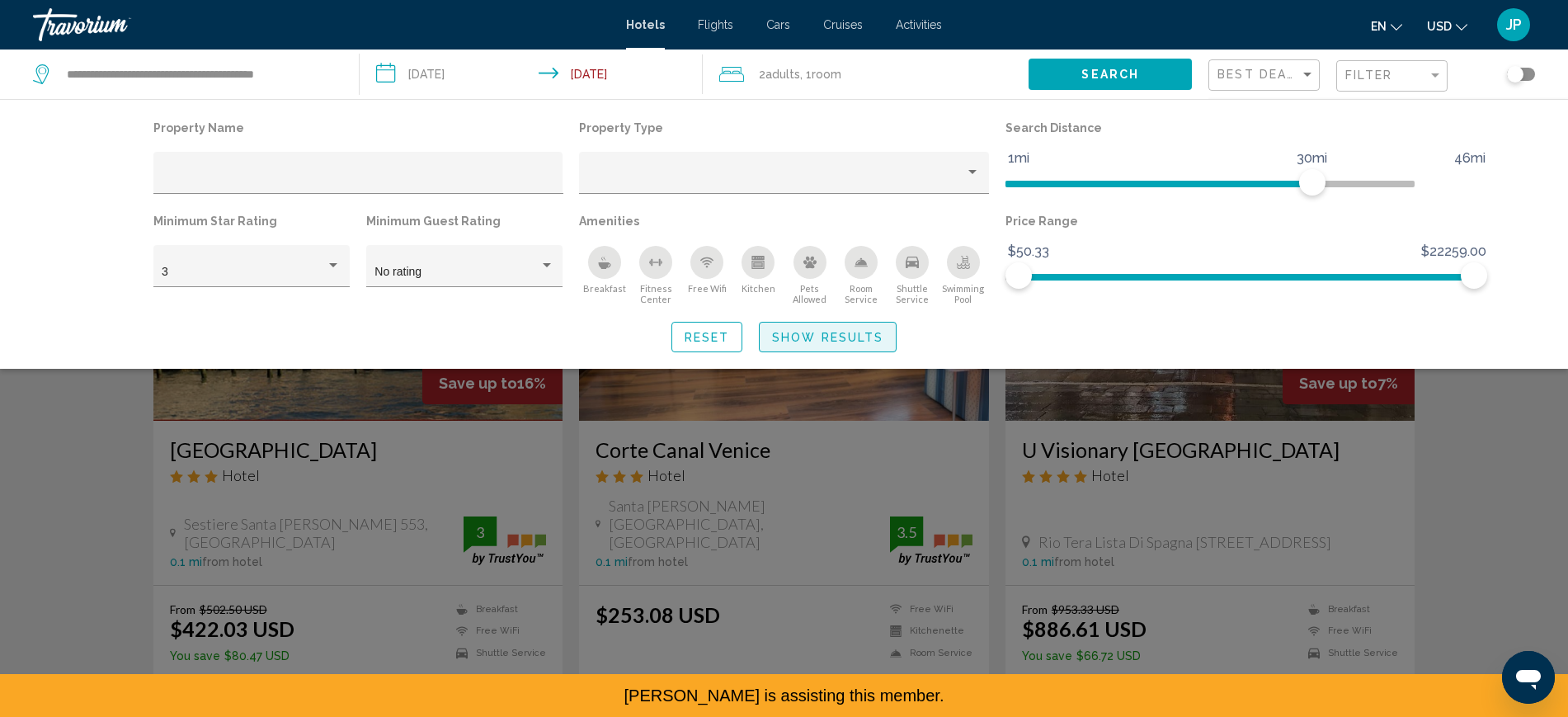
click at [851, 344] on span "Show Results" at bounding box center [827, 337] width 111 height 14
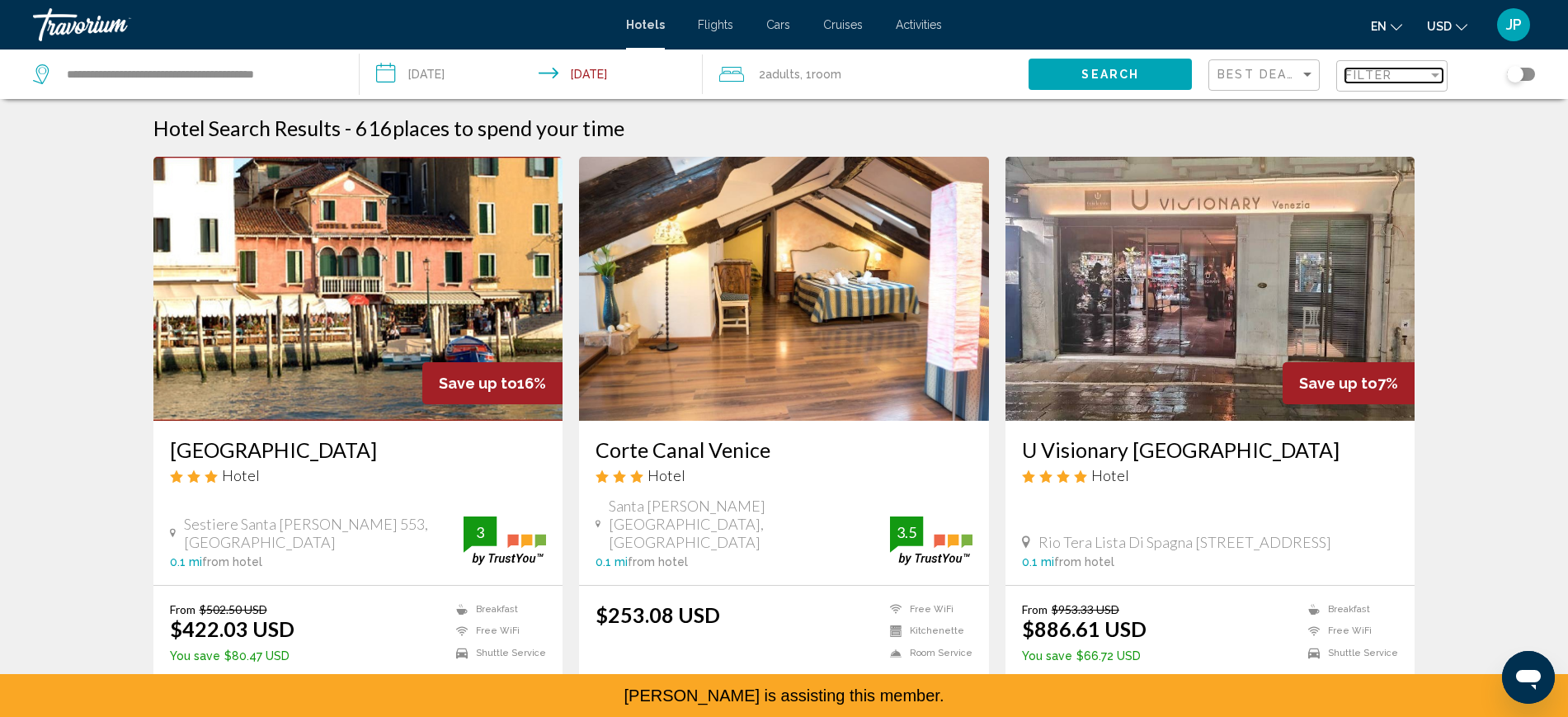
click at [1426, 82] on div "Filter" at bounding box center [1386, 75] width 83 height 14
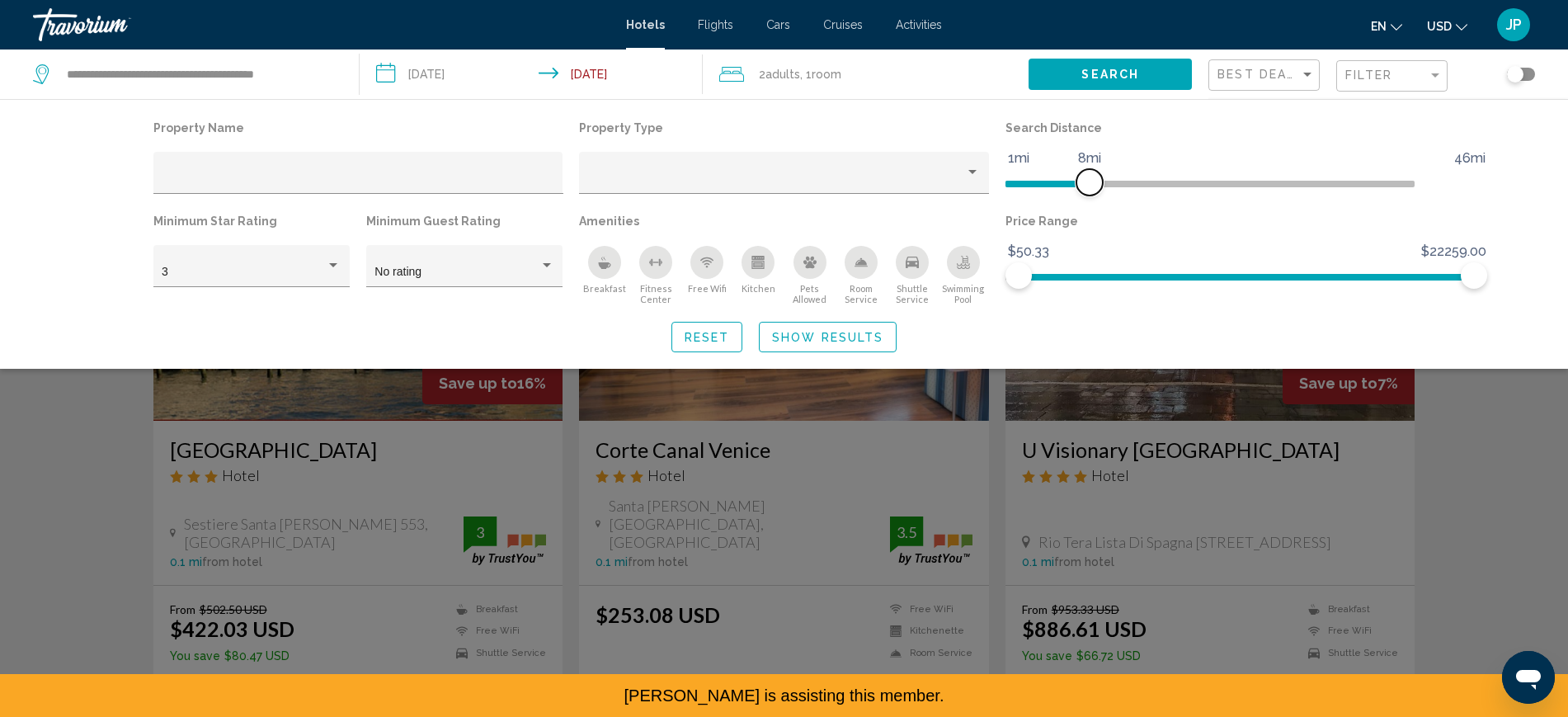
drag, startPoint x: 1353, startPoint y: 216, endPoint x: 1127, endPoint y: 222, distance: 226.1
click at [1103, 196] on span "Hotel Filters" at bounding box center [1089, 182] width 26 height 26
click at [862, 344] on span "Show Results" at bounding box center [827, 337] width 111 height 14
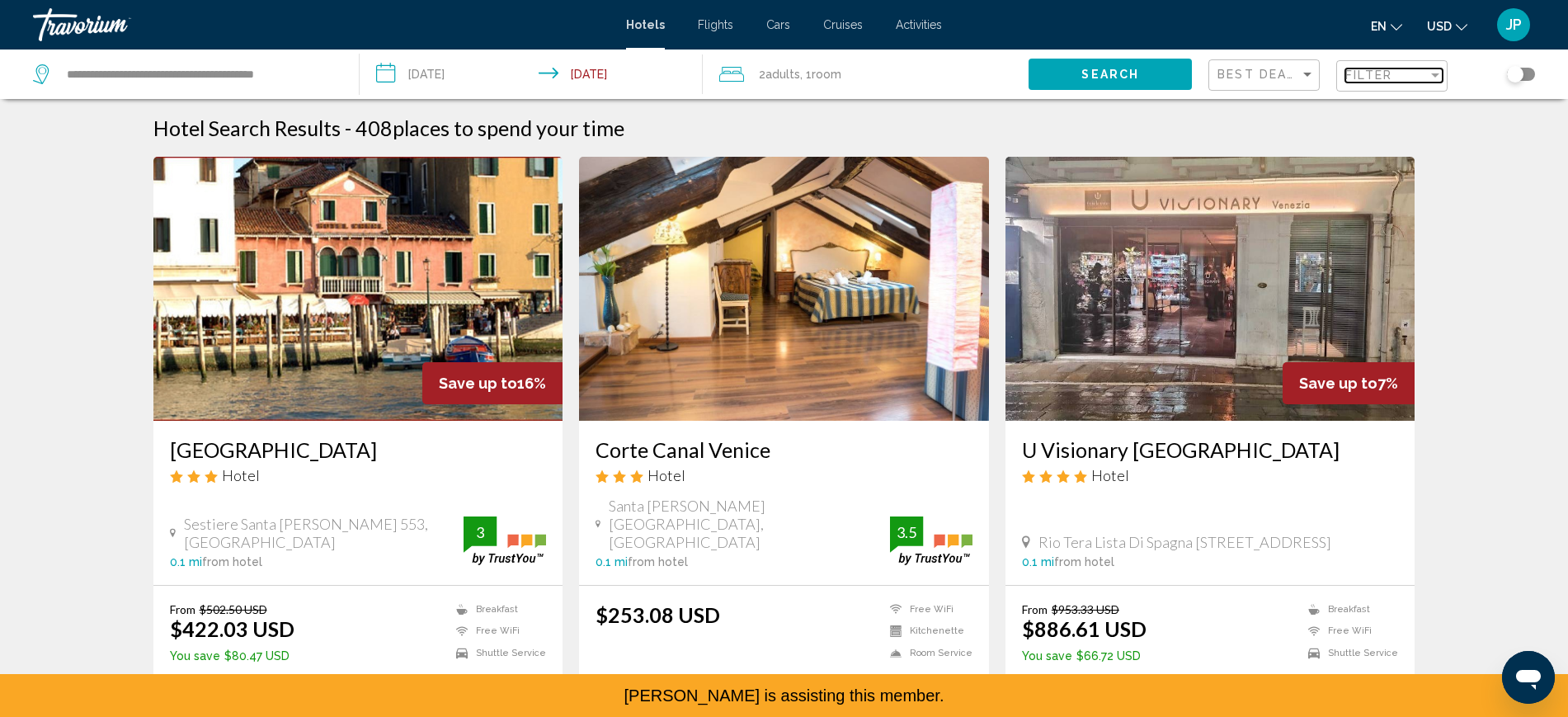
click at [1395, 82] on div "Filter" at bounding box center [1386, 75] width 83 height 14
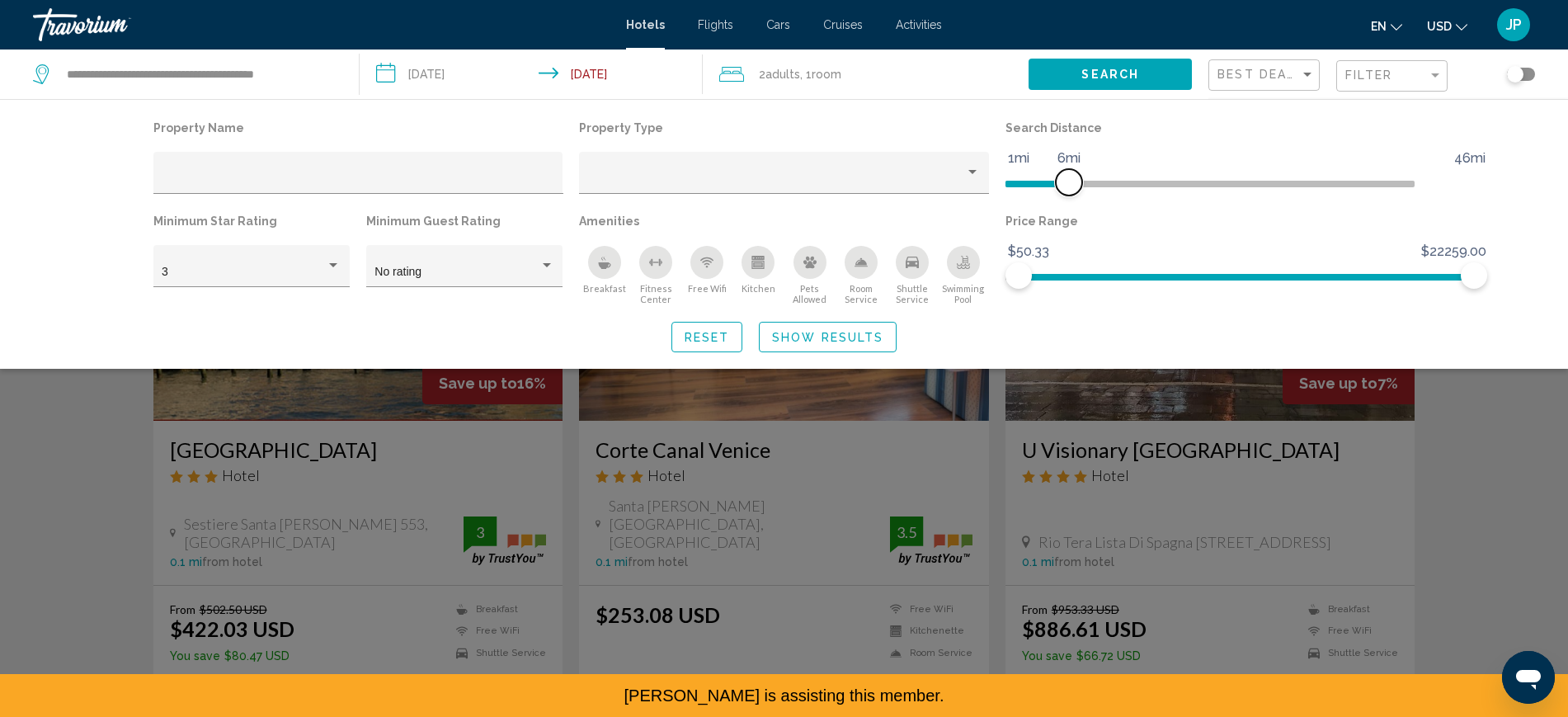
drag, startPoint x: 1125, startPoint y: 213, endPoint x: 1110, endPoint y: 216, distance: 15.3
click at [1082, 196] on span "Hotel Filters" at bounding box center [1068, 182] width 26 height 26
drag, startPoint x: 1109, startPoint y: 222, endPoint x: 1098, endPoint y: 222, distance: 11.0
click at [1072, 196] on span "Hotel Filters" at bounding box center [1058, 182] width 26 height 26
click at [845, 344] on span "Show Results" at bounding box center [827, 337] width 111 height 14
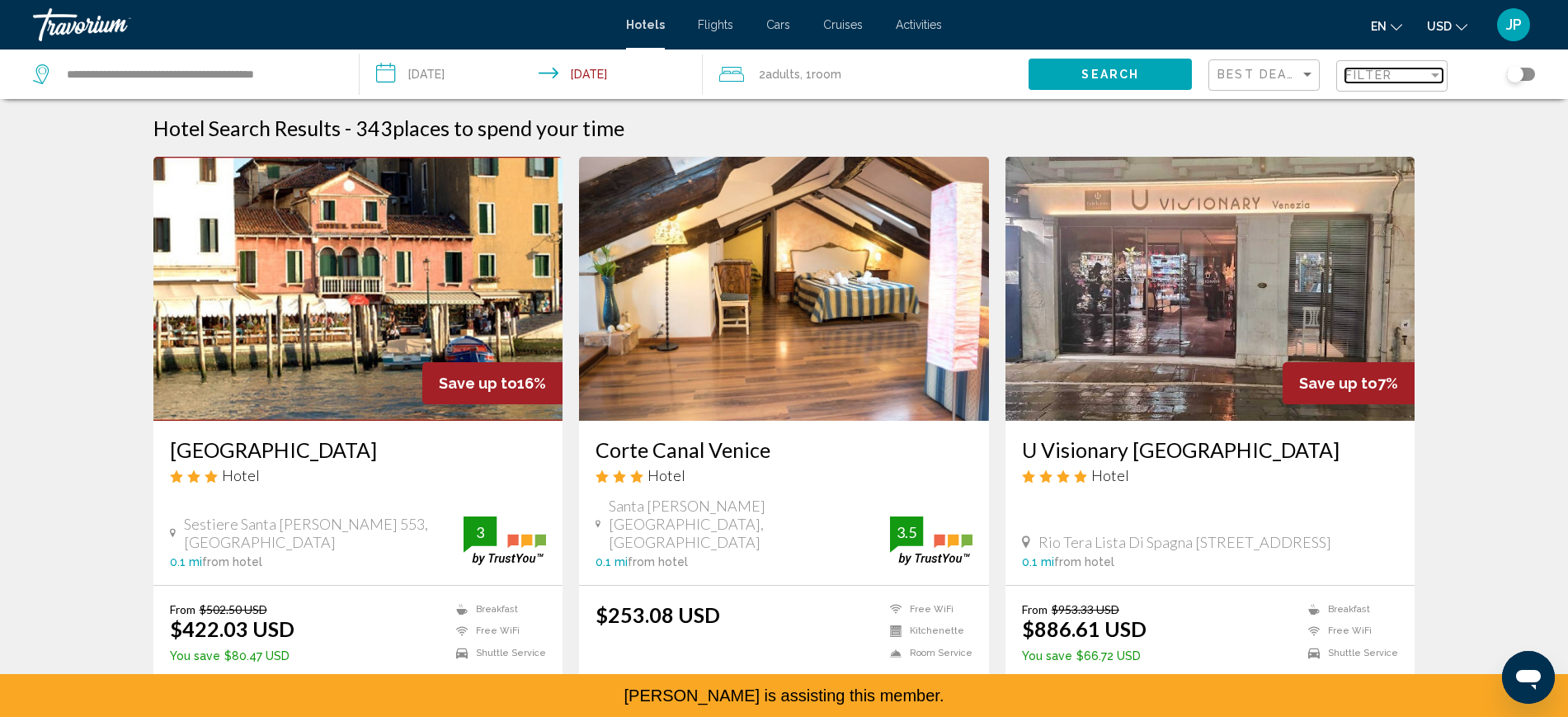
click at [1397, 82] on div "Filter" at bounding box center [1386, 75] width 83 height 14
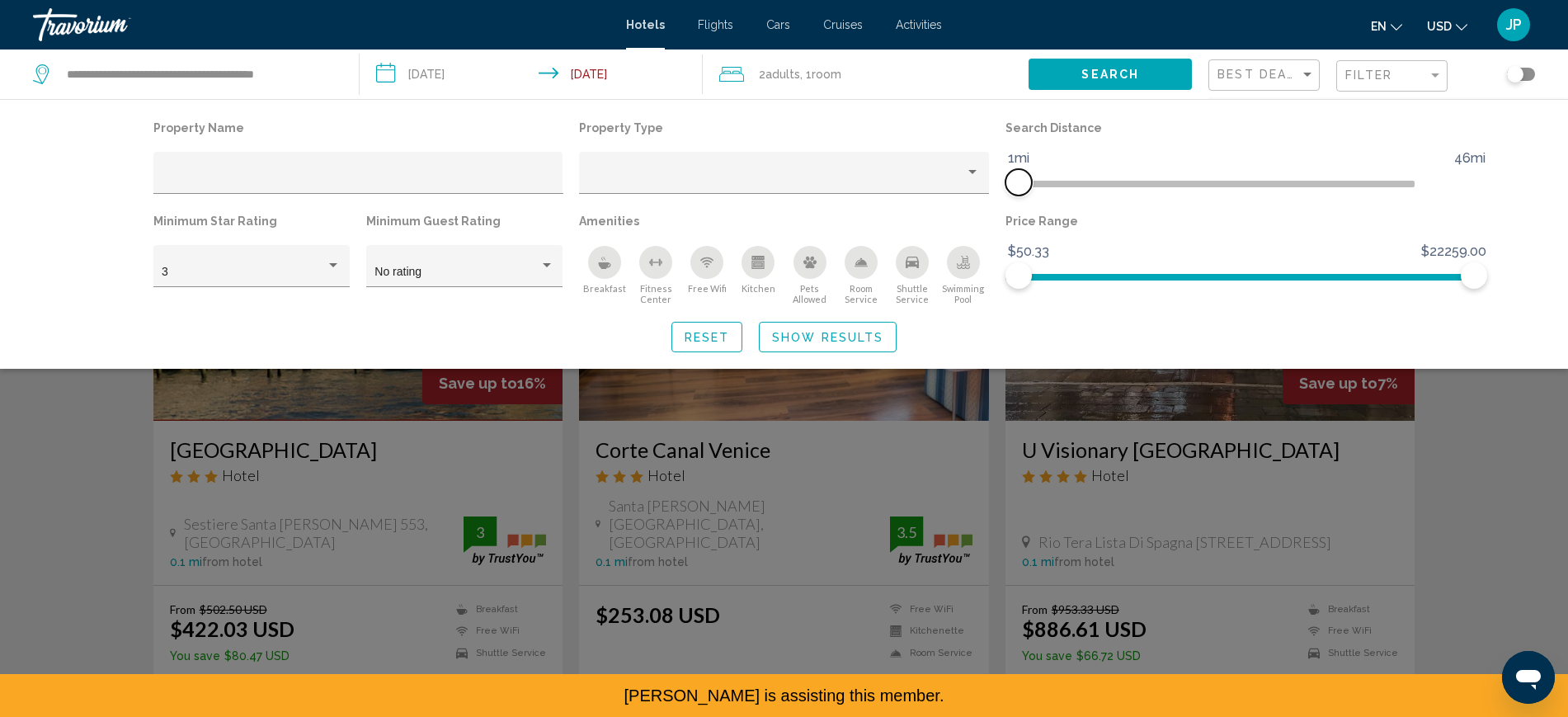
drag, startPoint x: 1097, startPoint y: 224, endPoint x: 1060, endPoint y: 224, distance: 37.0
click at [1032, 196] on span "Hotel Filters" at bounding box center [1018, 182] width 26 height 26
click at [854, 344] on span "Show Results" at bounding box center [827, 337] width 111 height 14
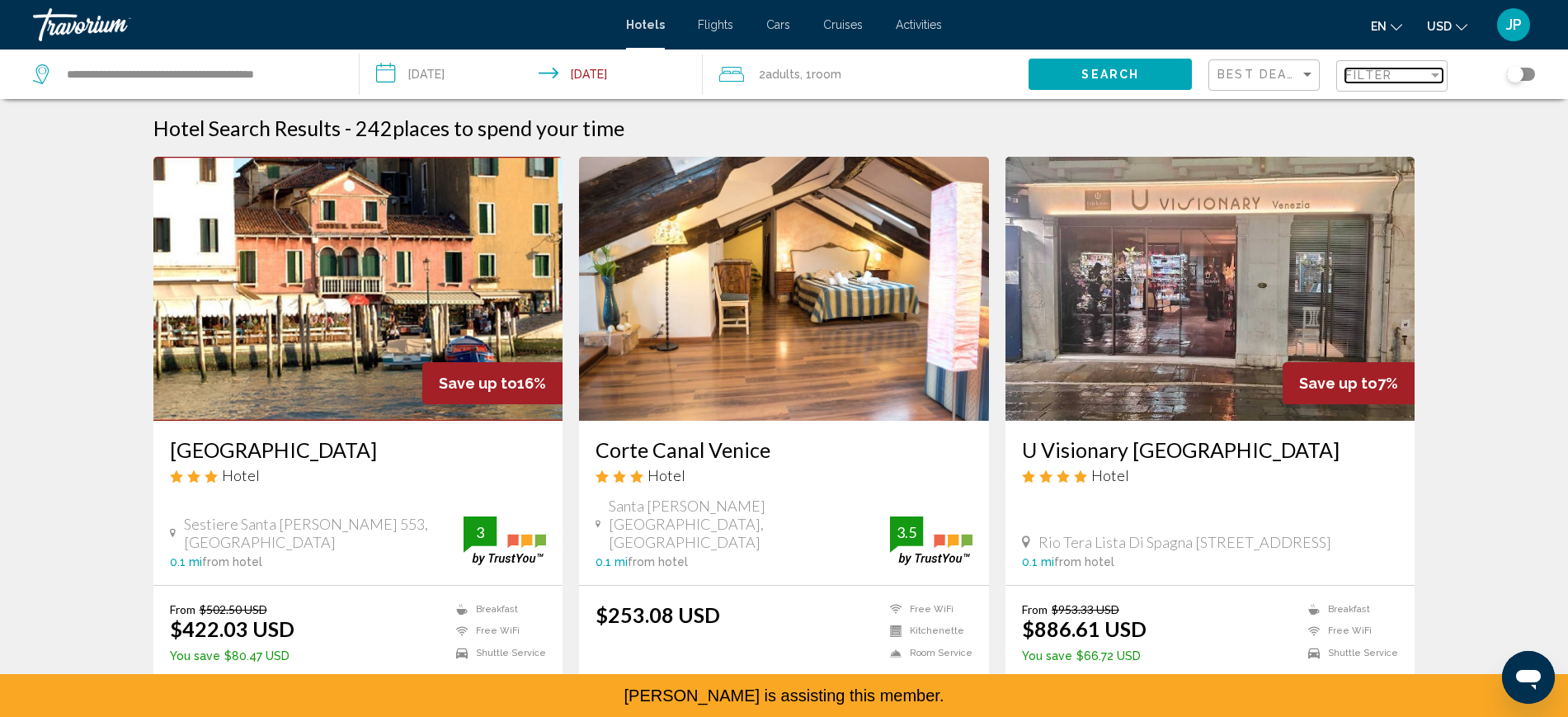
click at [1386, 82] on span "Filter" at bounding box center [1369, 75] width 47 height 14
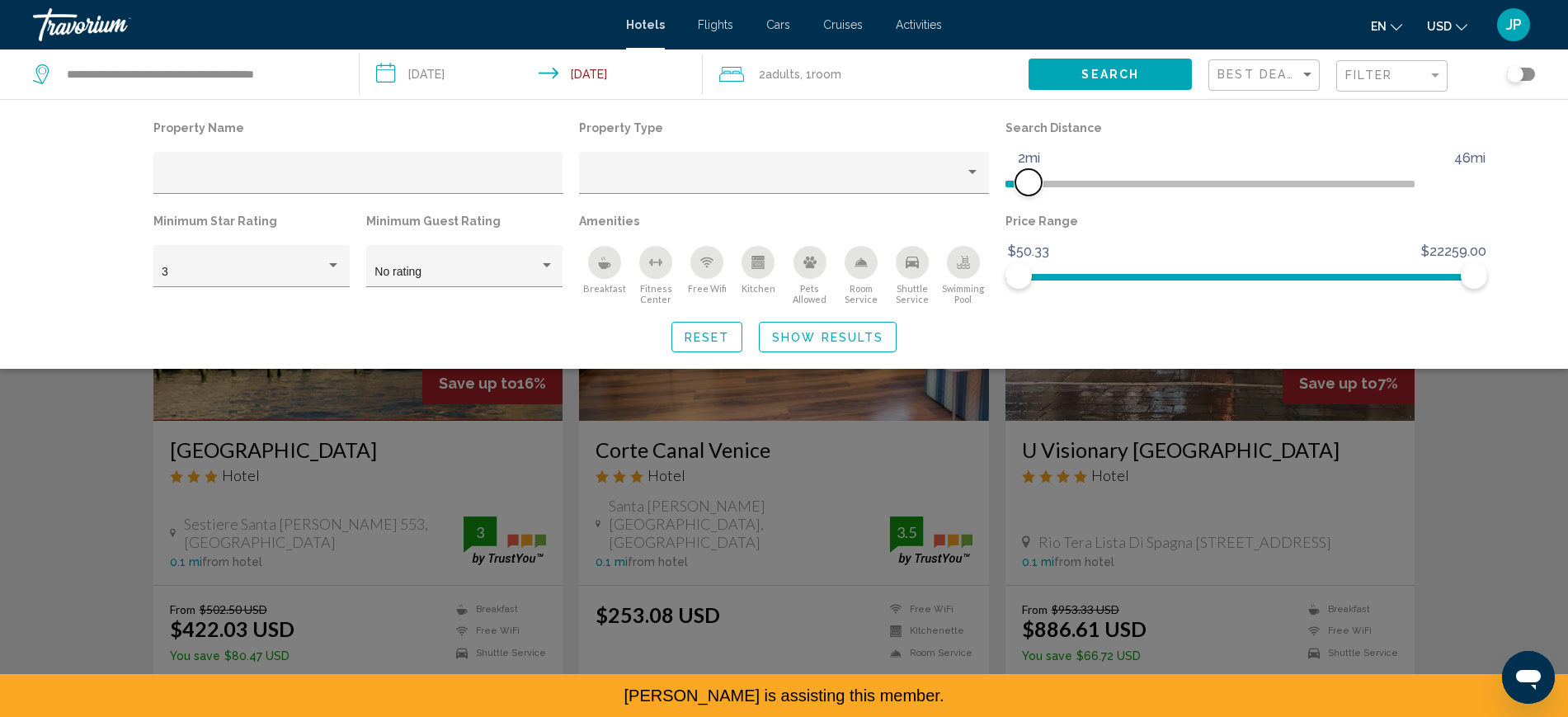
click at [1042, 196] on span "Hotel Filters" at bounding box center [1028, 182] width 26 height 26
click at [849, 344] on span "Show Results" at bounding box center [827, 337] width 111 height 14
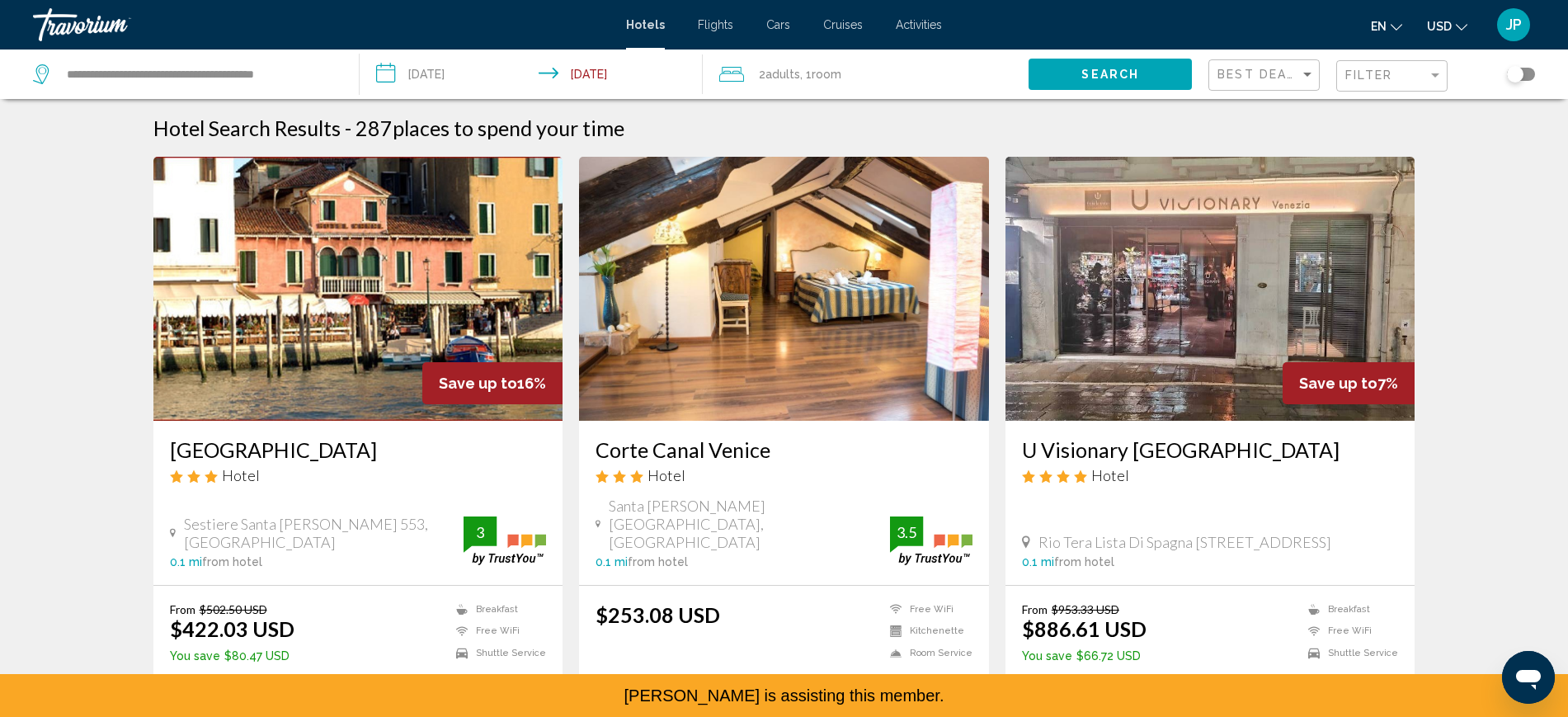
click at [1427, 92] on div "Filter" at bounding box center [1393, 76] width 97 height 31
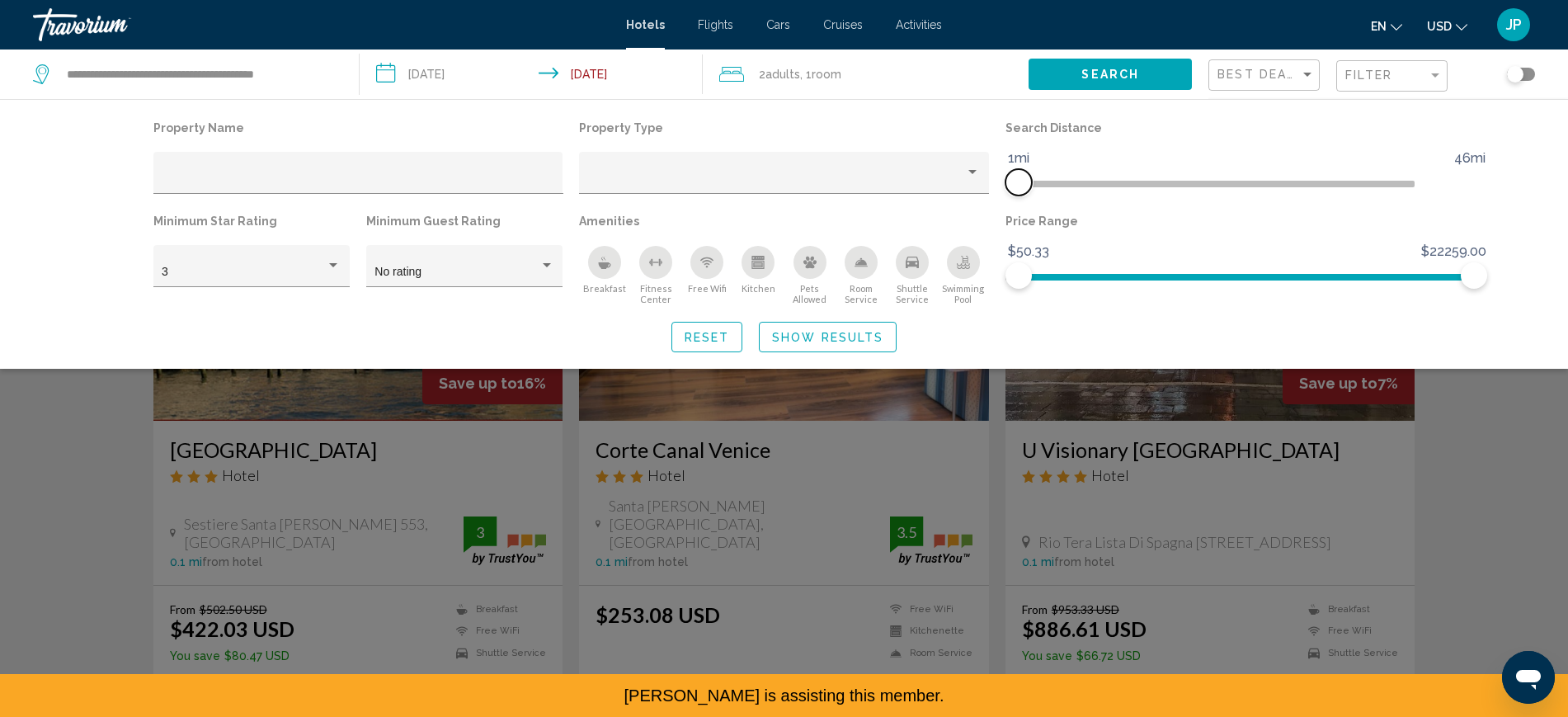
click at [1032, 196] on span "Hotel Filters" at bounding box center [1018, 182] width 26 height 26
drag, startPoint x: 1514, startPoint y: 338, endPoint x: 1098, endPoint y: 334, distance: 416.0
click at [1071, 288] on span "Hotel Filters" at bounding box center [1057, 275] width 26 height 26
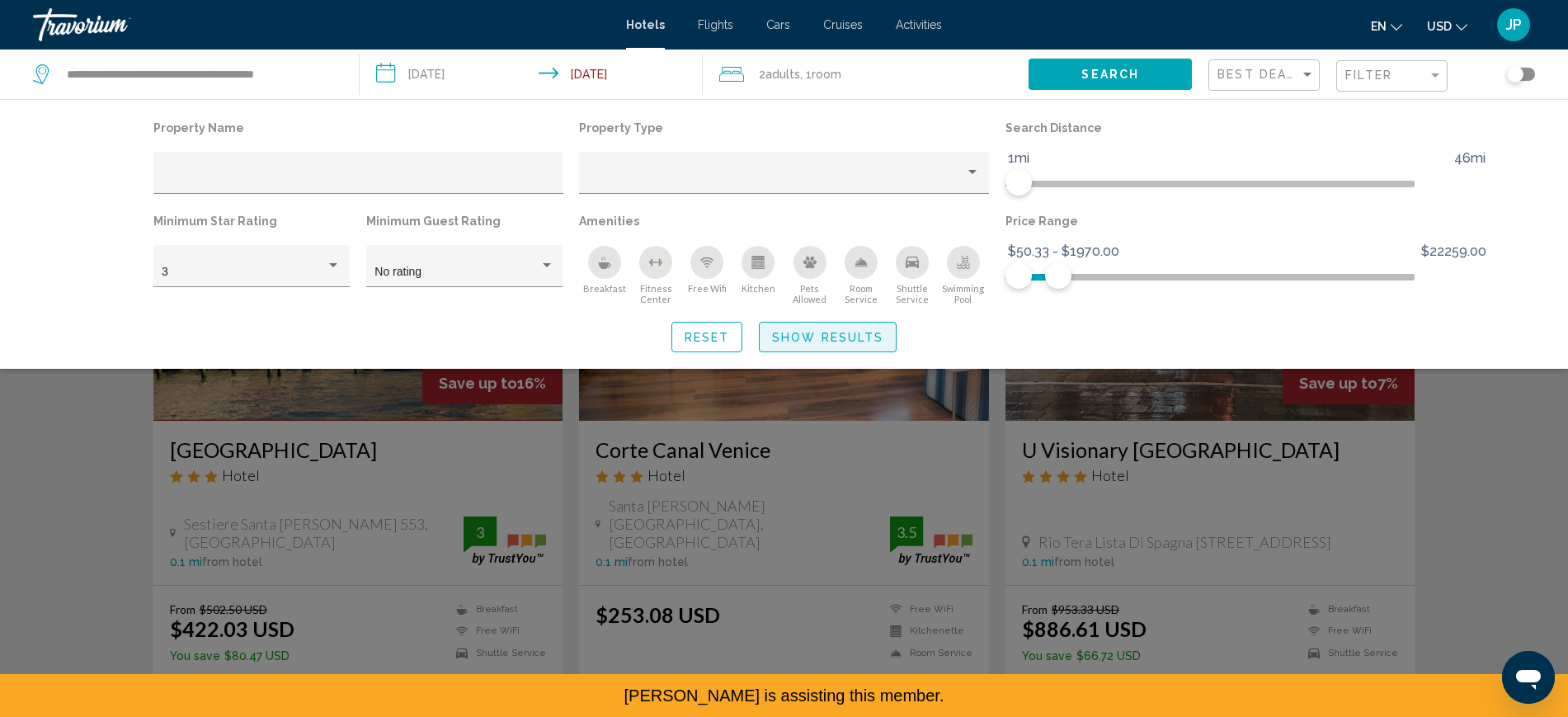
click at [860, 352] on button "Show Results" at bounding box center [827, 337] width 137 height 31
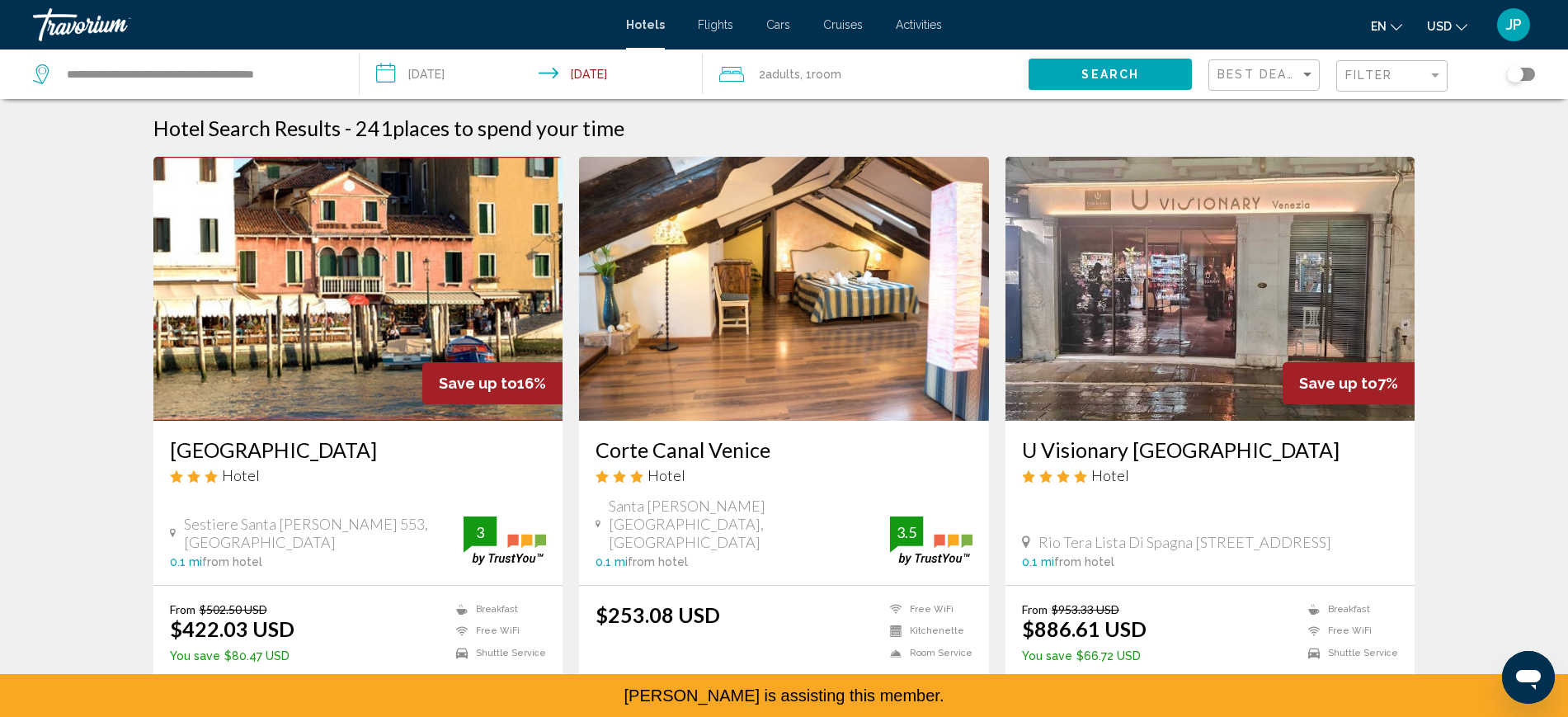
click at [1441, 92] on div "Filter" at bounding box center [1393, 76] width 97 height 31
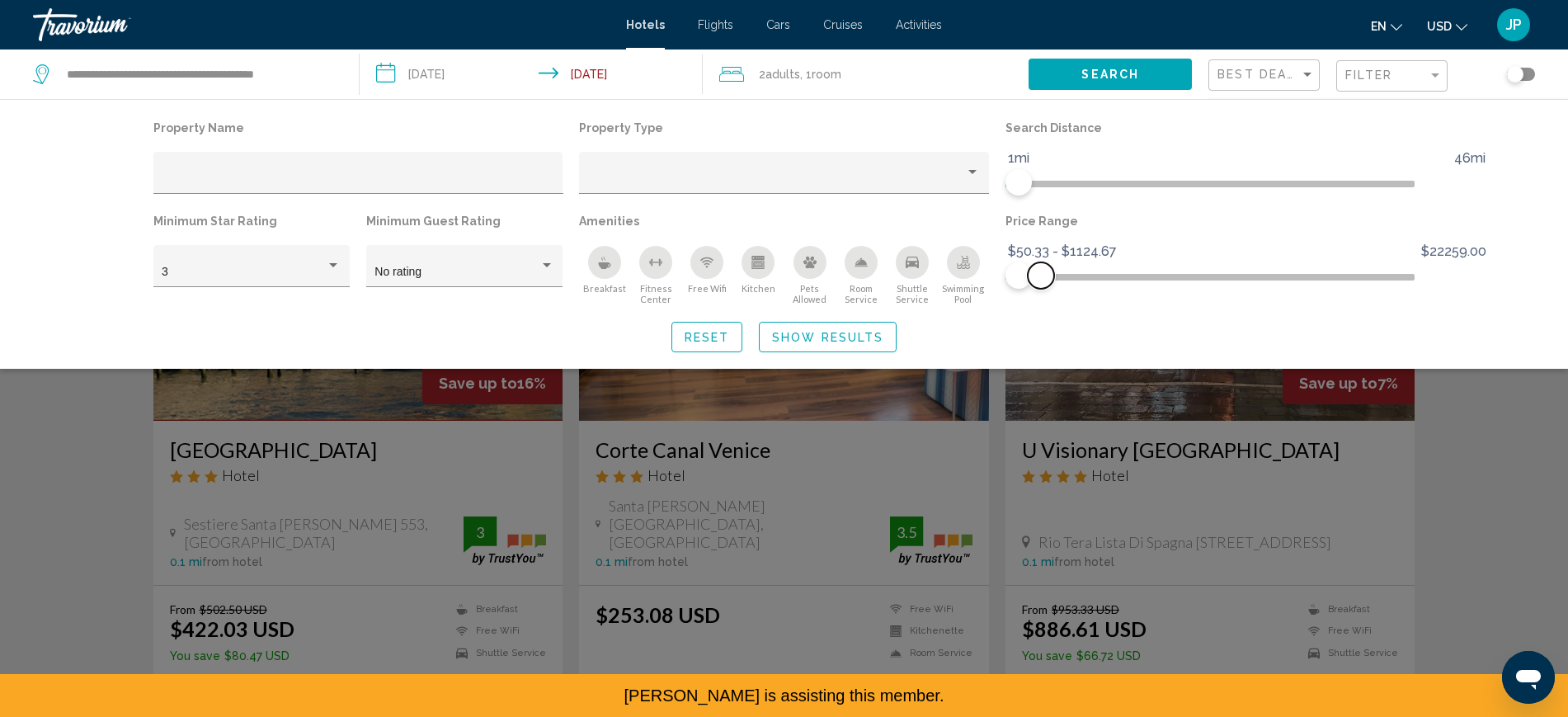
drag, startPoint x: 1101, startPoint y: 339, endPoint x: 1080, endPoint y: 338, distance: 21.0
click at [1054, 288] on span "Hotel Filters" at bounding box center [1040, 275] width 26 height 26
click at [832, 344] on span "Show Results" at bounding box center [827, 337] width 111 height 14
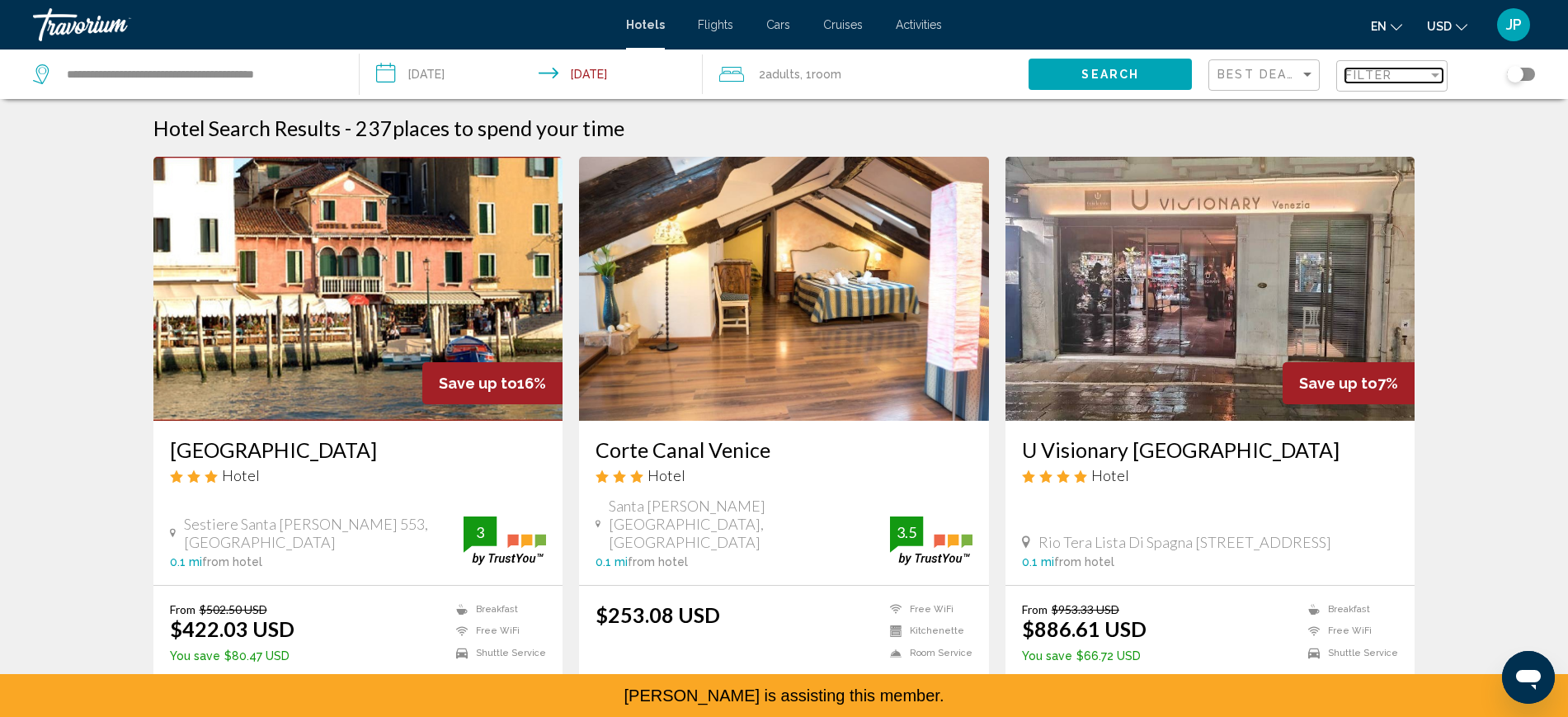
click at [1419, 82] on div "Filter" at bounding box center [1386, 75] width 83 height 14
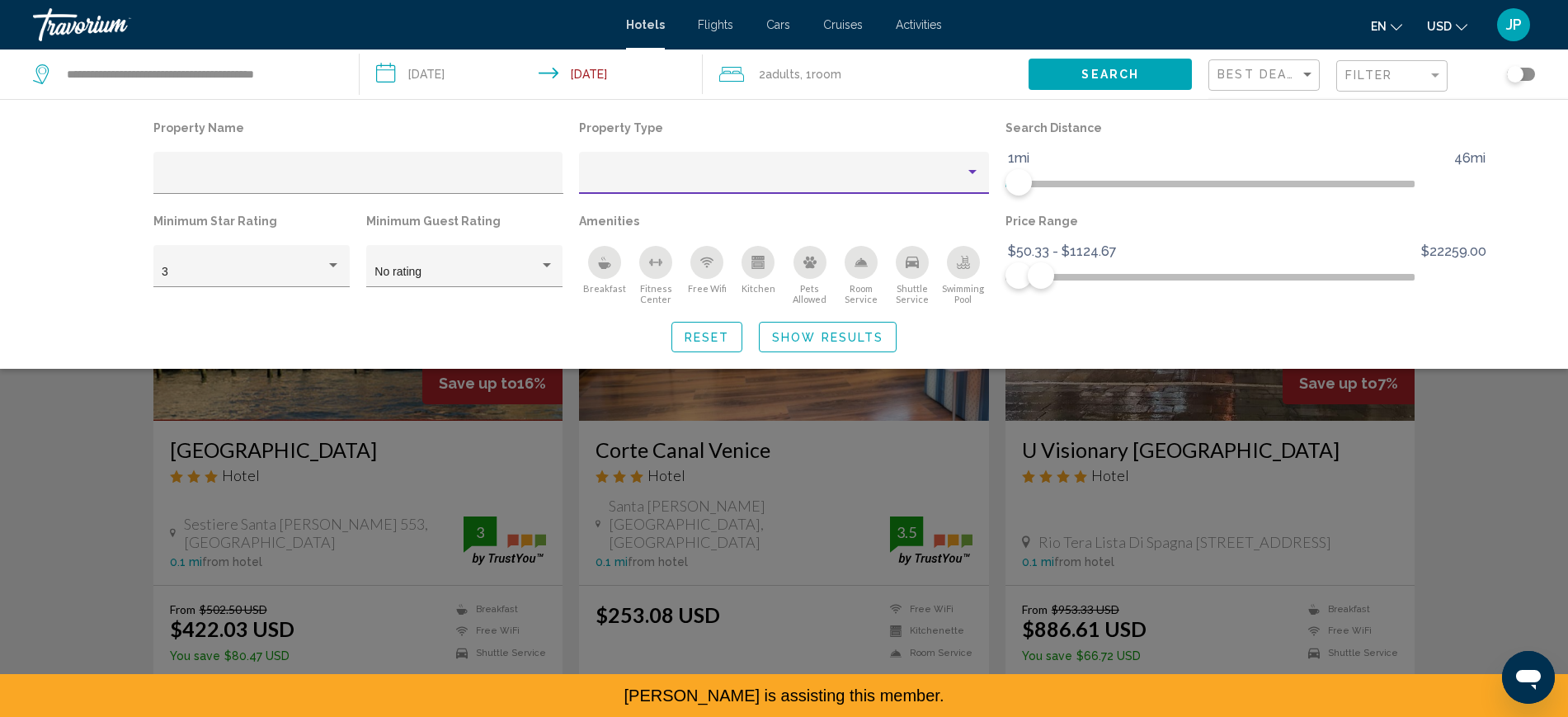
click at [691, 186] on div "Property type" at bounding box center [776, 178] width 378 height 14
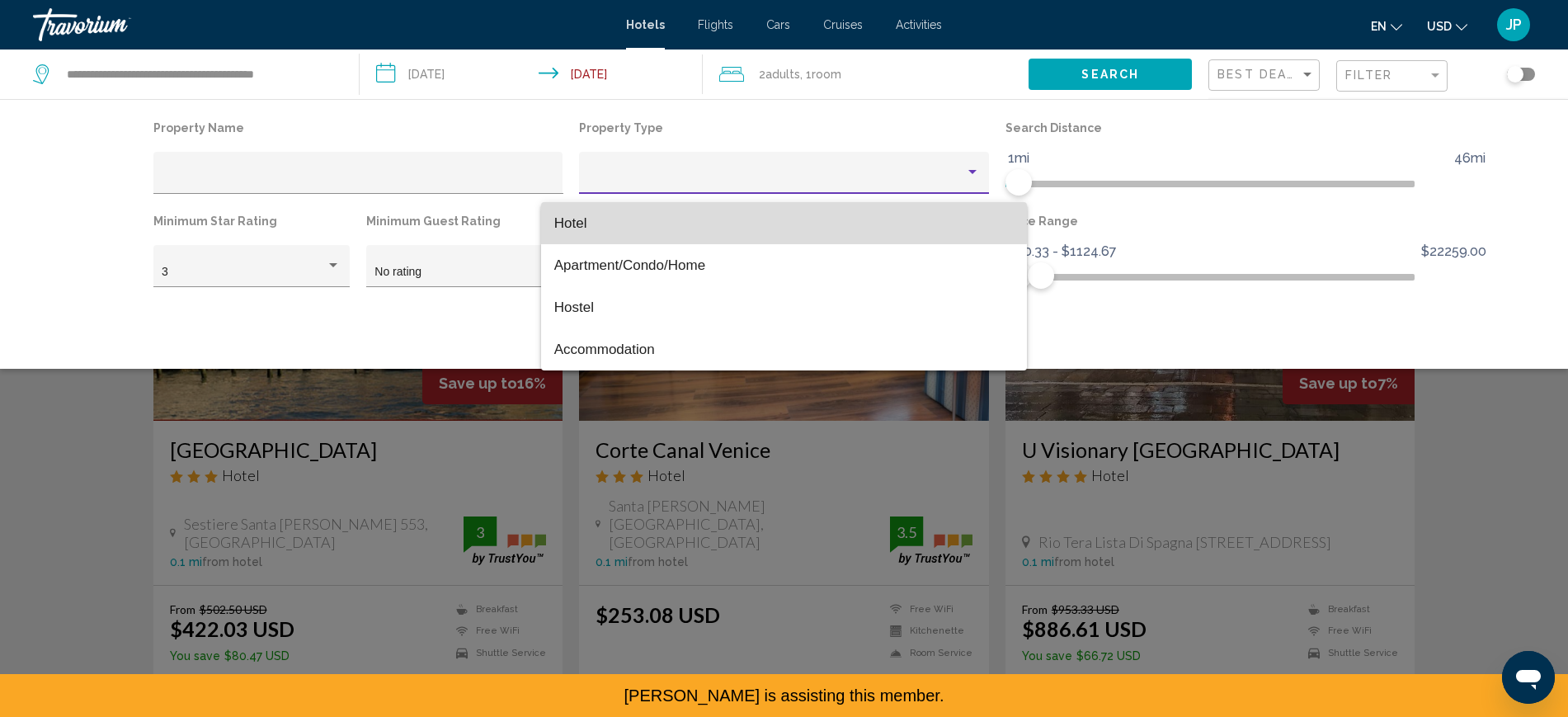
click at [691, 219] on span "Hotel" at bounding box center [784, 223] width 460 height 42
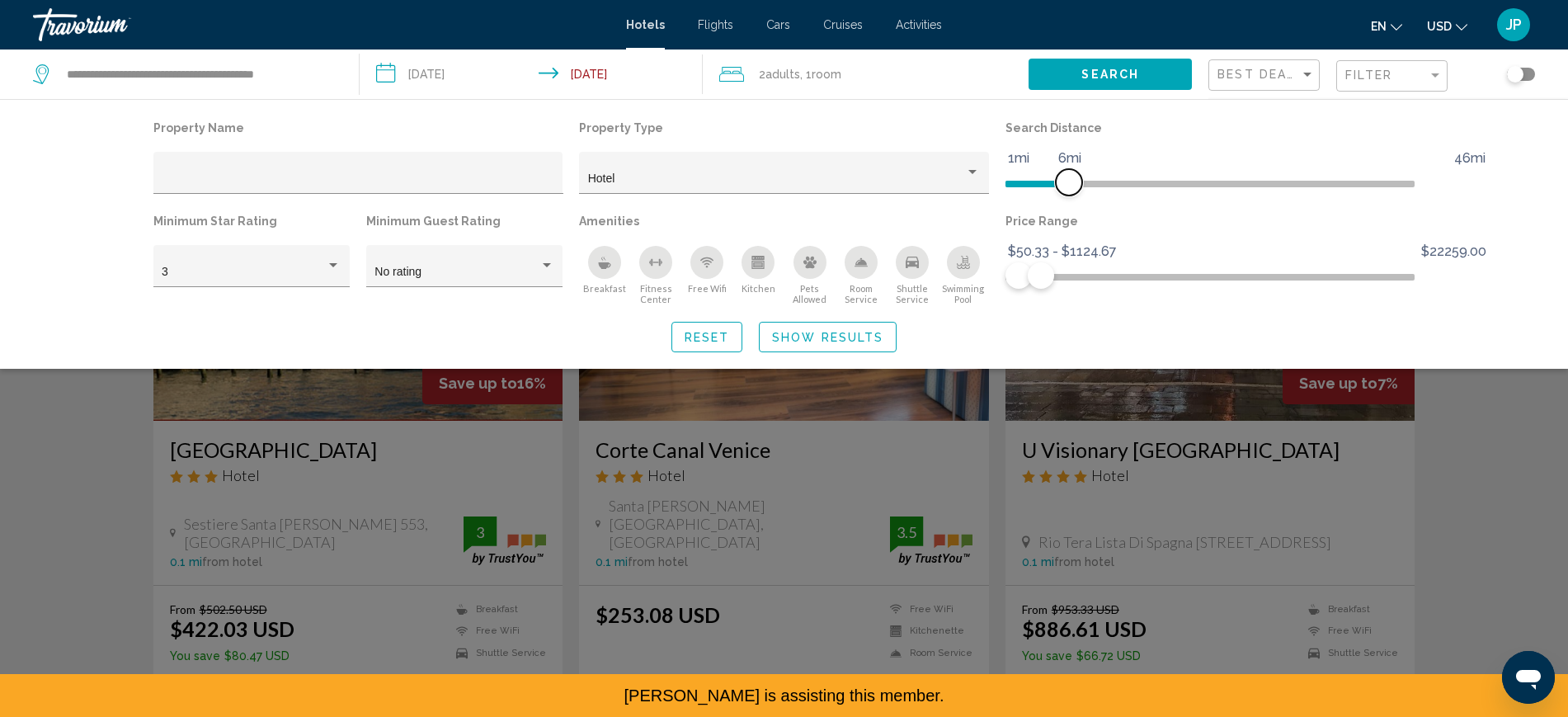
drag, startPoint x: 1064, startPoint y: 226, endPoint x: 1113, endPoint y: 236, distance: 50.0
click at [1113, 209] on div "Search Distance 1mi 46mi 6mi" at bounding box center [1210, 163] width 427 height 93
click at [876, 352] on div "Property Name Property Type Hotel Search Distance 1mi 46mi 6mi Minimum Star Rat…" at bounding box center [784, 234] width 1328 height 236
click at [870, 344] on span "Show Results" at bounding box center [827, 337] width 111 height 14
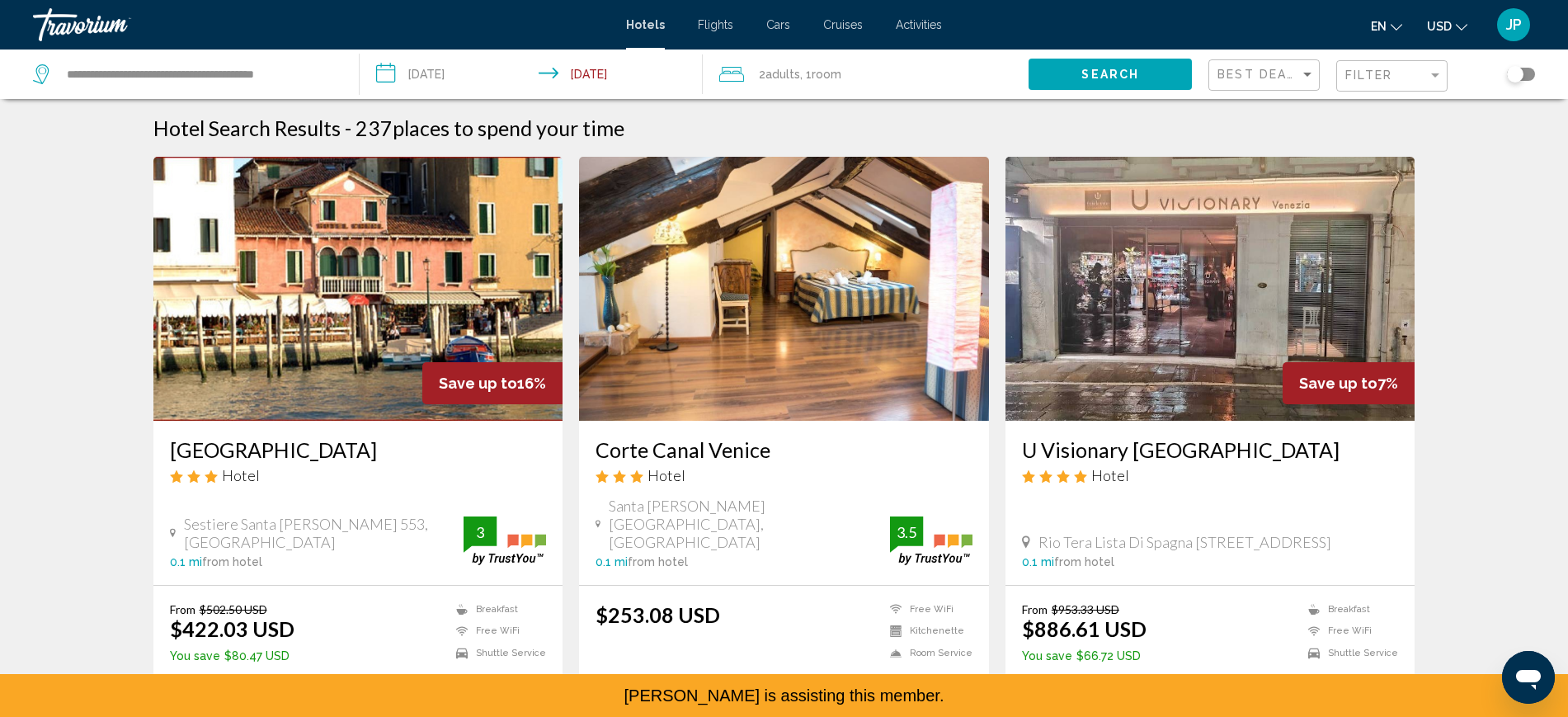
click at [445, 80] on input "**********" at bounding box center [534, 76] width 349 height 55
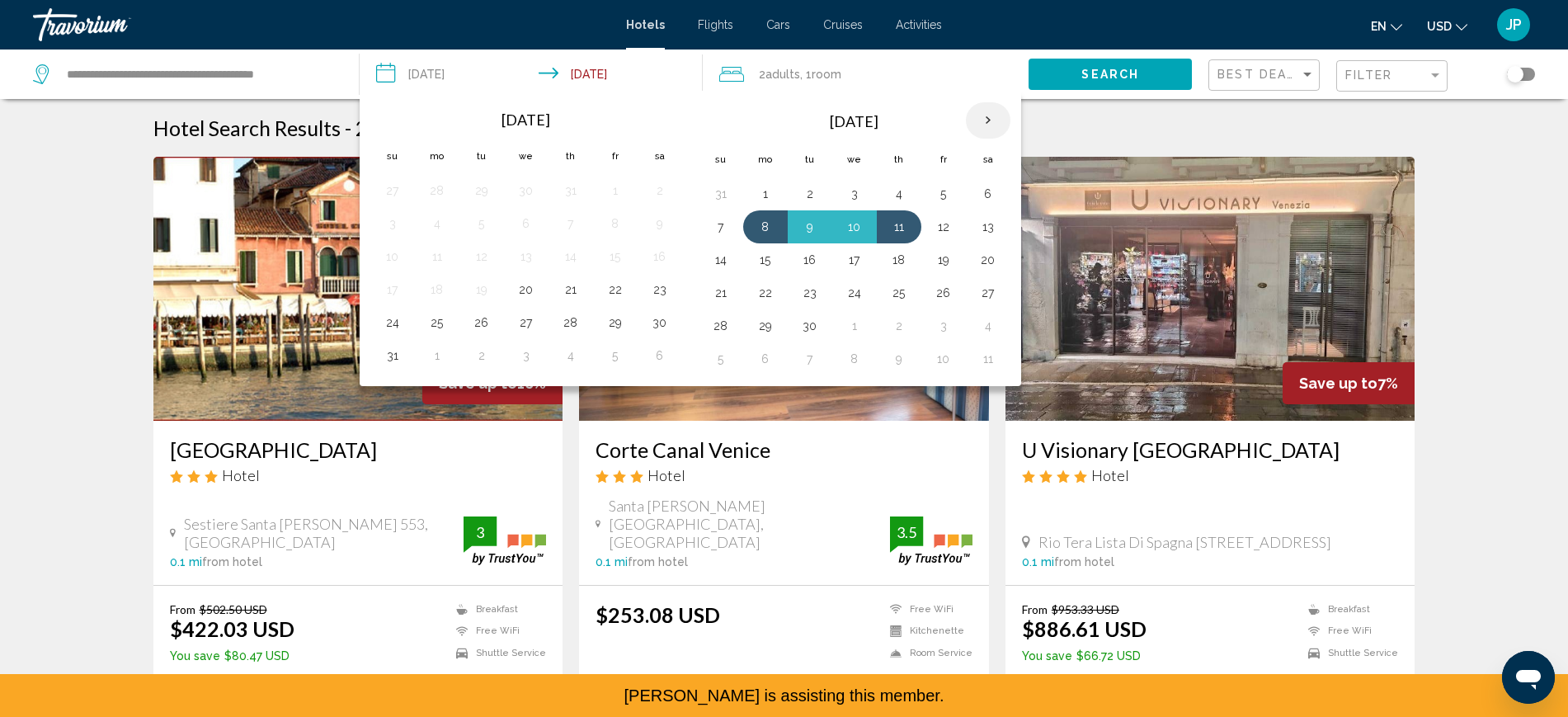
click at [1010, 138] on th "Next month" at bounding box center [987, 120] width 45 height 36
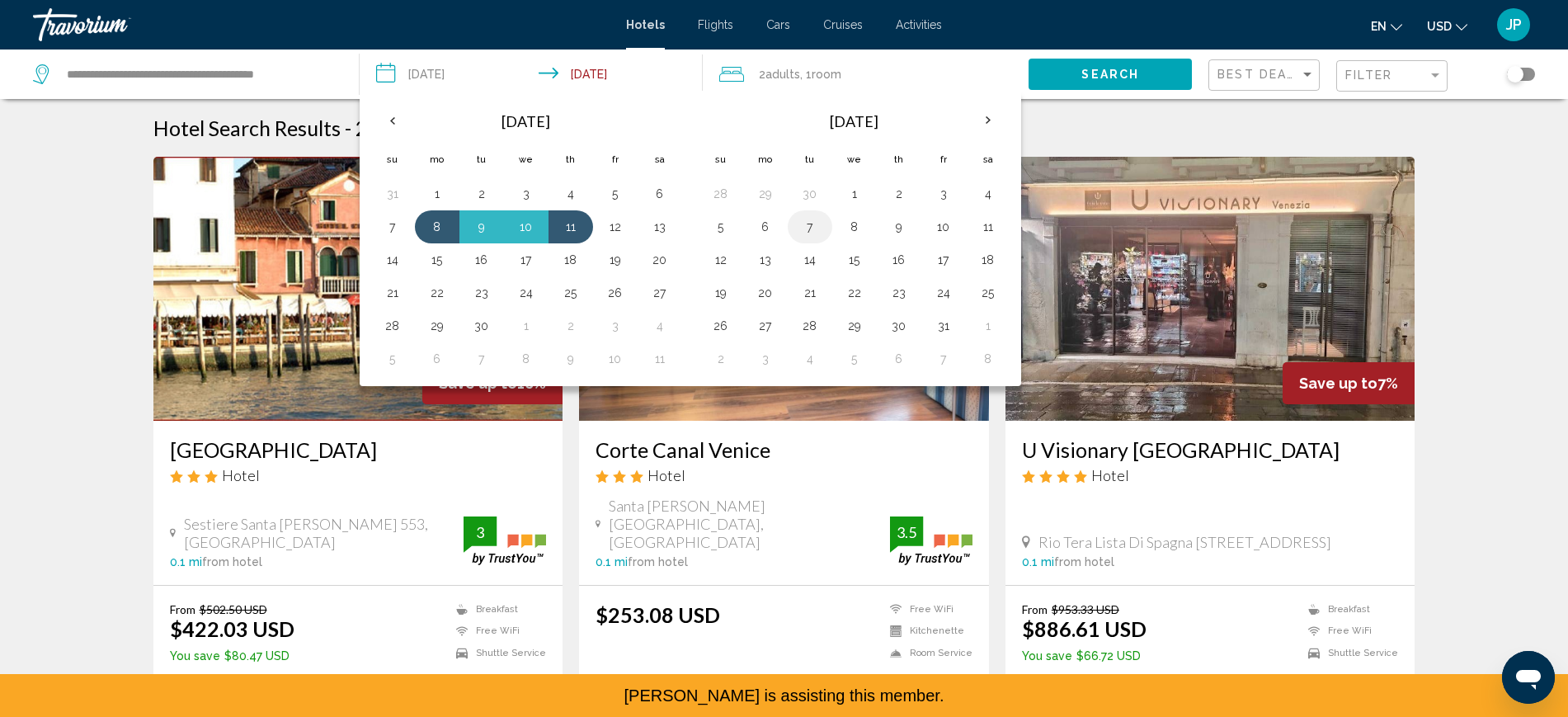
click at [823, 238] on button "7" at bounding box center [809, 227] width 26 height 23
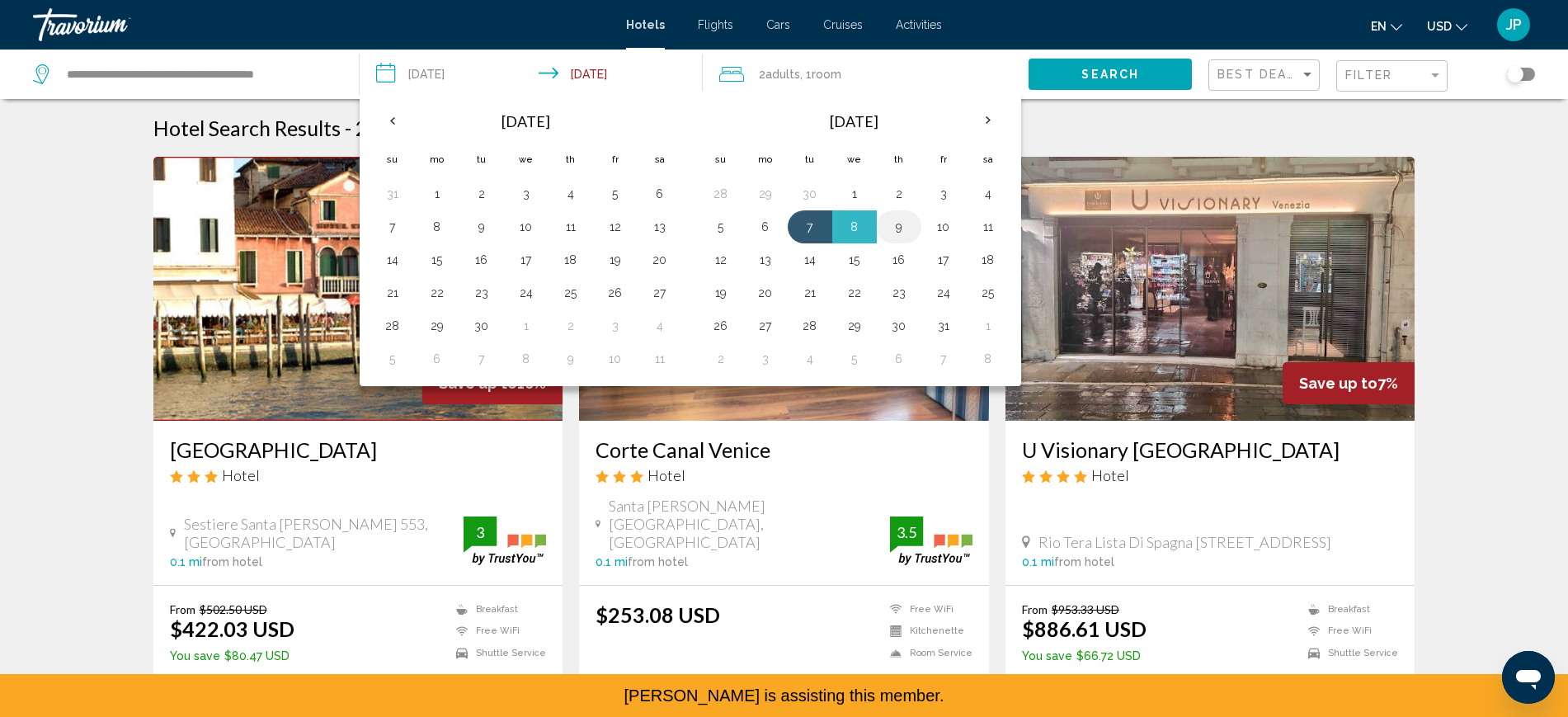
click at [921, 243] on td "9" at bounding box center [898, 227] width 45 height 33
click at [912, 238] on button "9" at bounding box center [898, 227] width 26 height 23
type input "**********"
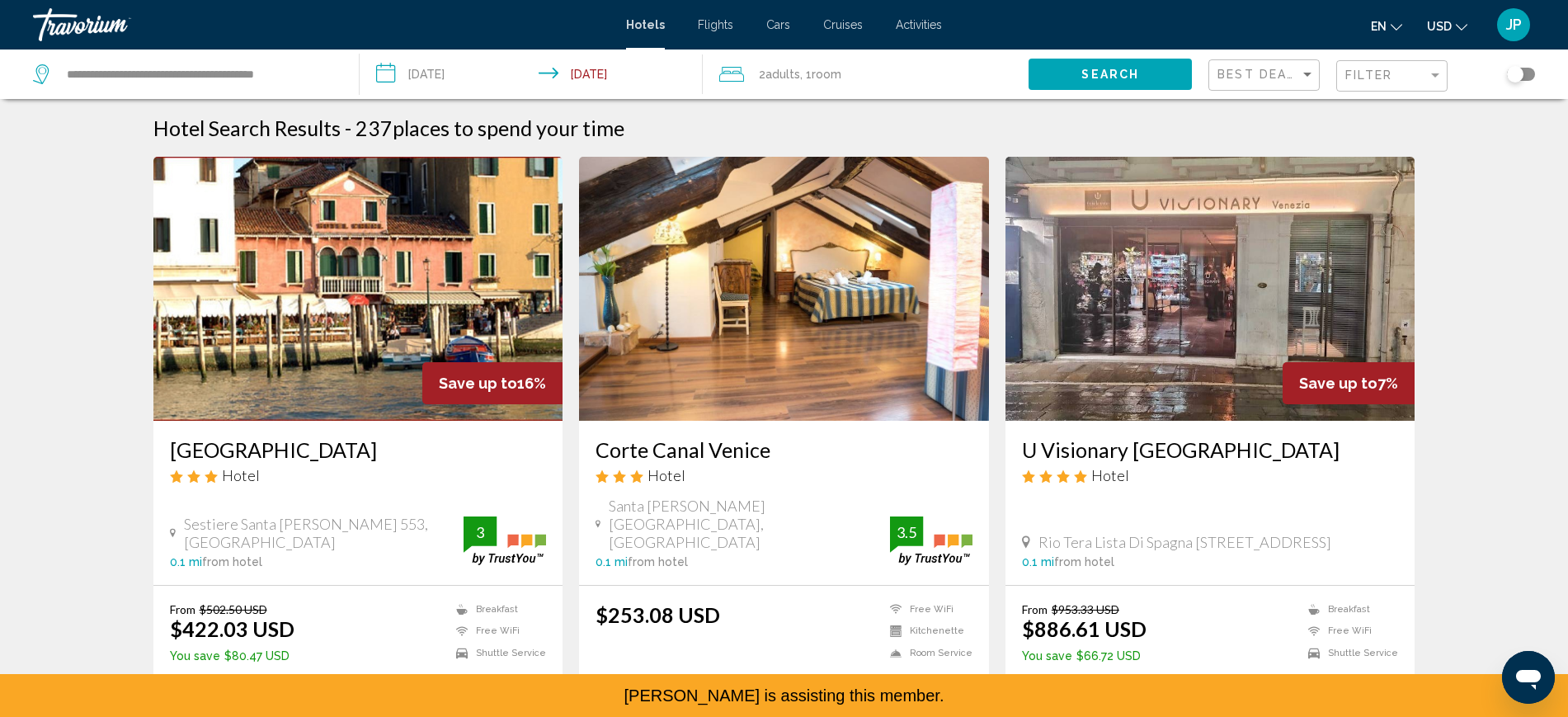
click at [1047, 89] on button "Search" at bounding box center [1109, 74] width 163 height 31
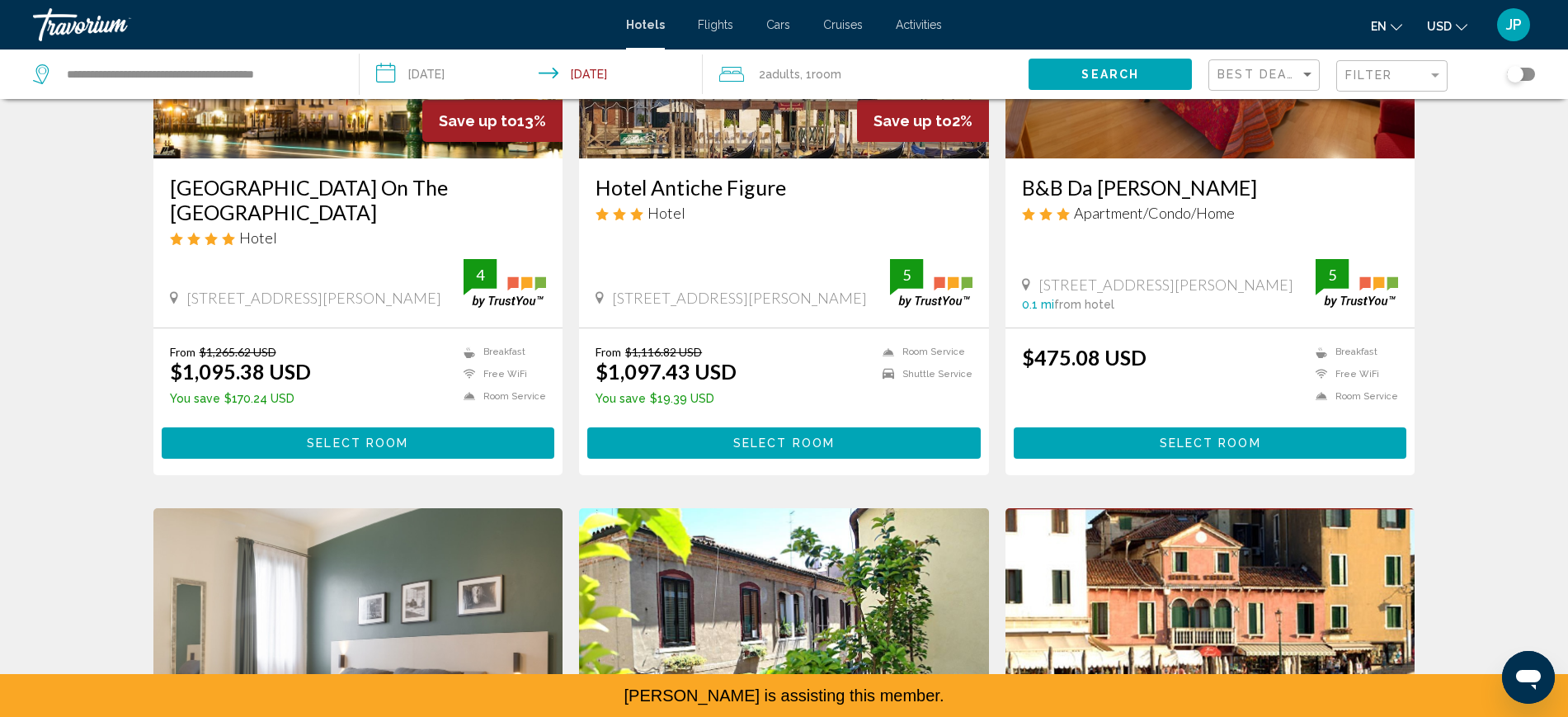
scroll to position [309, 0]
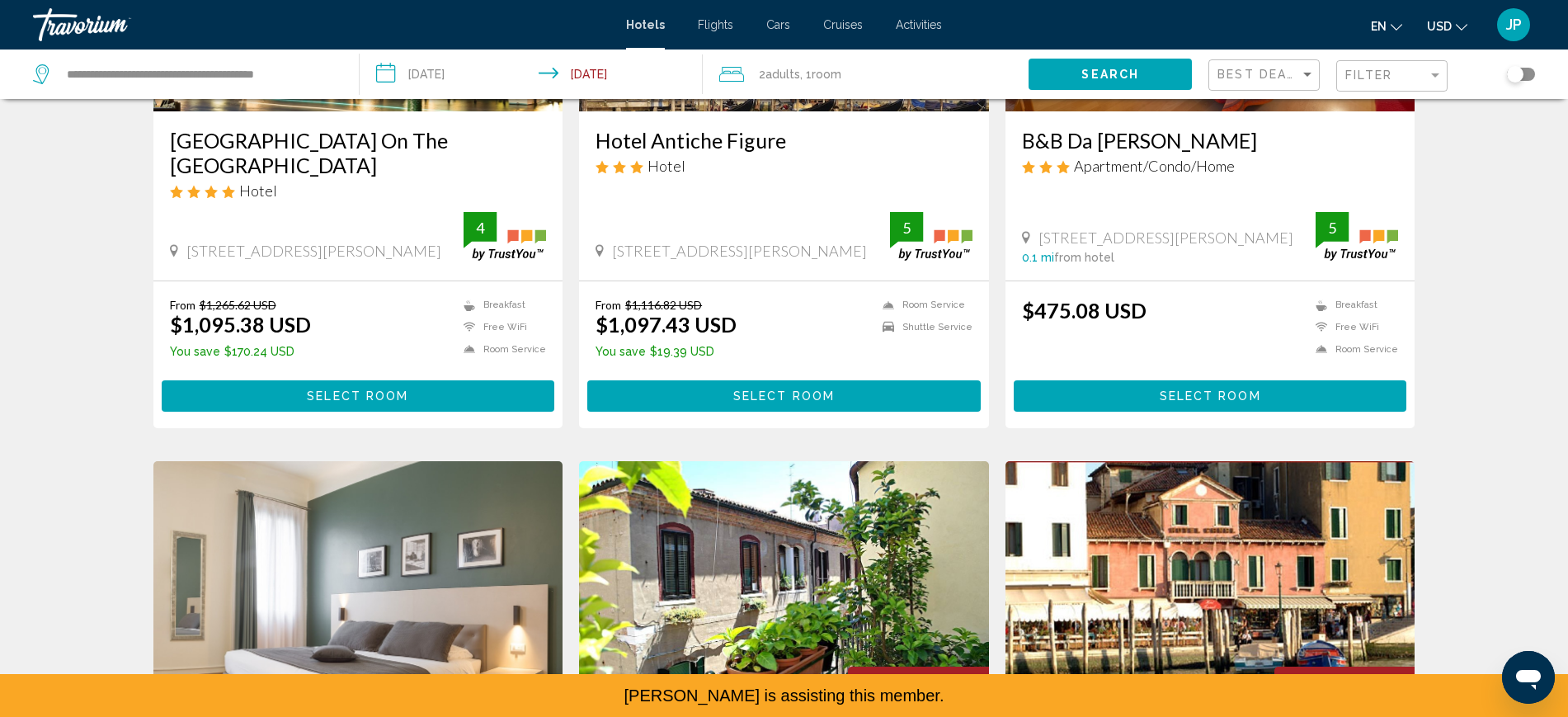
click at [307, 403] on span "Select Room" at bounding box center [357, 397] width 101 height 14
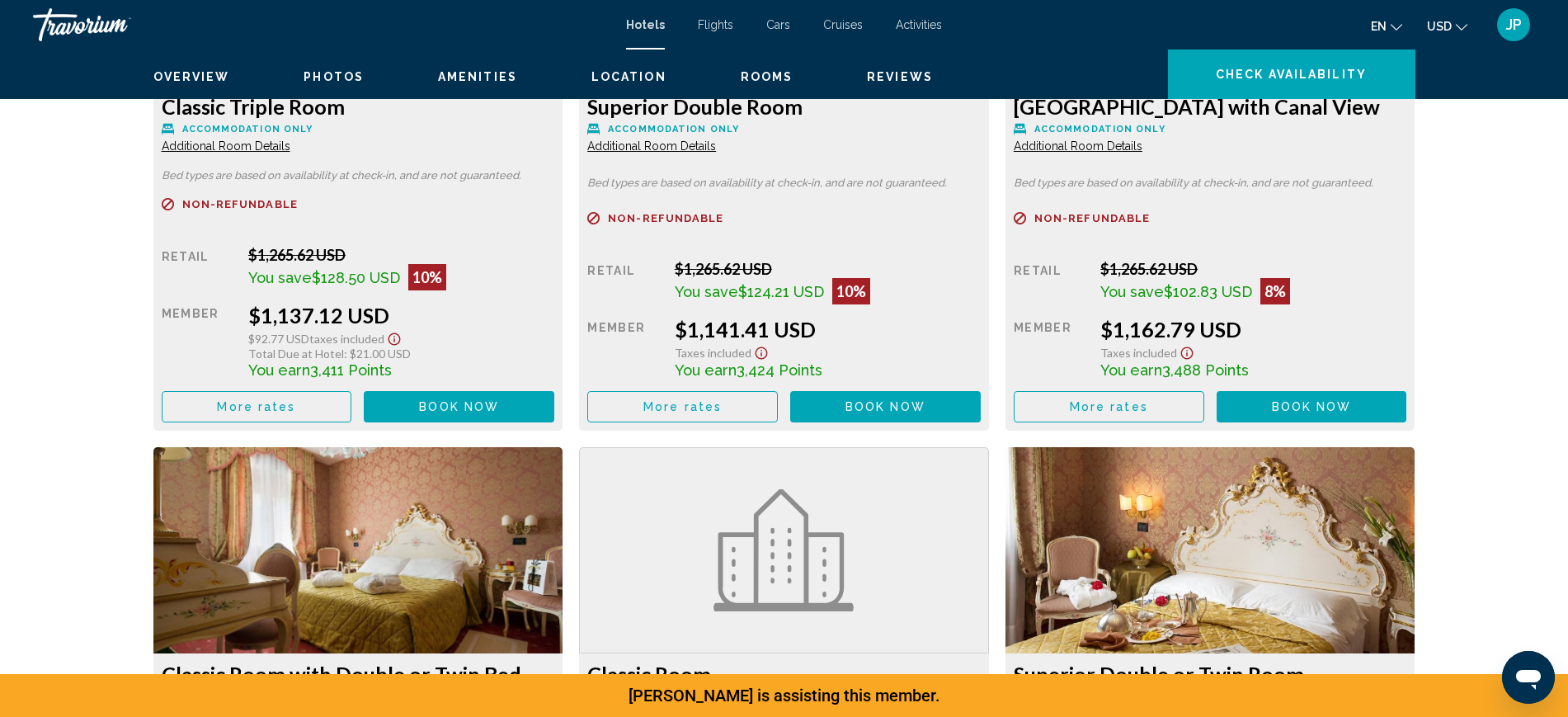
scroll to position [3124, 0]
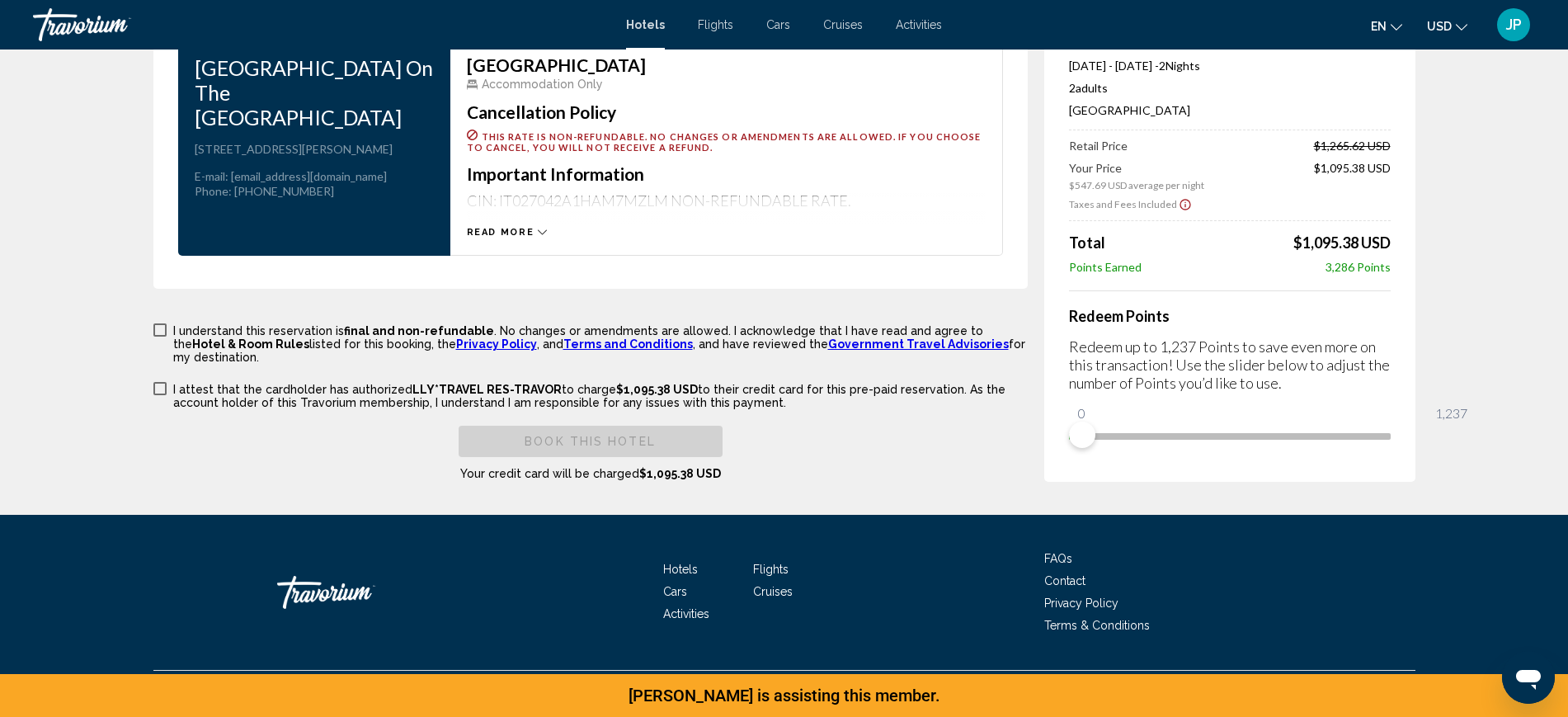
scroll to position [2930, 0]
click at [538, 227] on icon "Main content" at bounding box center [542, 232] width 9 height 9
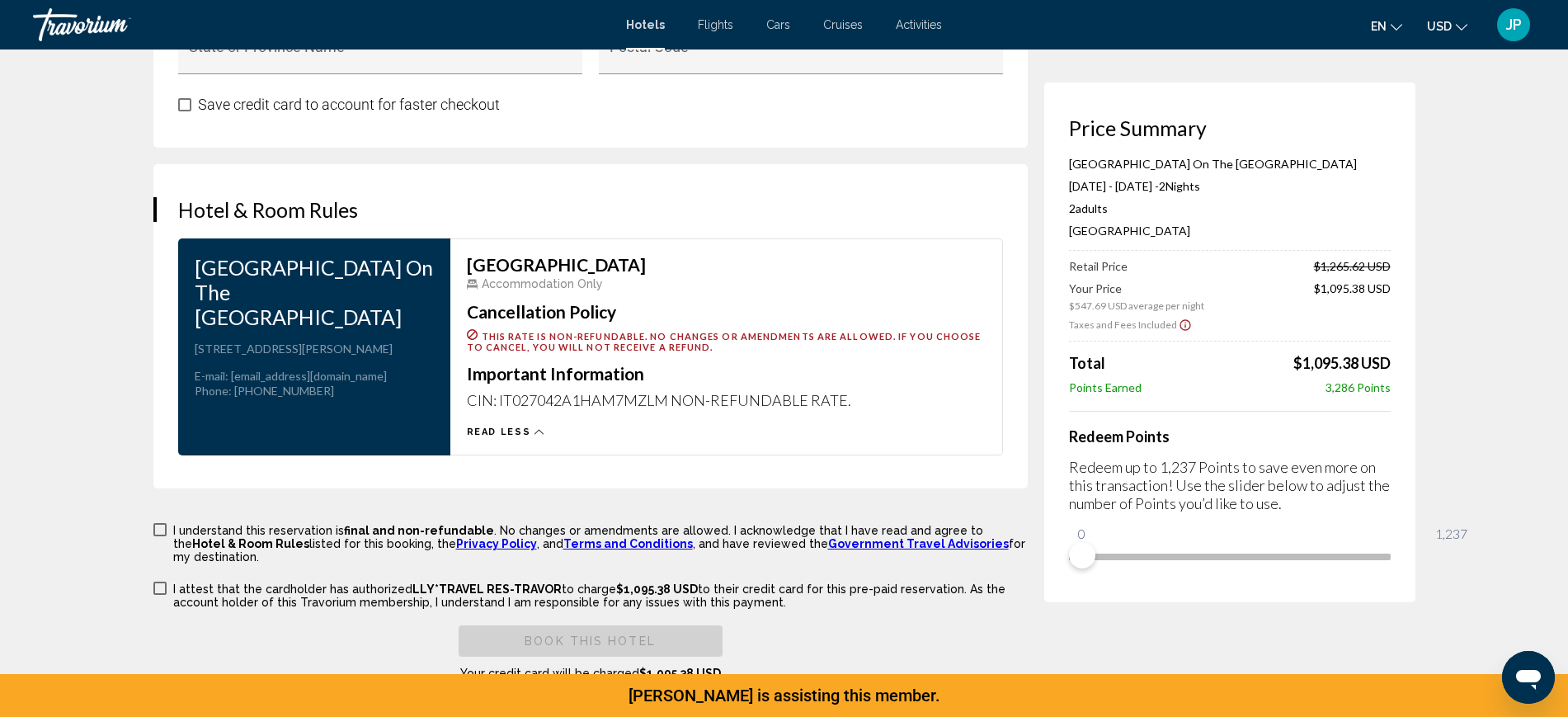
scroll to position [1591, 0]
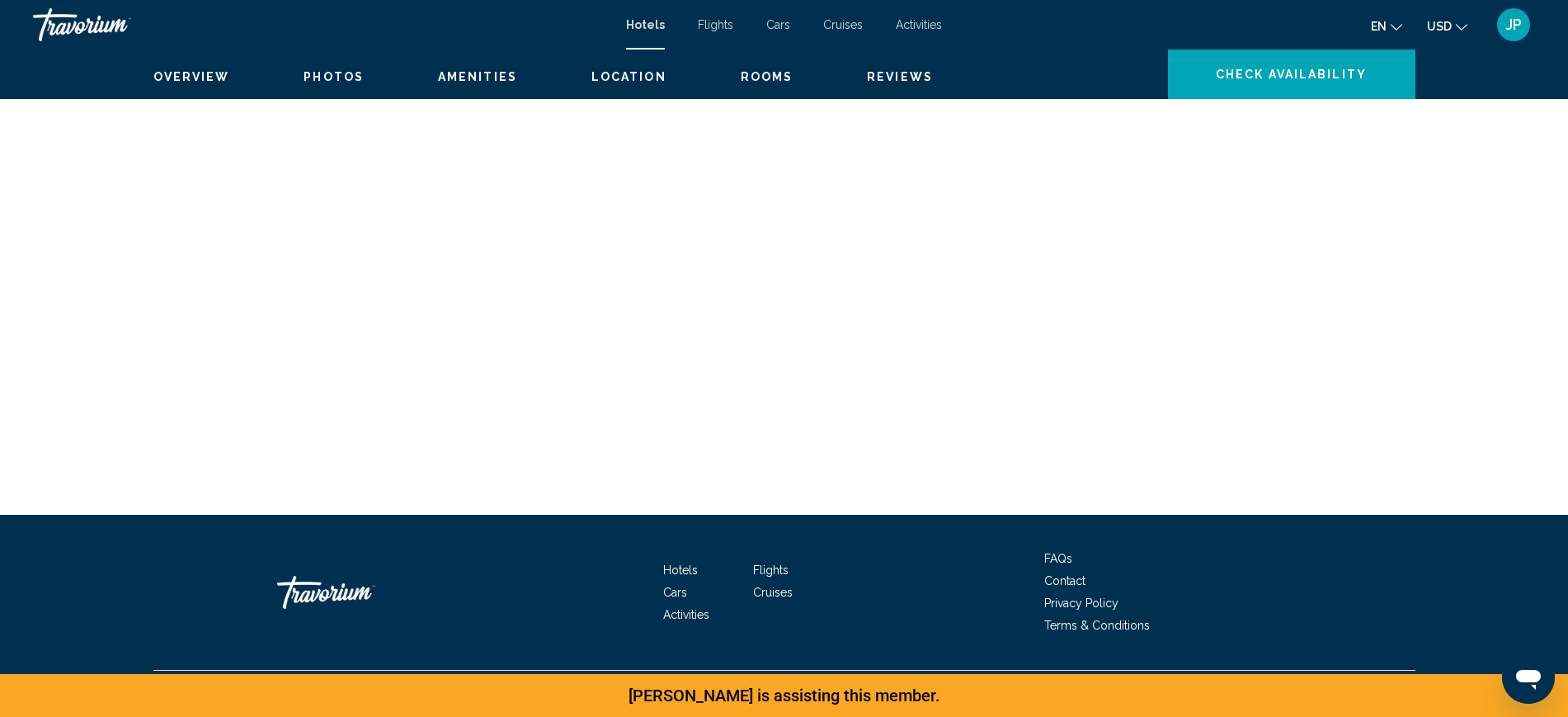
scroll to position [6494, 0]
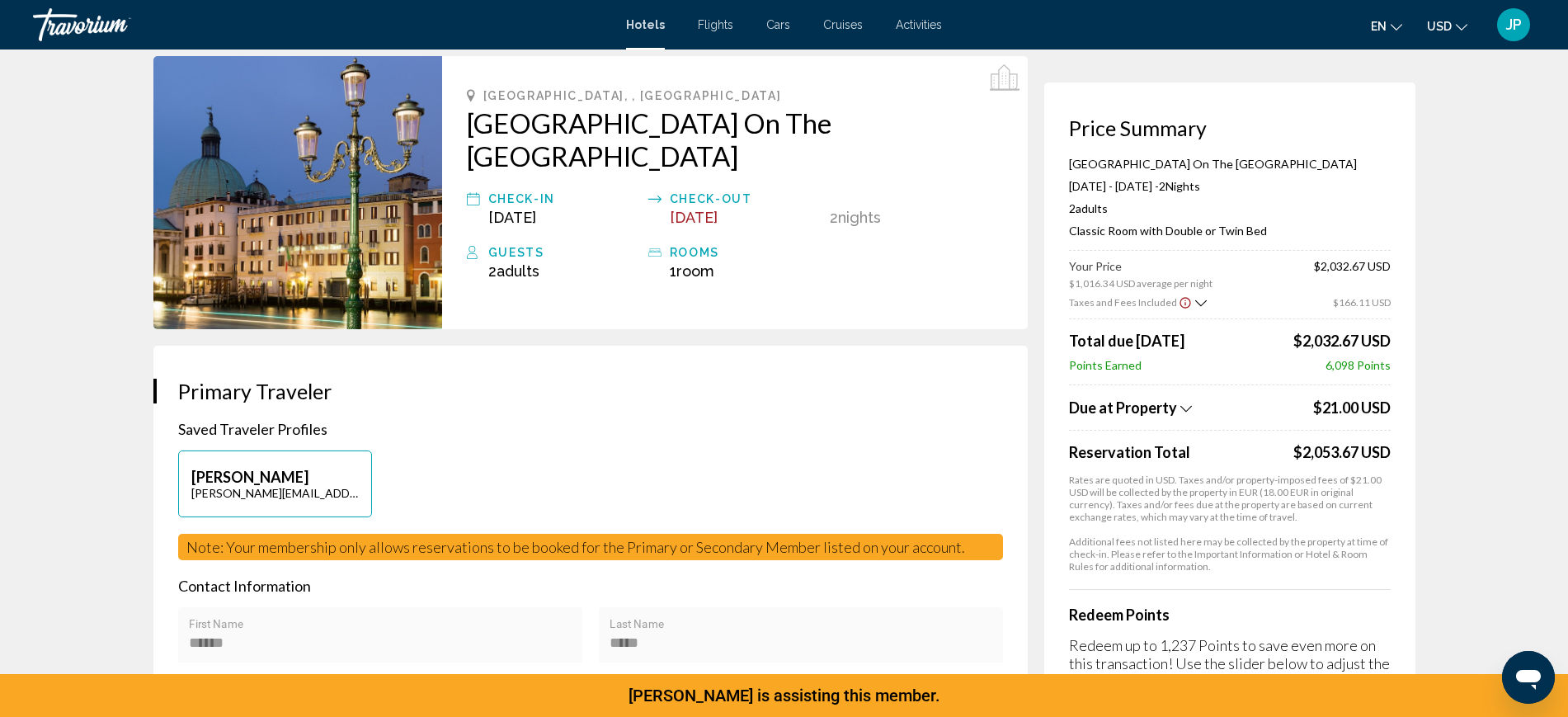
scroll to position [103, 0]
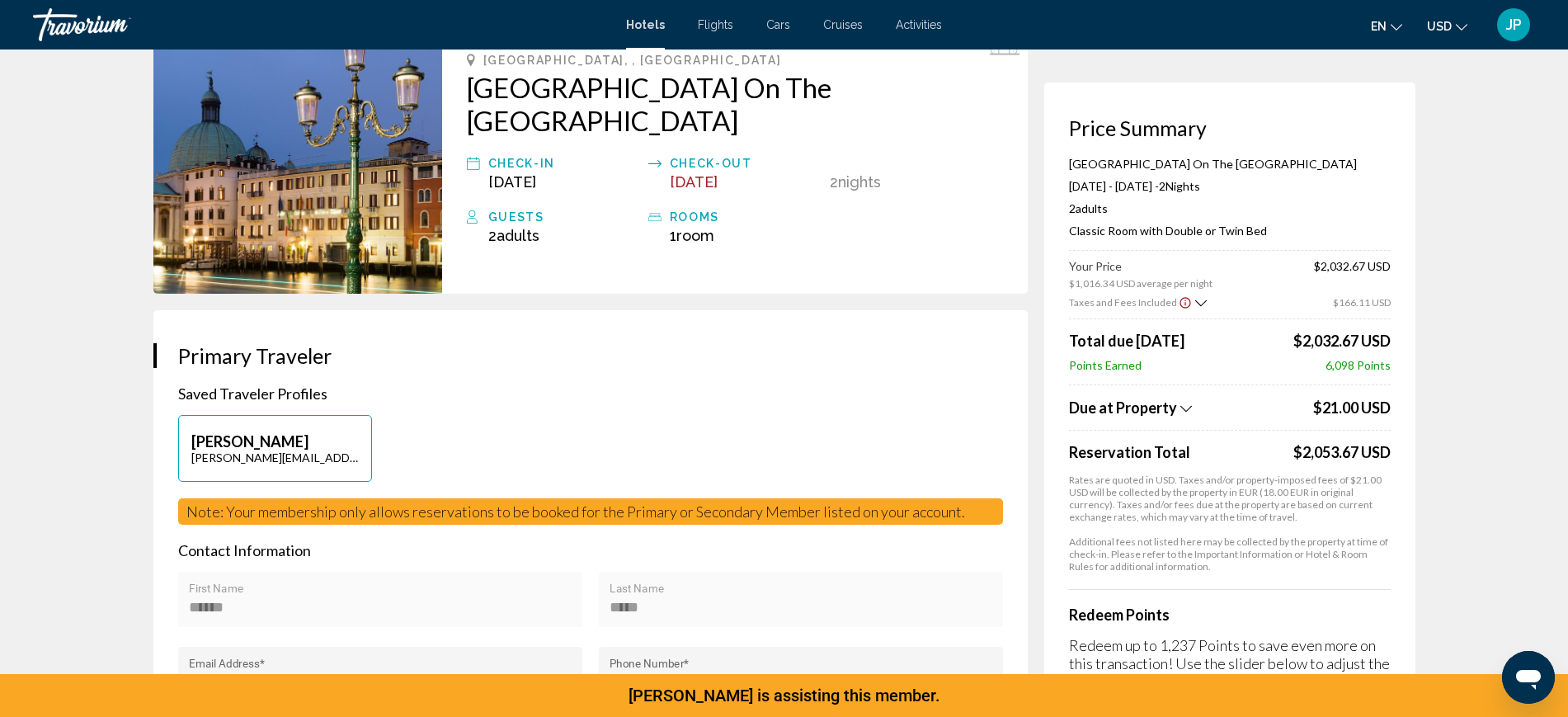
click at [1192, 416] on icon "Show Taxes and Fees breakdown" at bounding box center [1186, 408] width 12 height 14
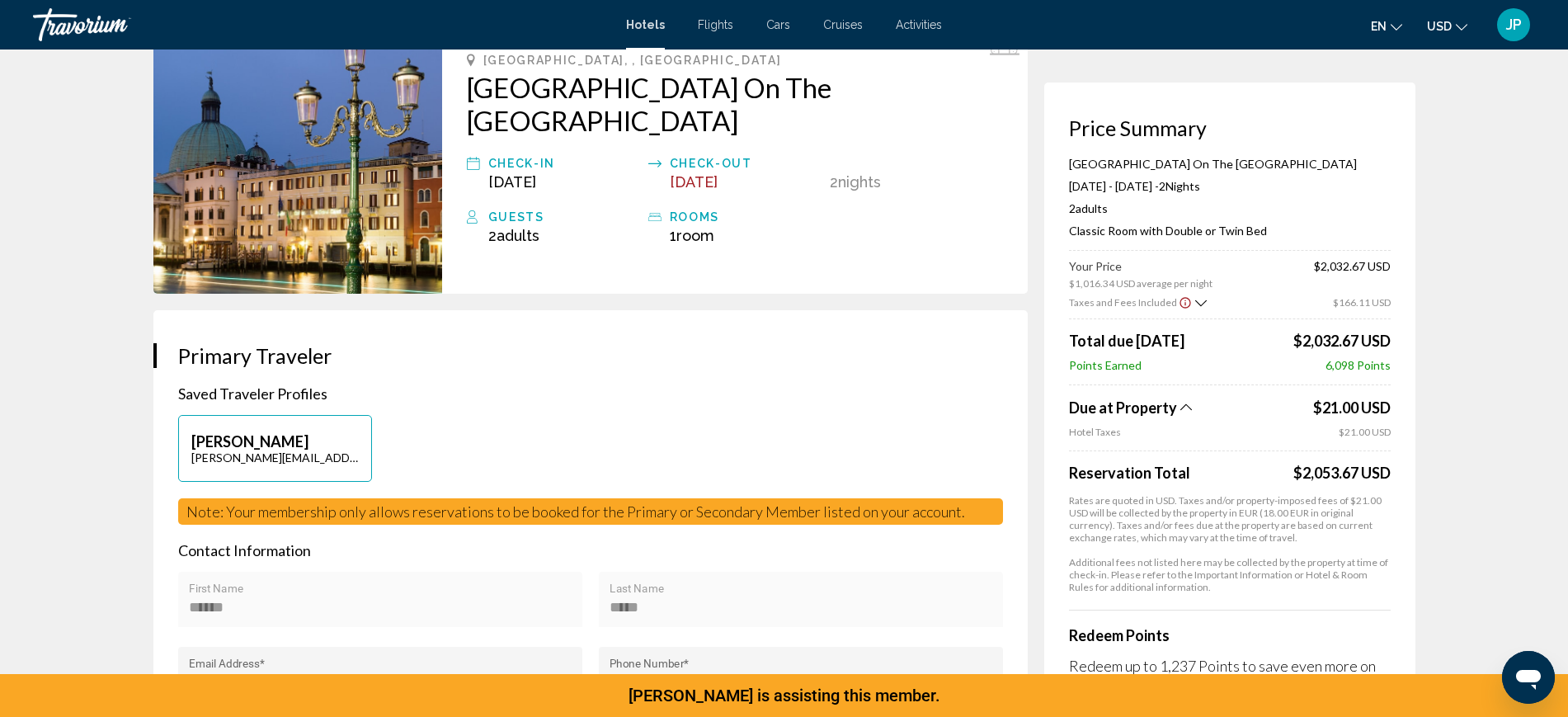
drag, startPoint x: 1095, startPoint y: 201, endPoint x: 1342, endPoint y: 277, distance: 258.4
click at [1342, 251] on div "Hotel Carlton On The Grand Canal Oct 7, 2025 - Oct 9, 2025 - 2 Night Nights 2 A…" at bounding box center [1229, 203] width 321 height 94
copy div "Hotel Carlton On The Grand Canal Oct 7, 2025 - Oct 9, 2025 - 2 Night Nights 2 A…"
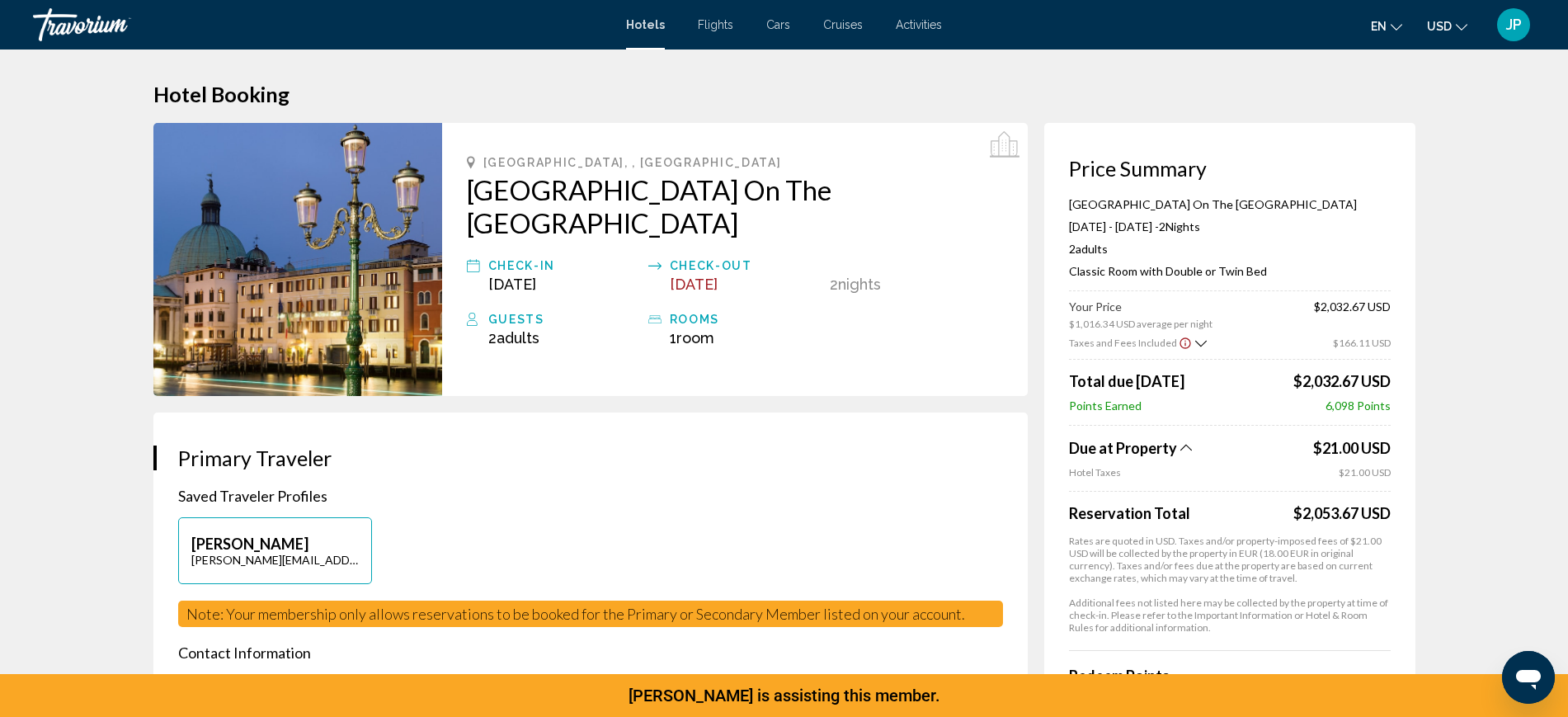
scroll to position [0, 0]
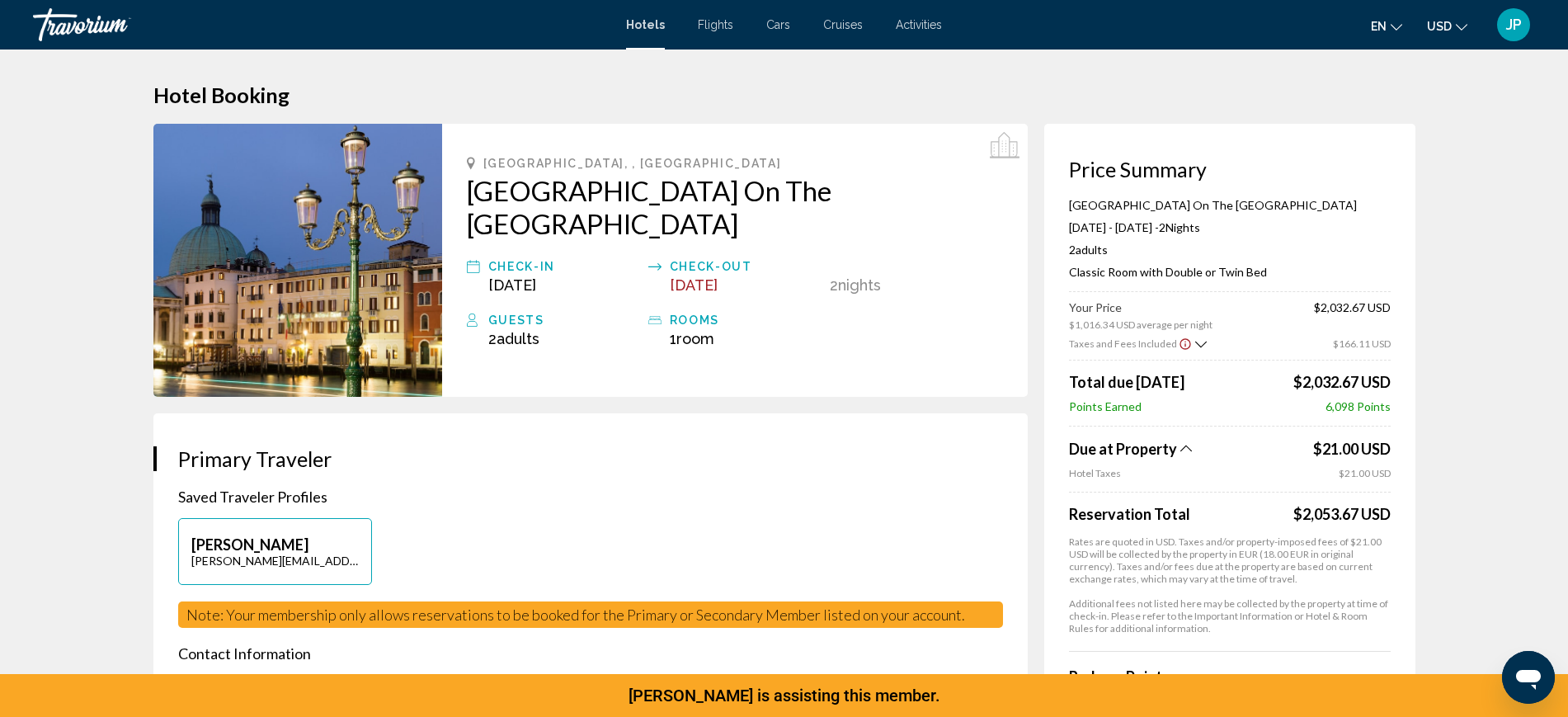
click at [1503, 41] on div "JP" at bounding box center [1513, 25] width 33 height 33
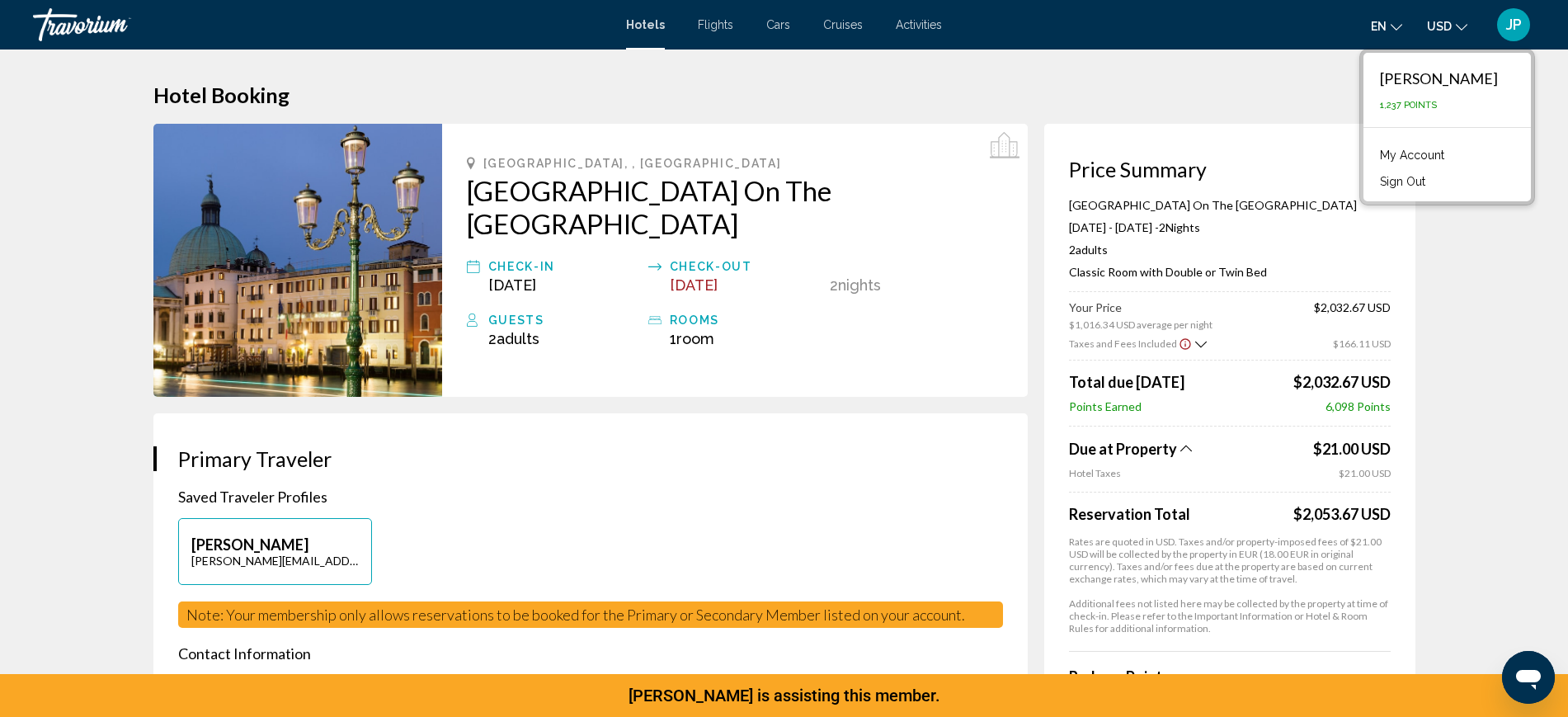
click at [1371, 192] on button "Sign Out" at bounding box center [1402, 182] width 62 height 22
